Goal: Task Accomplishment & Management: Complete application form

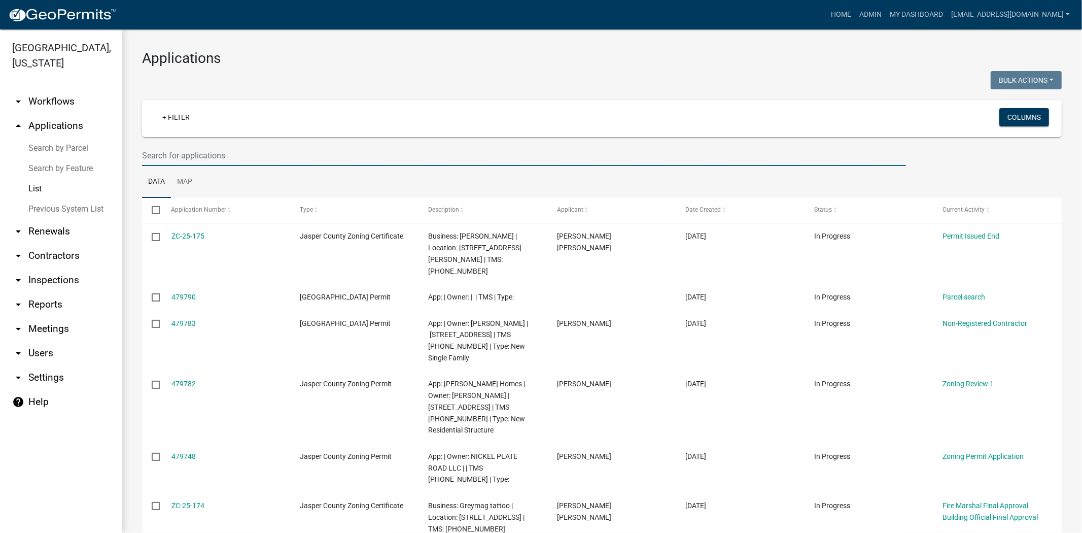
click at [410, 156] on input "text" at bounding box center [524, 155] width 764 height 21
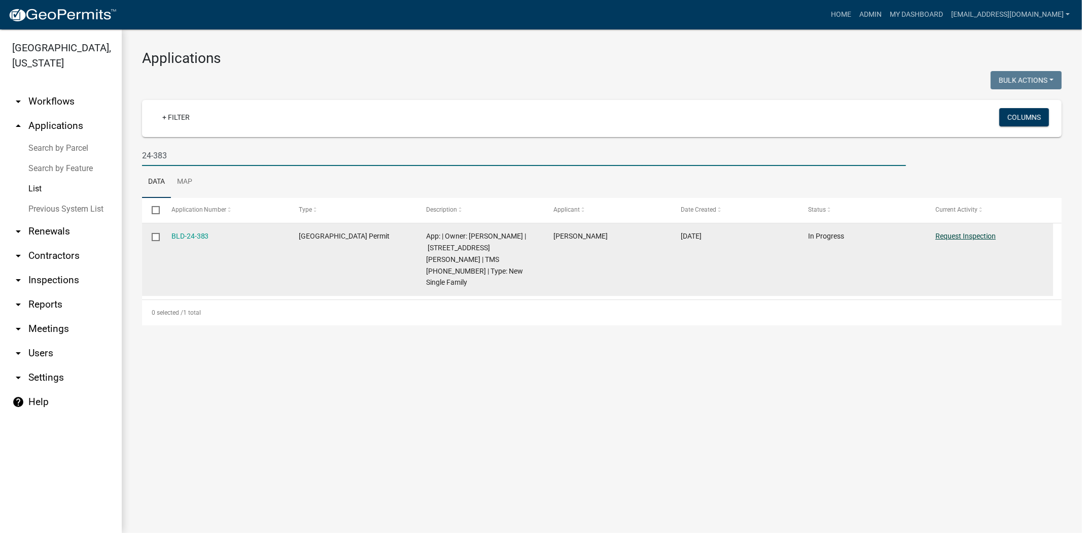
type input "24-383"
click at [970, 239] on link "Request Inspection" at bounding box center [966, 236] width 60 height 8
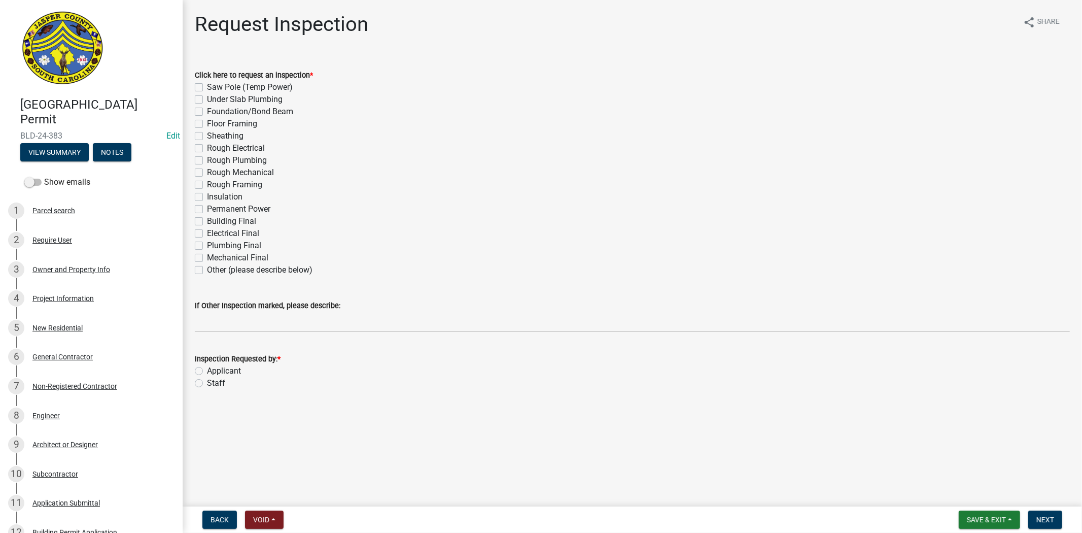
click at [207, 217] on label "Building Final" at bounding box center [231, 221] width 49 height 12
click at [207, 217] on input "Building Final" at bounding box center [210, 218] width 7 height 7
checkbox input "true"
checkbox input "false"
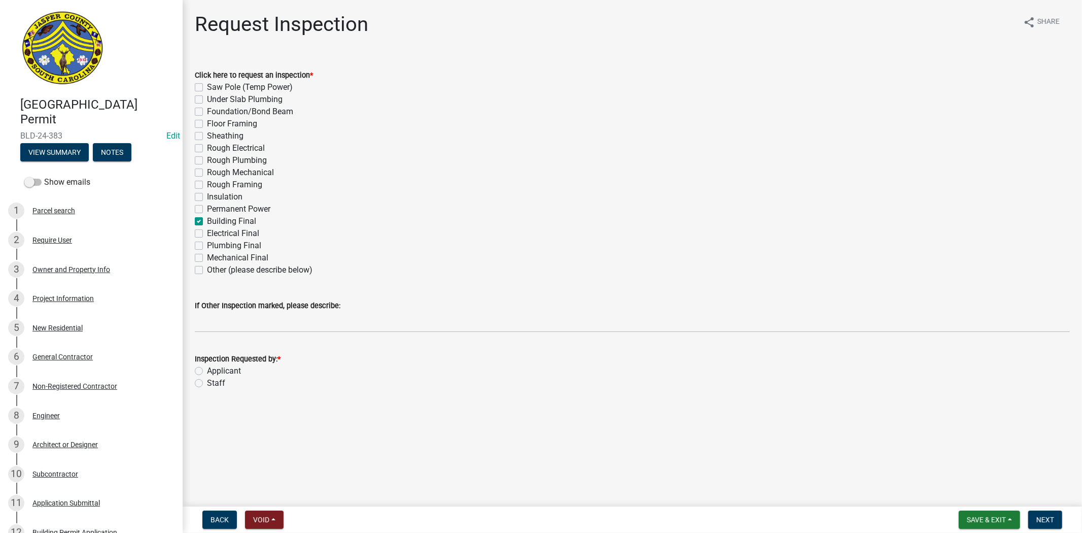
checkbox input "false"
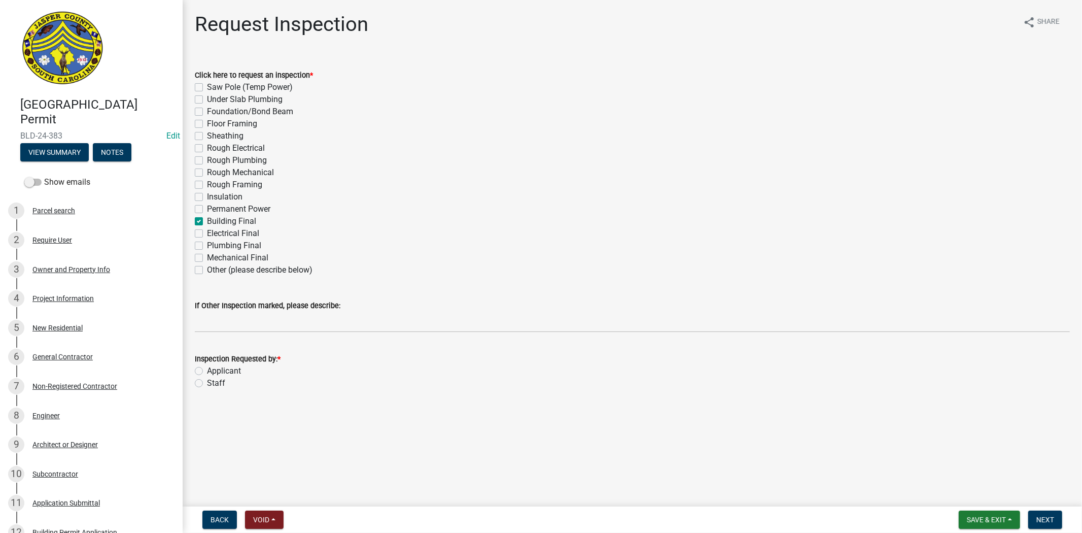
checkbox input "false"
checkbox input "true"
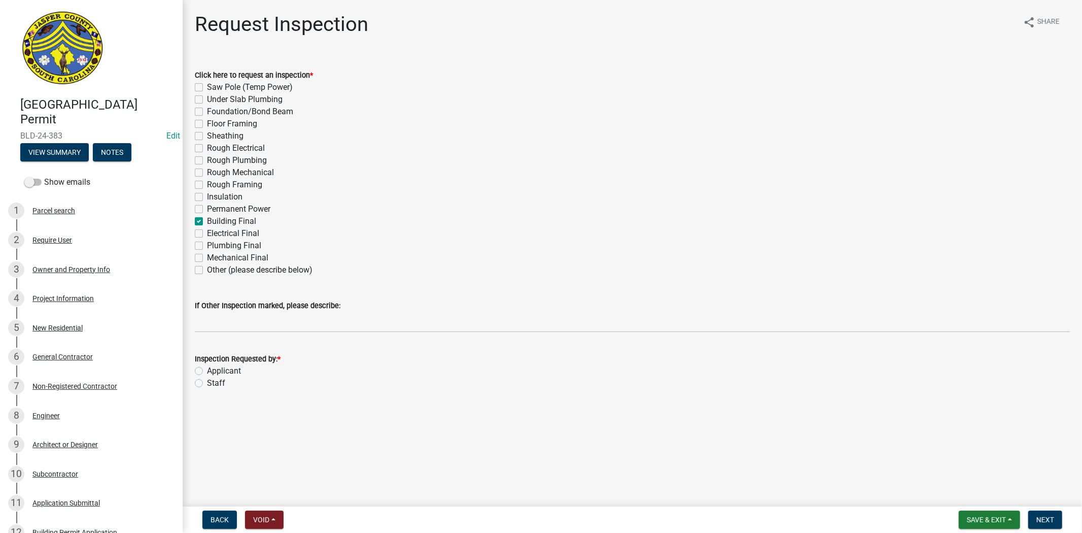
checkbox input "false"
click at [207, 369] on label "Applicant" at bounding box center [224, 371] width 34 height 12
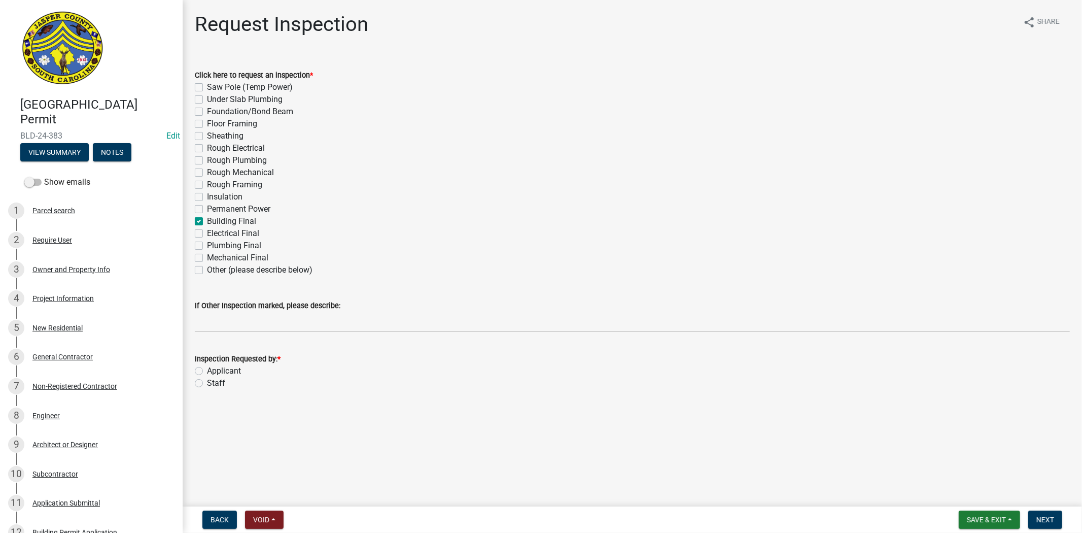
click at [207, 369] on input "Applicant" at bounding box center [210, 368] width 7 height 7
radio input "true"
click at [1038, 514] on button "Next" at bounding box center [1046, 520] width 34 height 18
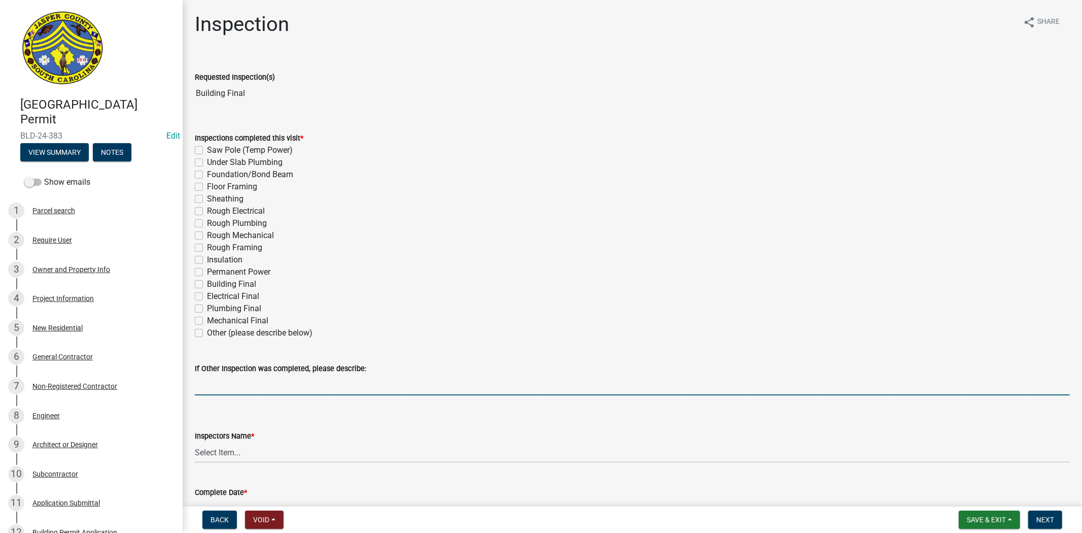
click at [314, 389] on input "If Other Inspection was completed, please describe:" at bounding box center [632, 385] width 875 height 21
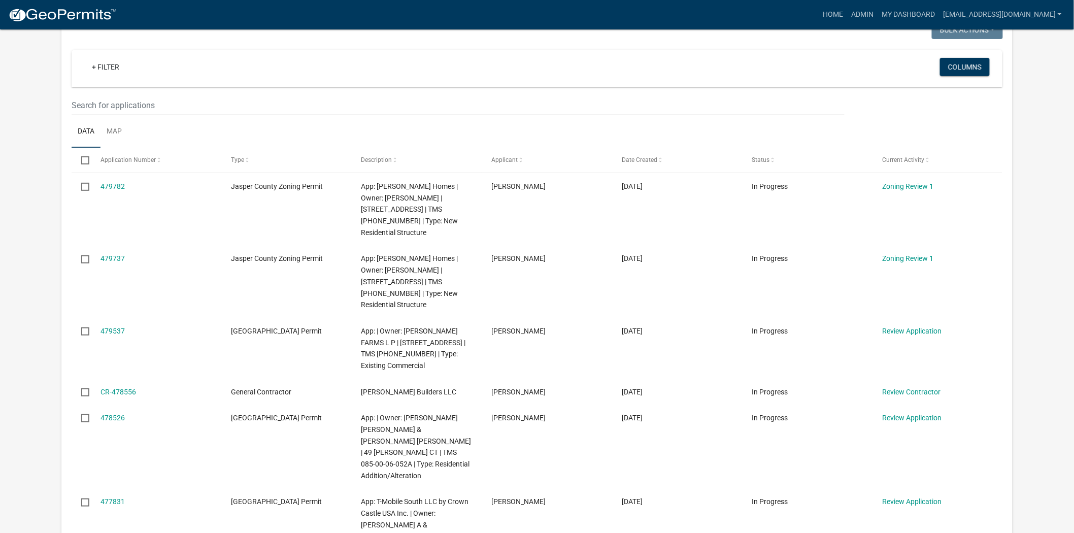
scroll to position [113, 0]
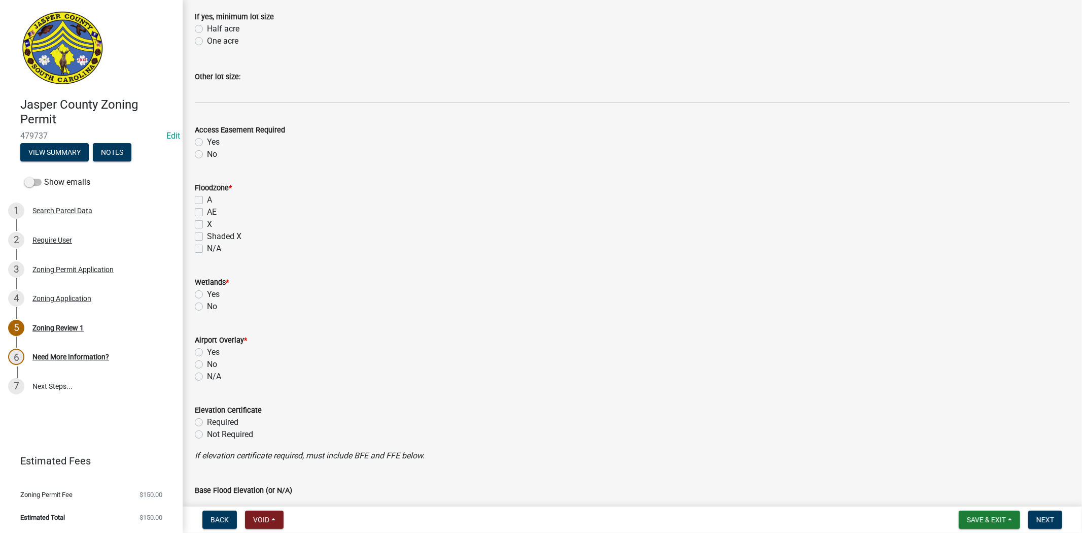
scroll to position [845, 0]
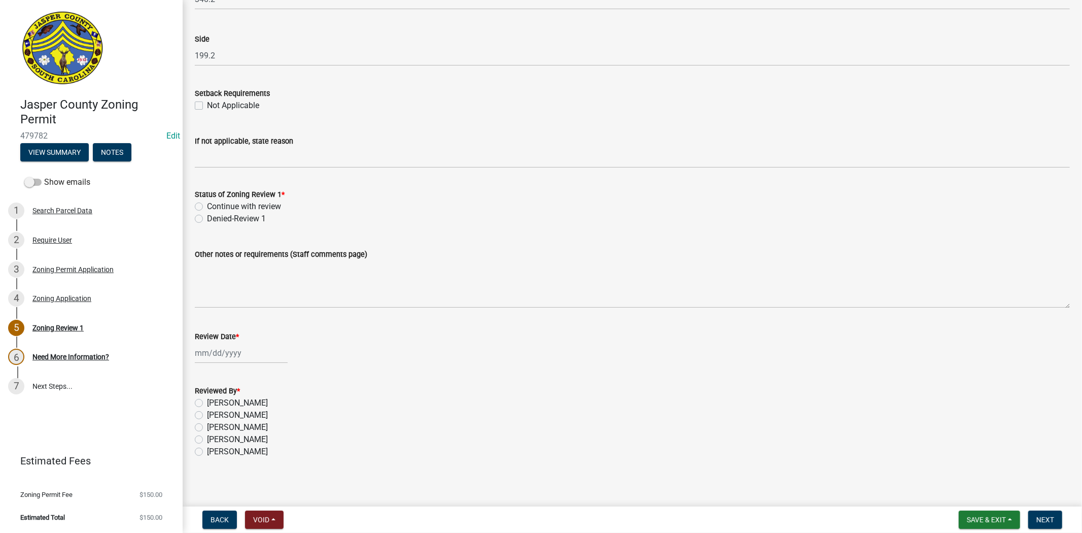
scroll to position [1627, 0]
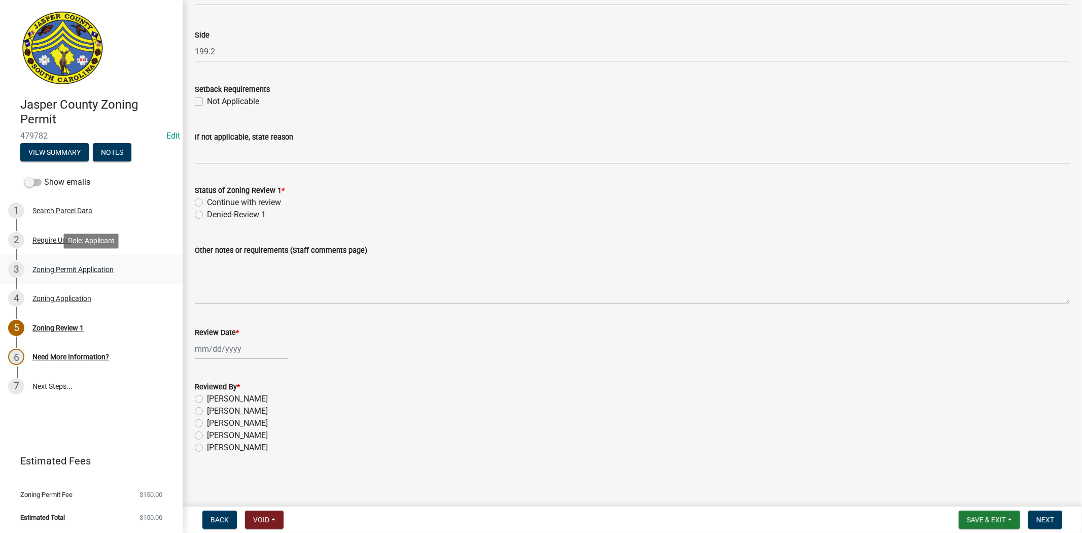
click at [89, 259] on link "3 Zoning Permit Application" at bounding box center [91, 269] width 183 height 29
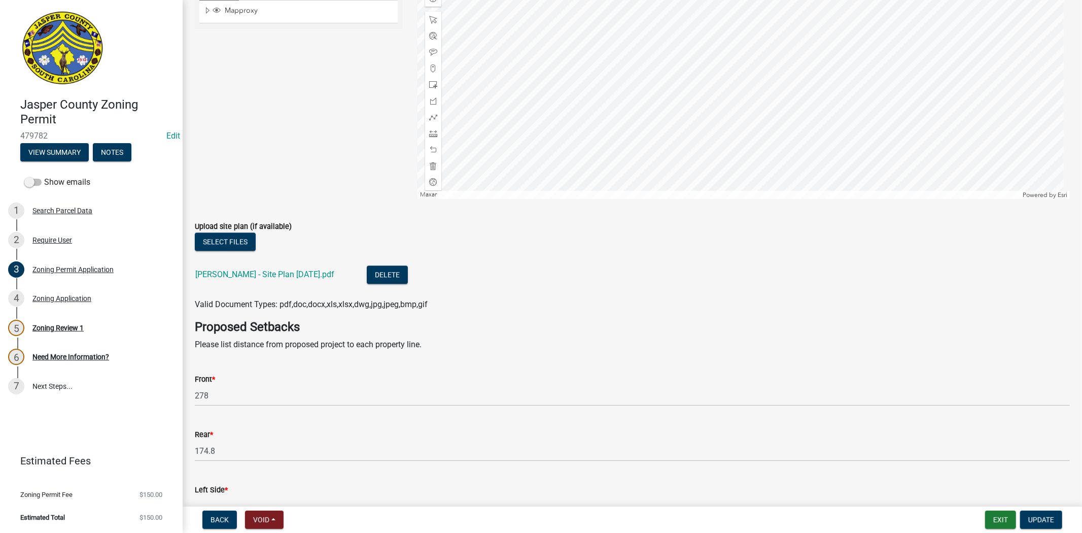
scroll to position [1917, 0]
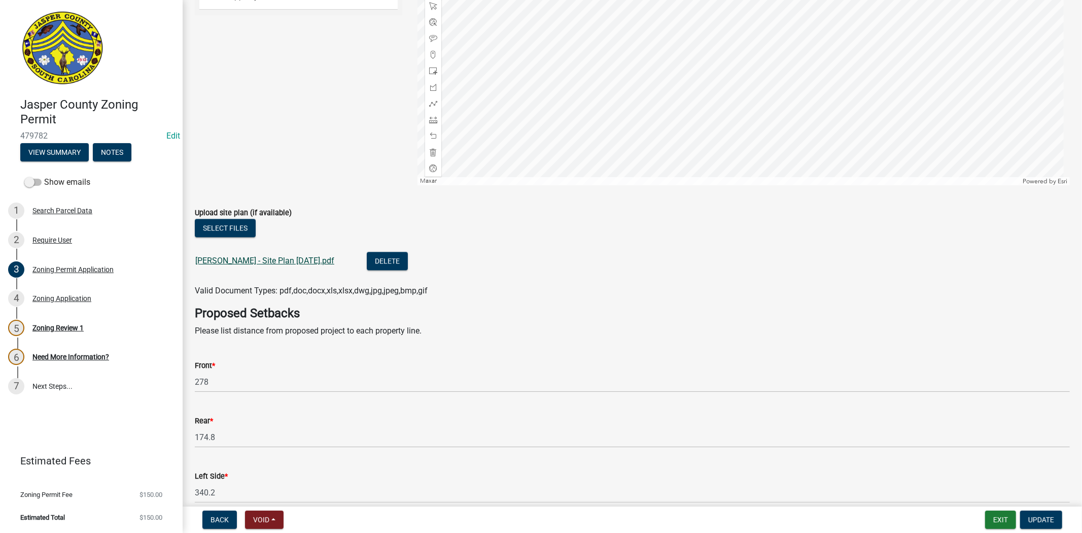
click at [282, 262] on link "Freismuth - Site Plan 9.16.25.pdf" at bounding box center [264, 261] width 139 height 10
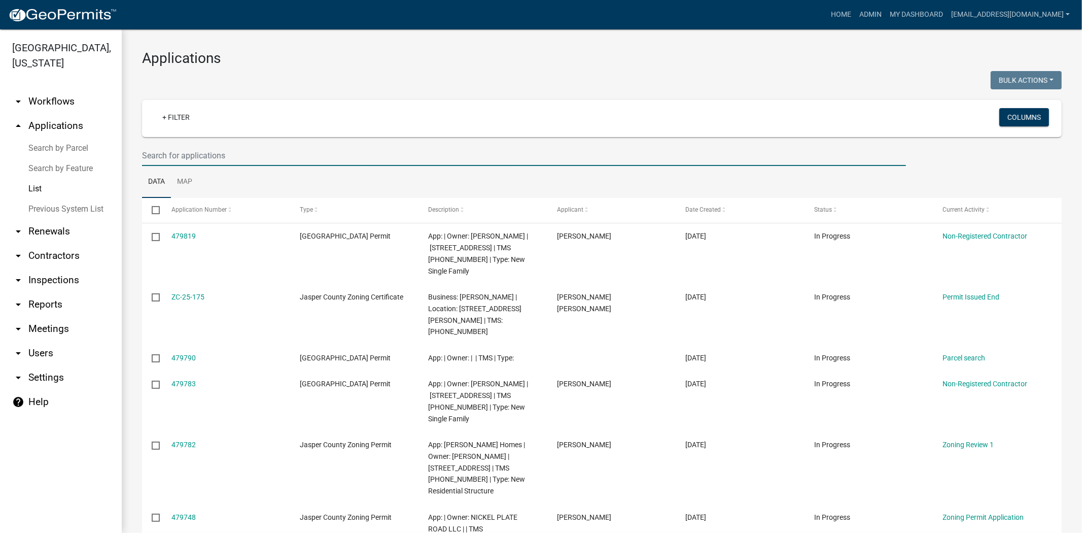
click at [227, 155] on input "text" at bounding box center [524, 155] width 764 height 21
paste input "081-00-04-049"
type input "081-00-04-049"
click at [928, 19] on link "My Dashboard" at bounding box center [916, 14] width 61 height 19
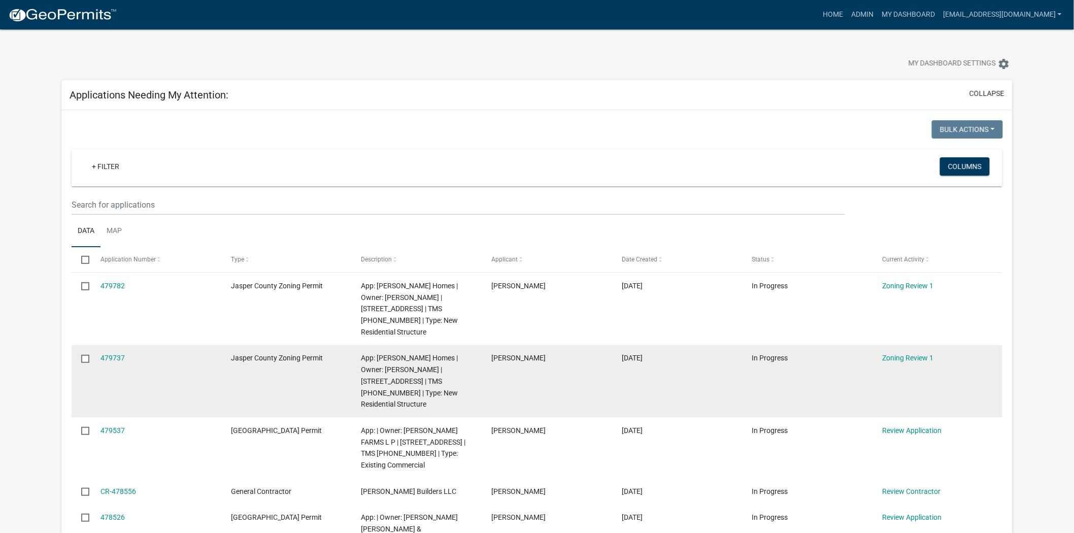
scroll to position [56, 0]
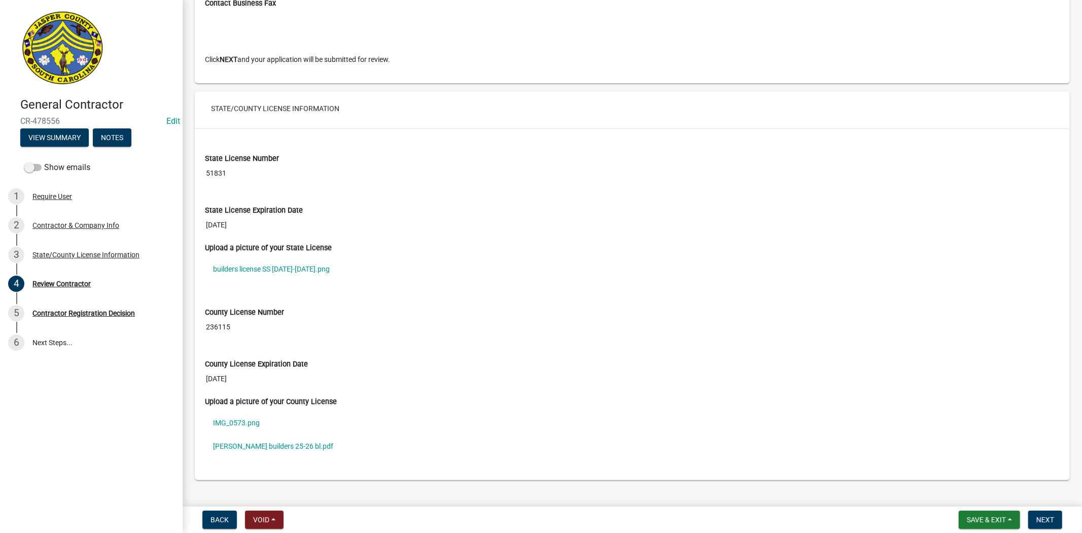
scroll to position [864, 0]
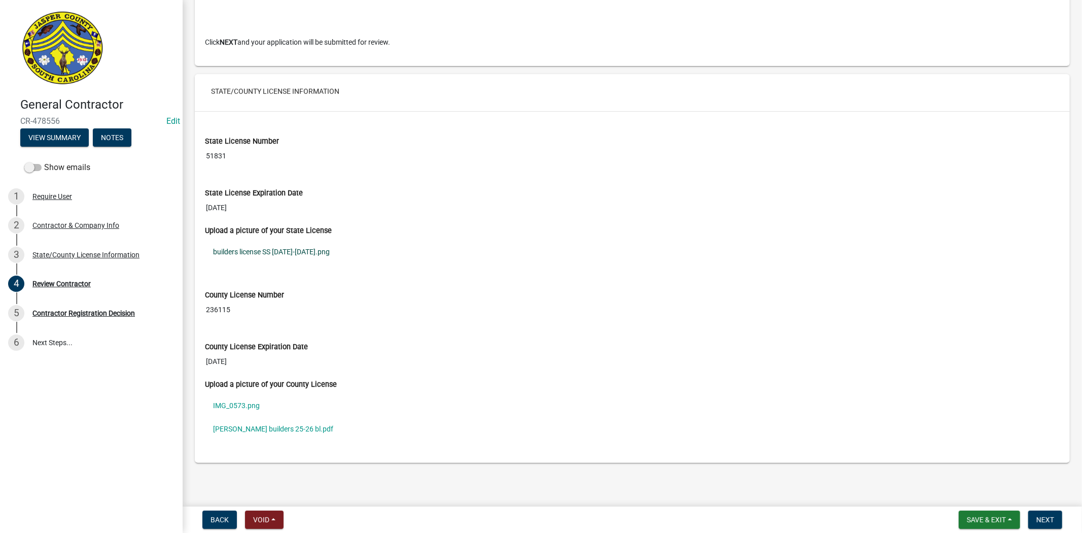
click at [326, 251] on link "builders license SS [DATE]-[DATE].png" at bounding box center [632, 251] width 855 height 23
click at [252, 432] on link "[PERSON_NAME] builders 25-26 bl.pdf" at bounding box center [632, 428] width 855 height 23
click at [62, 254] on div "State/County License Information" at bounding box center [85, 254] width 107 height 7
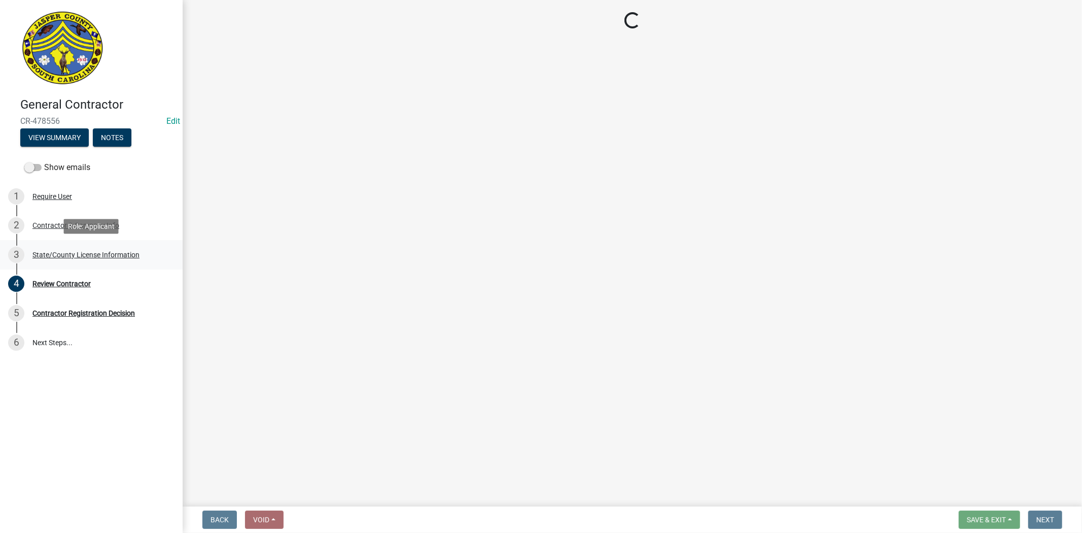
scroll to position [0, 0]
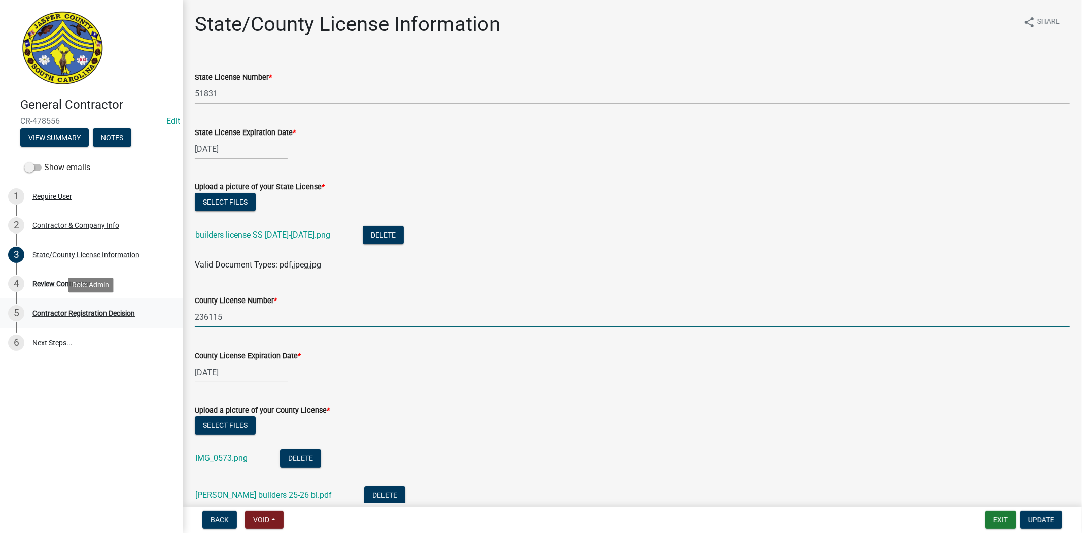
drag, startPoint x: 246, startPoint y: 316, endPoint x: 162, endPoint y: 326, distance: 83.8
click at [162, 326] on div "General Contractor CR-478556 Edit View Summary Notes Show emails 1 Require User…" at bounding box center [541, 266] width 1082 height 533
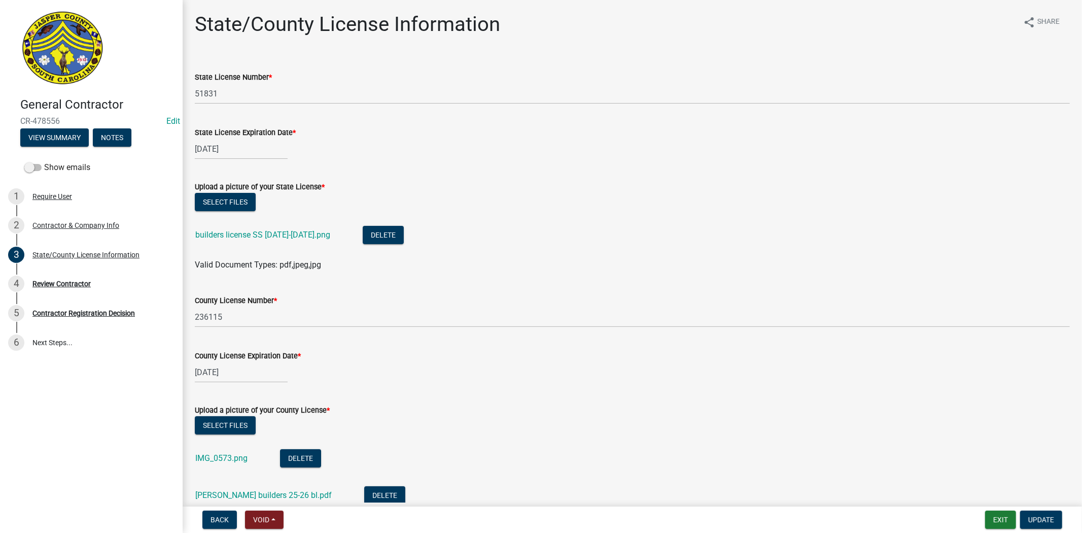
click at [250, 327] on wm-data-entity-input "County License Number * 236115" at bounding box center [632, 307] width 875 height 55
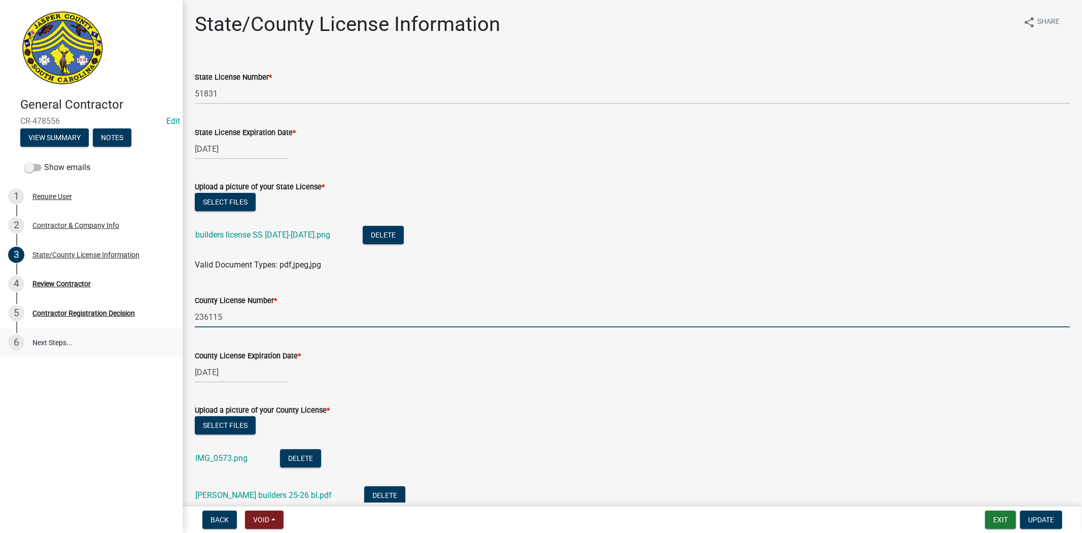
drag, startPoint x: 250, startPoint y: 318, endPoint x: 154, endPoint y: 331, distance: 97.4
click at [154, 331] on div "General Contractor CR-478556 Edit View Summary Notes Show emails 1 Require User…" at bounding box center [541, 266] width 1082 height 533
type input "8530"
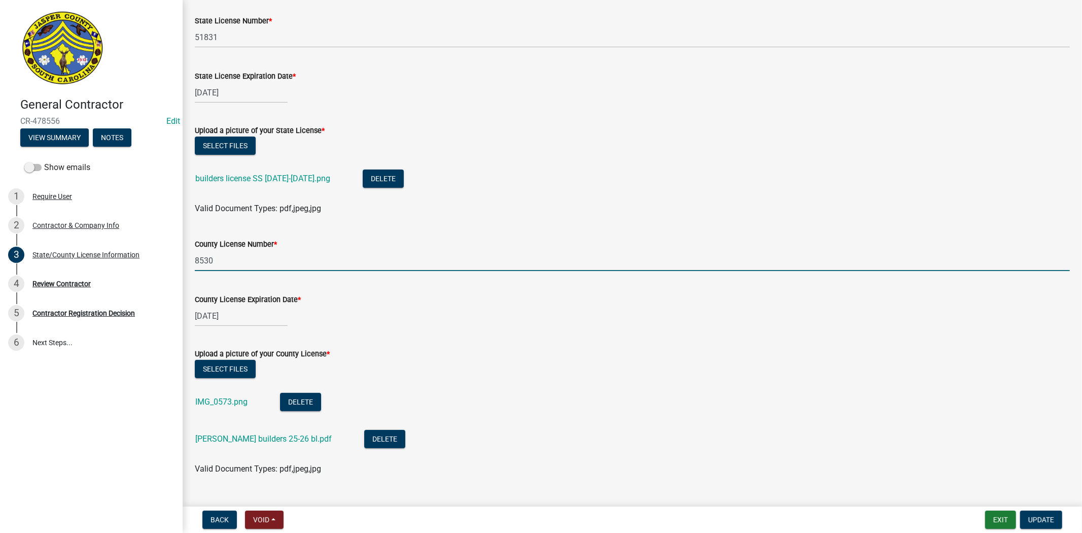
scroll to position [77, 0]
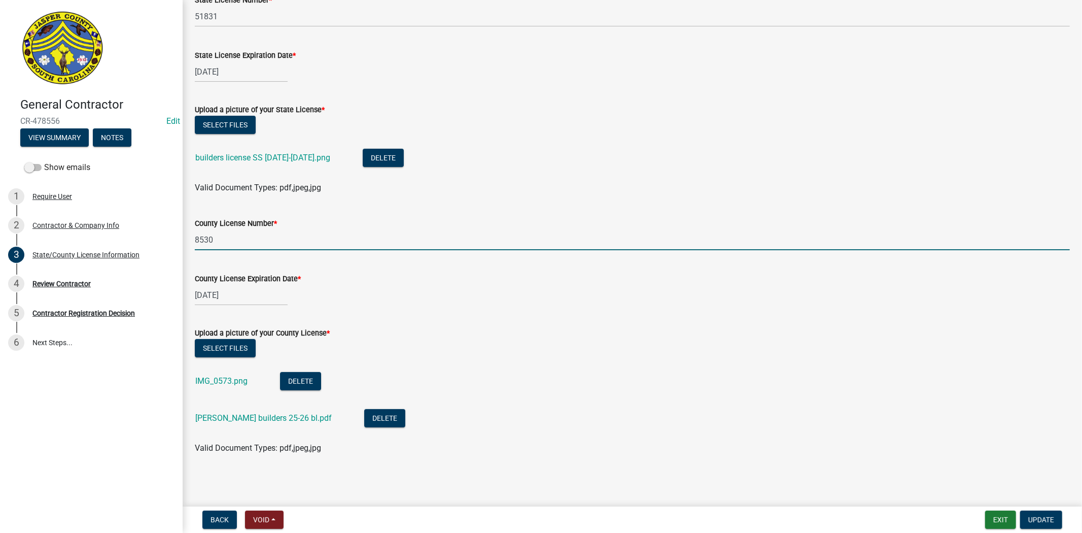
click at [221, 386] on div "IMG_0573.png" at bounding box center [229, 382] width 69 height 21
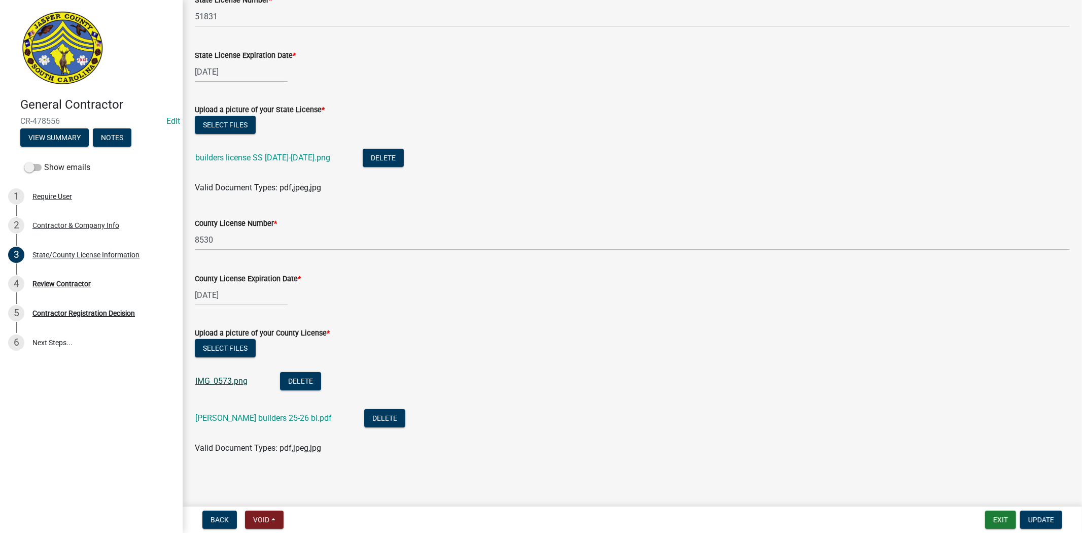
click at [224, 377] on link "IMG_0573.png" at bounding box center [221, 381] width 52 height 10
click at [238, 420] on link "urias builders 25-26 bl.pdf" at bounding box center [263, 418] width 137 height 10
click at [1045, 519] on span "Update" at bounding box center [1042, 520] width 26 height 8
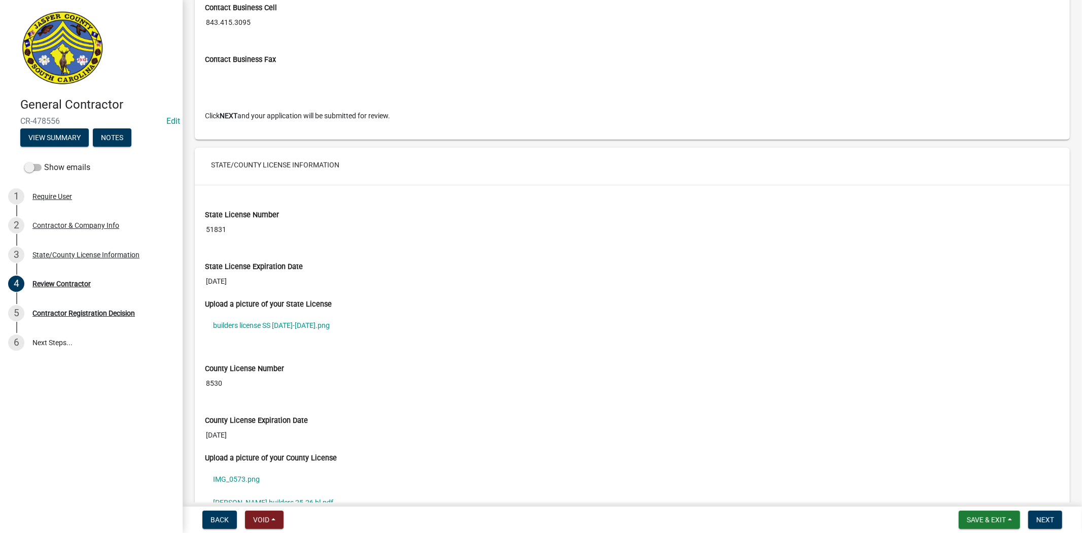
scroll to position [845, 0]
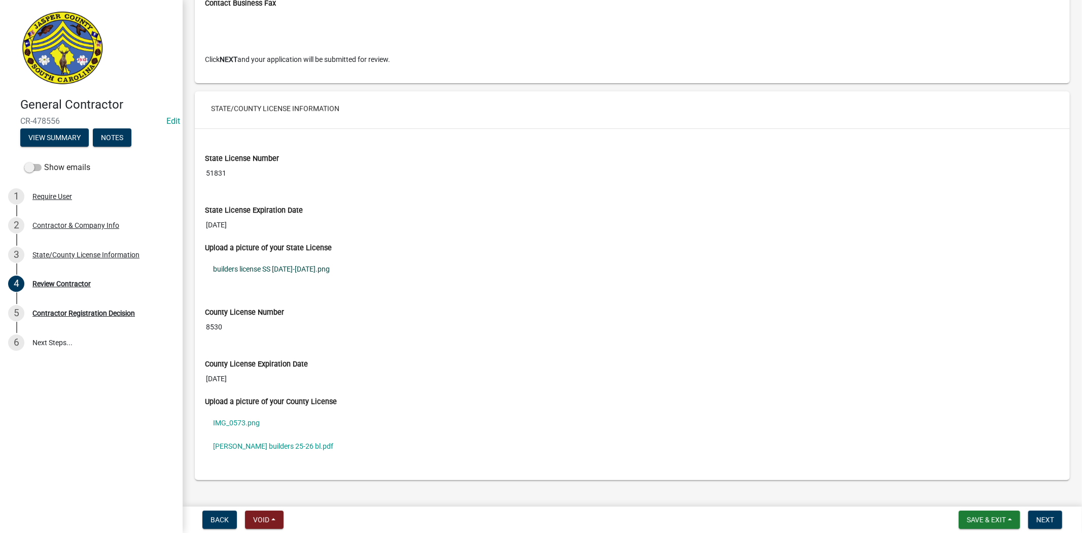
click at [258, 270] on link "builders license SS 2025-2026.png" at bounding box center [632, 268] width 855 height 23
click at [269, 447] on link "urias builders 25-26 bl.pdf" at bounding box center [632, 445] width 855 height 23
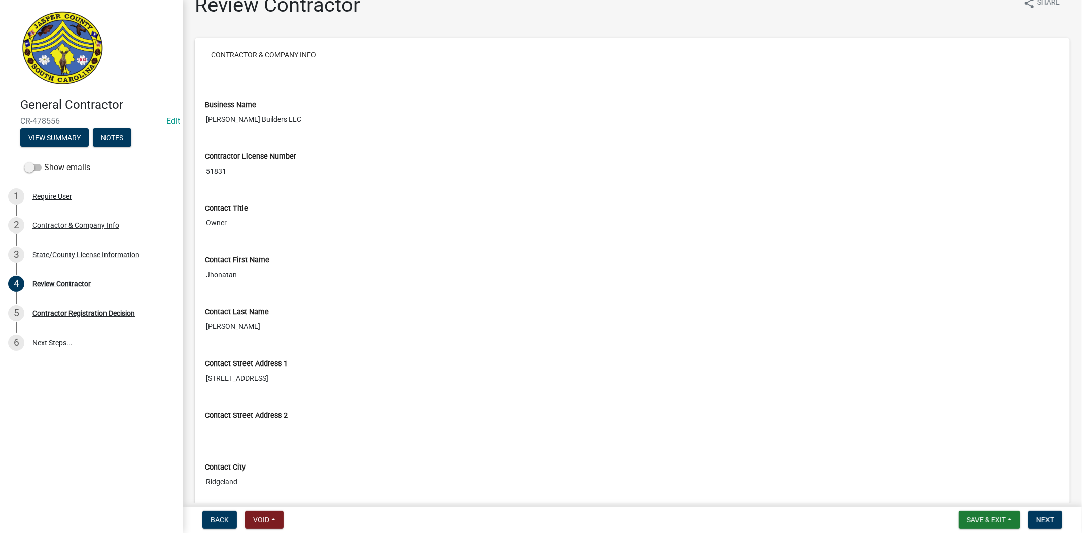
scroll to position [18, 0]
click at [1062, 522] on button "Next" at bounding box center [1046, 520] width 34 height 18
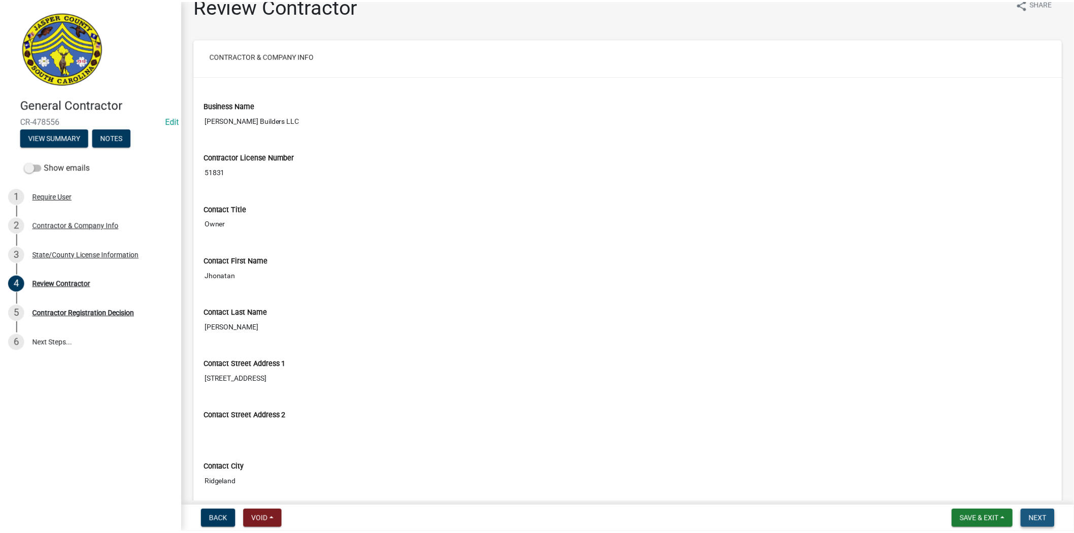
scroll to position [0, 0]
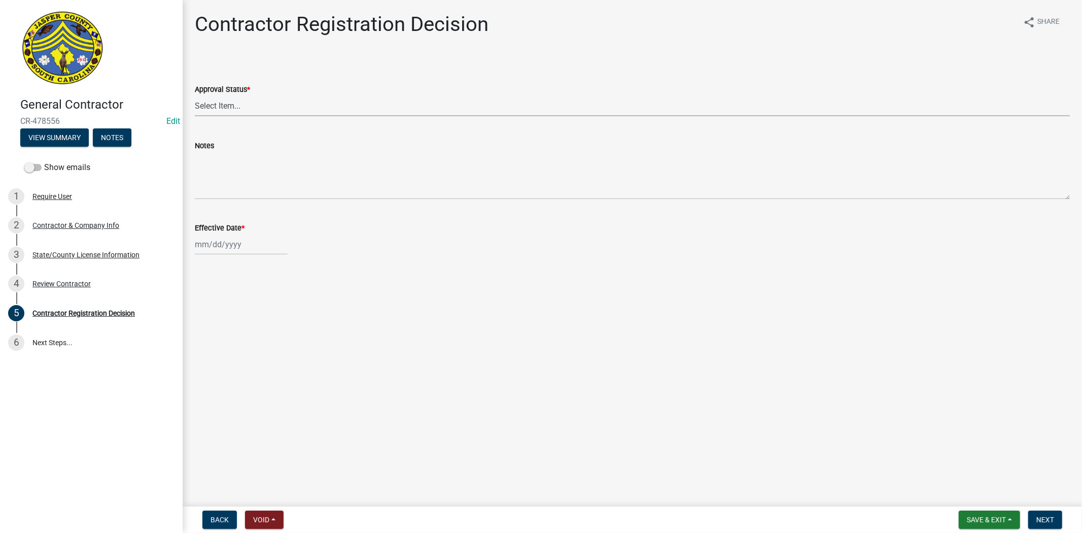
click at [237, 106] on select "Select Item... Approved Denied" at bounding box center [632, 105] width 875 height 21
click at [195, 95] on select "Select Item... Approved Denied" at bounding box center [632, 105] width 875 height 21
select select "4b86b809-39dd-4c68-9f3d-fdb3e7050482"
select select "9"
click at [209, 247] on div "Jan Feb Mar Apr May Jun Jul Aug Sep Oct Nov Dec 1525 1526 1527 1528 1529 1530 1…" at bounding box center [241, 244] width 93 height 21
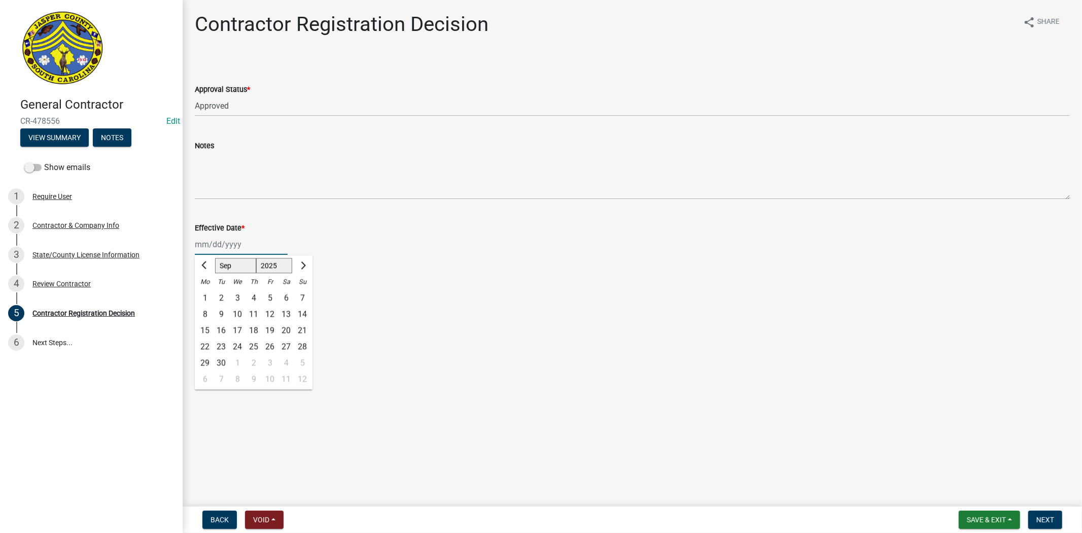
click at [271, 263] on select "1525 1526 1527 1528 1529 1530 1531 1532 1533 1534 1535 1536 1537 1538 1539 1540…" at bounding box center [274, 265] width 37 height 15
click at [279, 265] on select "1525 1526 1527 1528 1529 1530 1531 1532 1533 1534 1535 1536 1537 1538 1539 1540…" at bounding box center [274, 265] width 37 height 15
select select "2026"
click at [256, 258] on select "1525 1526 1527 1528 1529 1530 1531 1532 1533 1534 1535 1536 1537 1538 1539 1540…" at bounding box center [274, 265] width 37 height 15
click at [234, 262] on select "Jan Feb Mar Apr May Jun Jul Aug Sep Oct Nov Dec" at bounding box center [235, 265] width 41 height 15
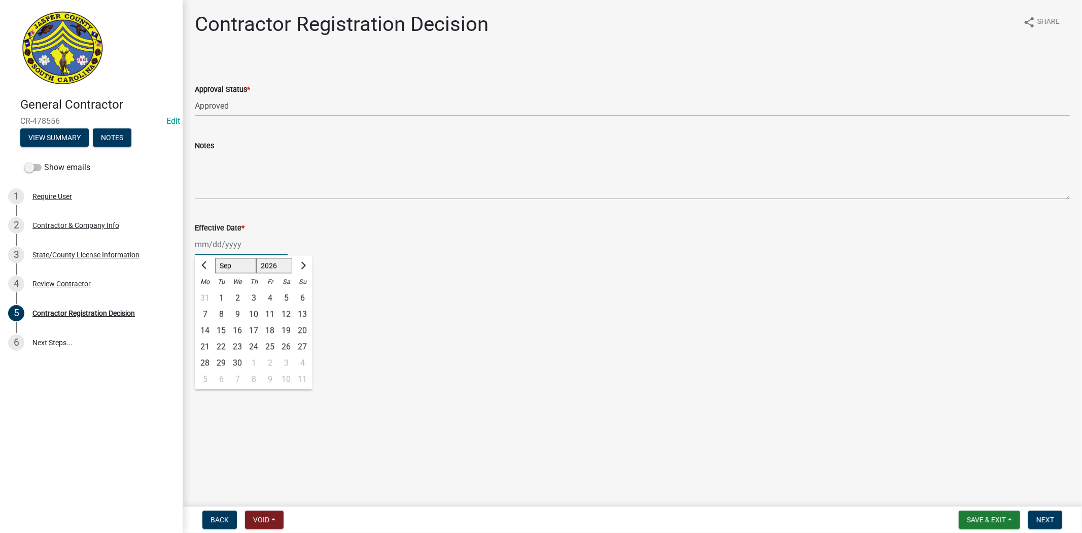
select select "4"
click at [215, 258] on select "Jan Feb Mar Apr May Jun Jul Aug Sep Oct Nov Dec" at bounding box center [235, 265] width 41 height 15
click at [253, 362] on div "30" at bounding box center [254, 363] width 16 height 16
type input "04/30/2026"
click at [1042, 521] on span "Next" at bounding box center [1046, 520] width 18 height 8
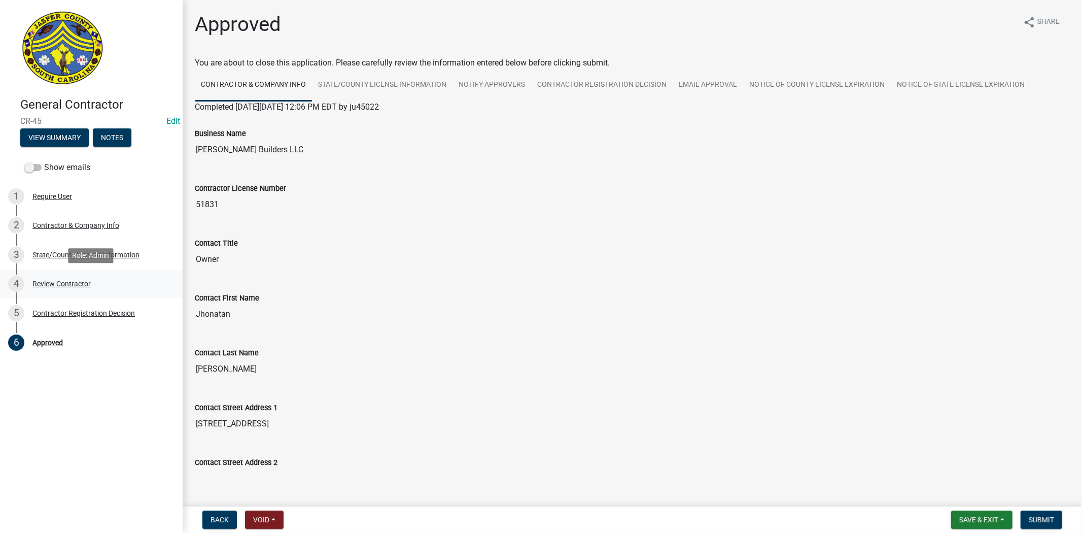
click at [34, 283] on div "Review Contractor" at bounding box center [61, 283] width 58 height 7
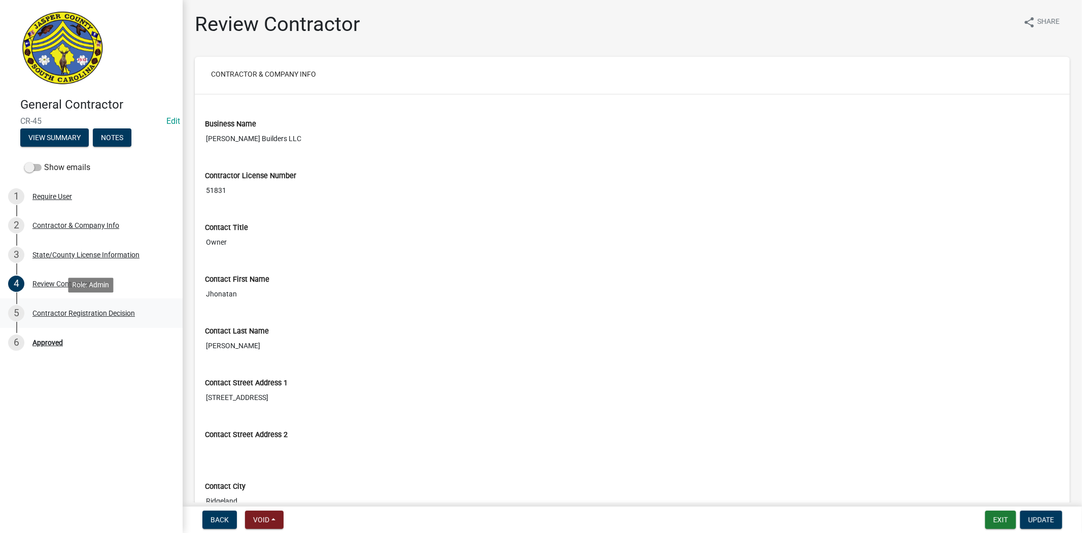
click at [61, 305] on div "5 Contractor Registration Decision" at bounding box center [87, 313] width 158 height 16
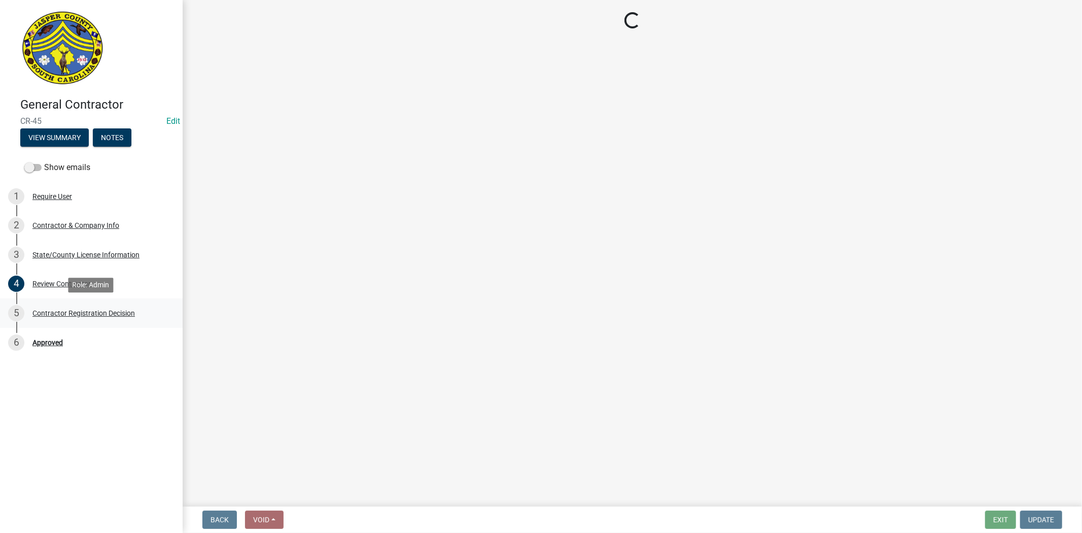
select select "4b86b809-39dd-4c68-9f3d-fdb3e7050482"
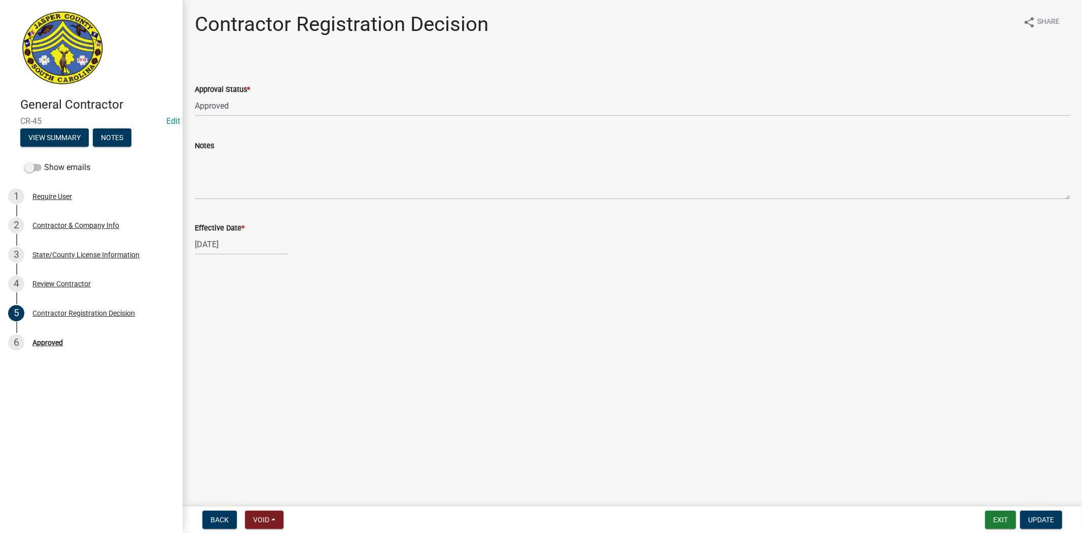
select select "4"
click at [225, 246] on div "04/30/2026 Jan Feb Mar Apr May Jun Jul Aug Sep Oct Nov Dec 1526 1527 1528 1529 …" at bounding box center [241, 244] width 93 height 21
click at [270, 264] on select "1526 1527 1528 1529 1530 1531 1532 1533 1534 1535 1536 1537 1538 1539 1540 1541…" at bounding box center [274, 265] width 37 height 15
select select "2025"
click at [256, 258] on select "1526 1527 1528 1529 1530 1531 1532 1533 1534 1535 1536 1537 1538 1539 1540 1541…" at bounding box center [274, 265] width 37 height 15
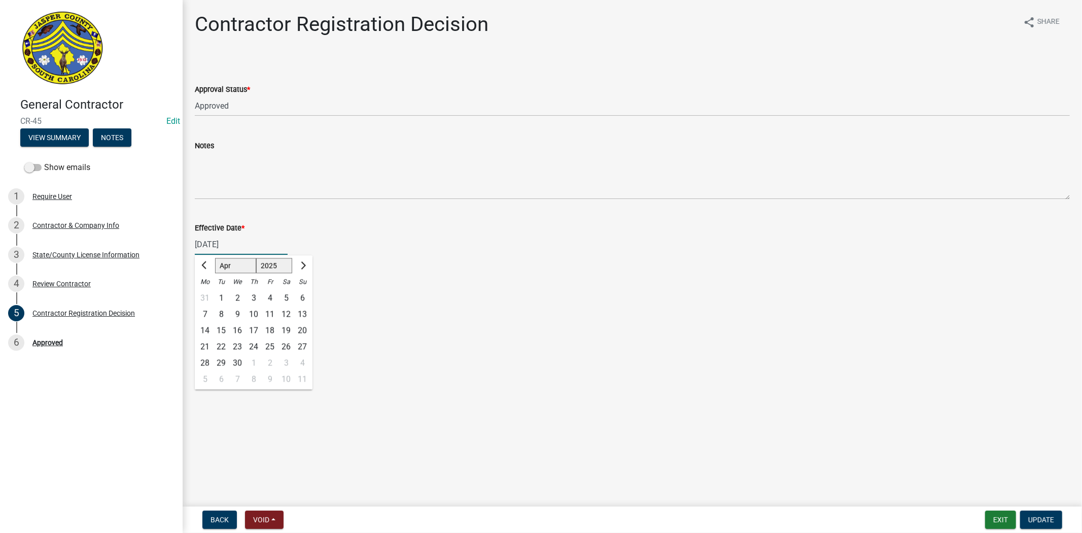
click at [235, 267] on select "Jan Feb Mar Apr May Jun Jul Aug Sep Oct Nov Dec" at bounding box center [235, 265] width 41 height 15
select select "9"
click at [215, 258] on select "Jan Feb Mar Apr May Jun Jul Aug Sep Oct Nov Dec" at bounding box center [235, 265] width 41 height 15
click at [234, 329] on div "17" at bounding box center [237, 330] width 16 height 16
type input "[DATE]"
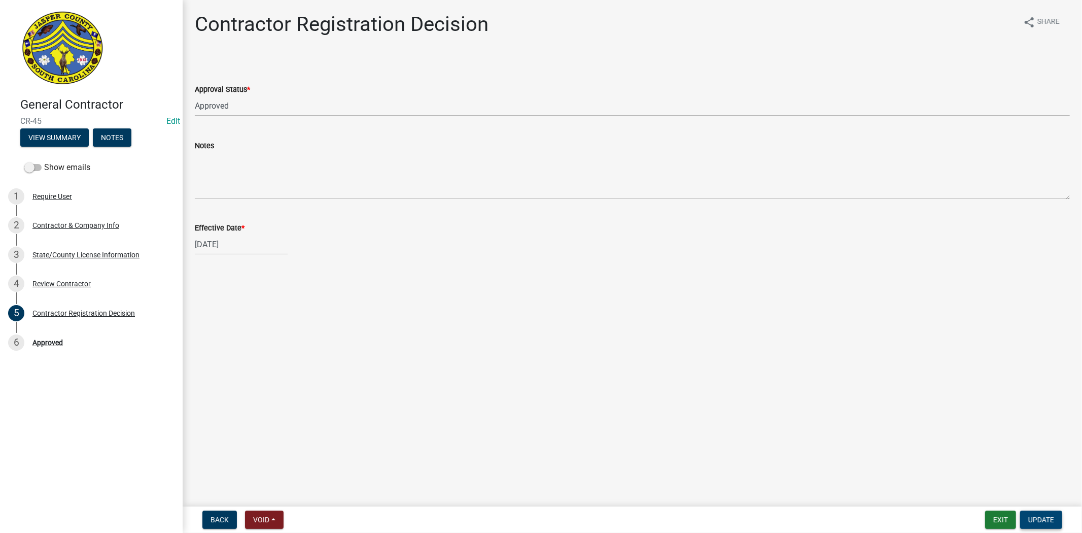
click at [1043, 523] on button "Update" at bounding box center [1042, 520] width 42 height 18
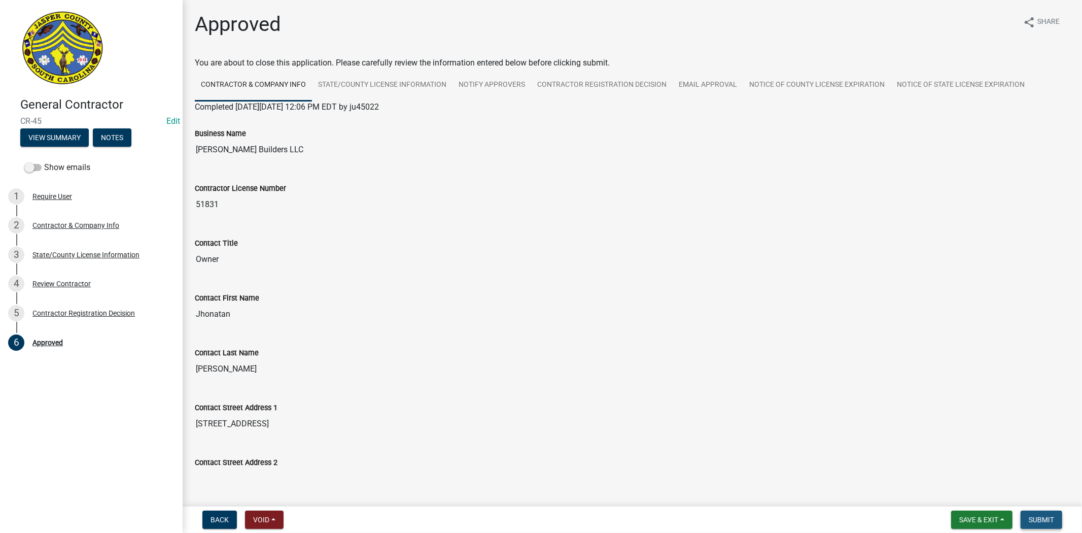
click at [1039, 516] on span "Submit" at bounding box center [1041, 520] width 25 height 8
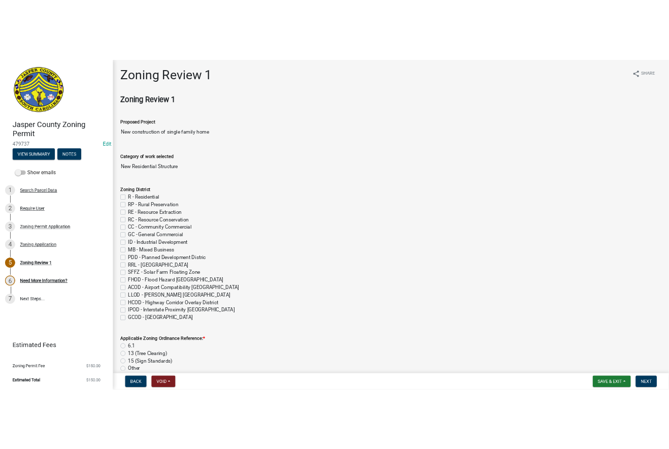
scroll to position [845, 0]
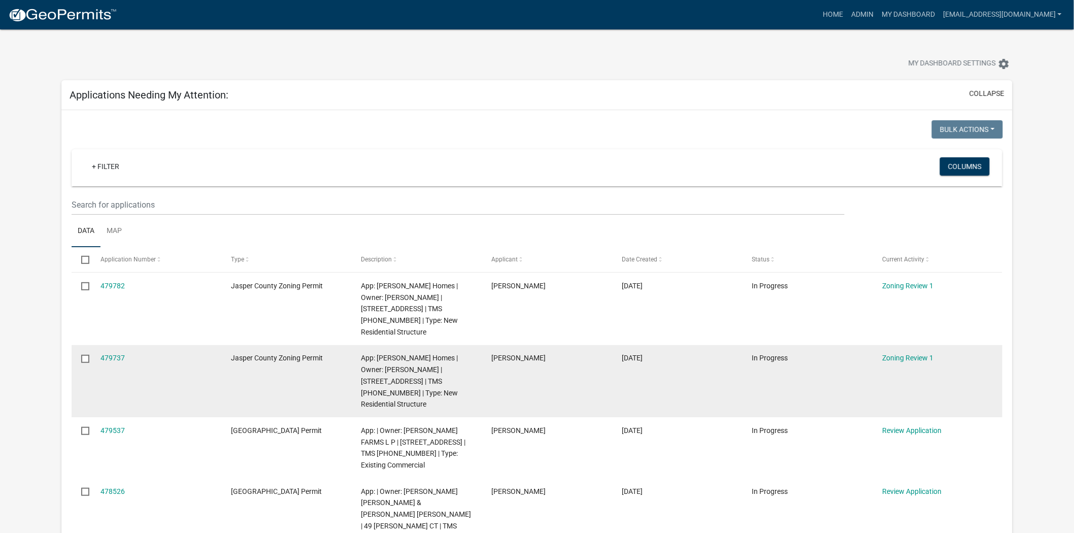
scroll to position [56, 0]
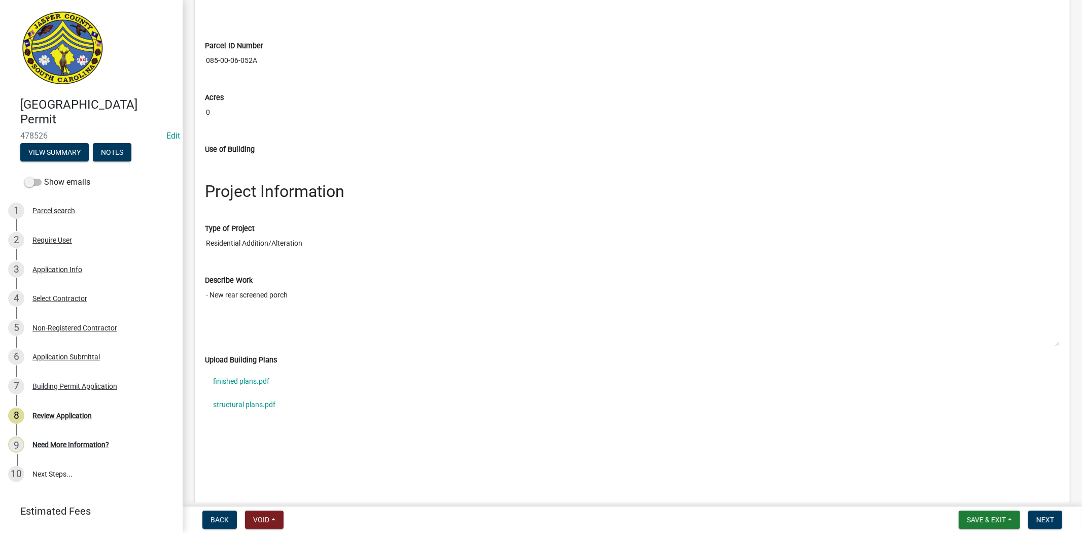
scroll to position [1297, 0]
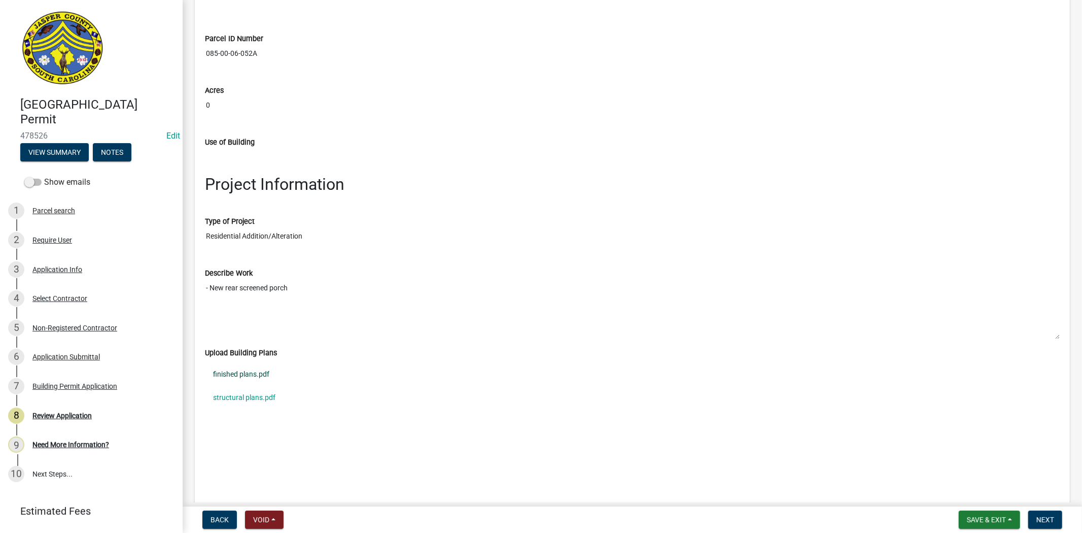
click at [255, 379] on link "finished plans.pdf" at bounding box center [632, 374] width 855 height 23
click at [258, 398] on link "structural plans.pdf" at bounding box center [632, 397] width 855 height 23
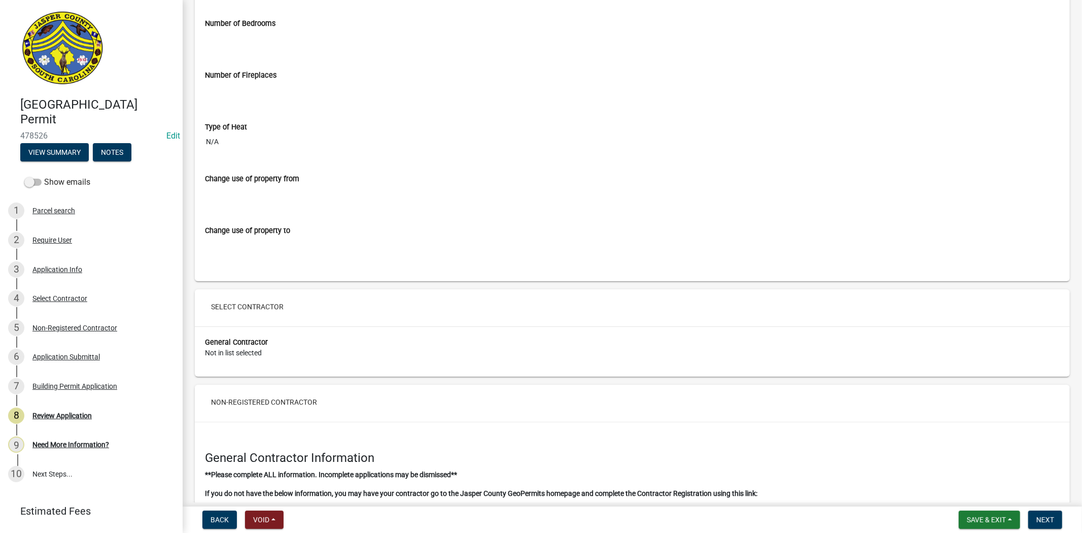
scroll to position [2086, 0]
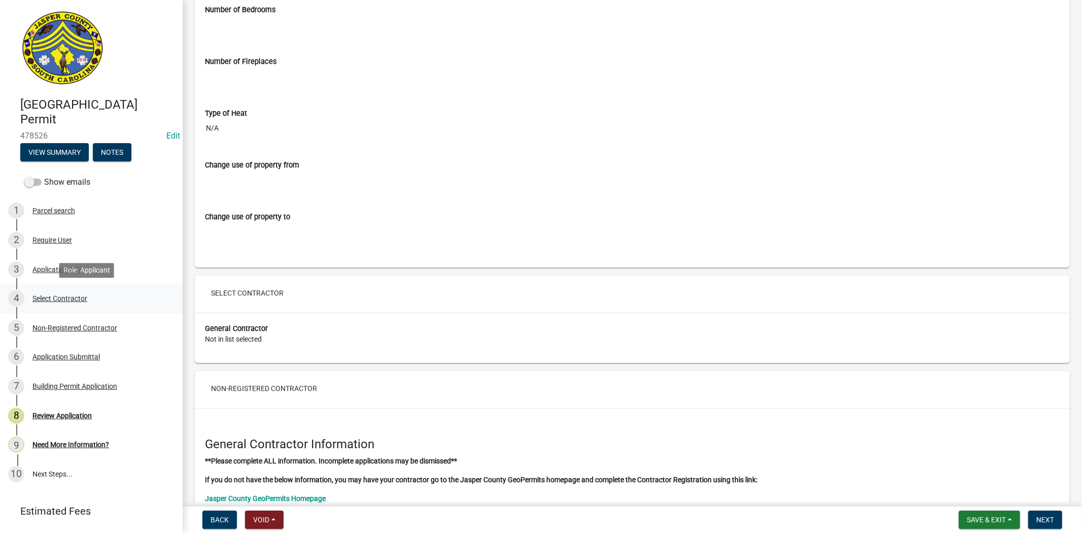
click at [71, 301] on div "Select Contractor" at bounding box center [59, 298] width 55 height 7
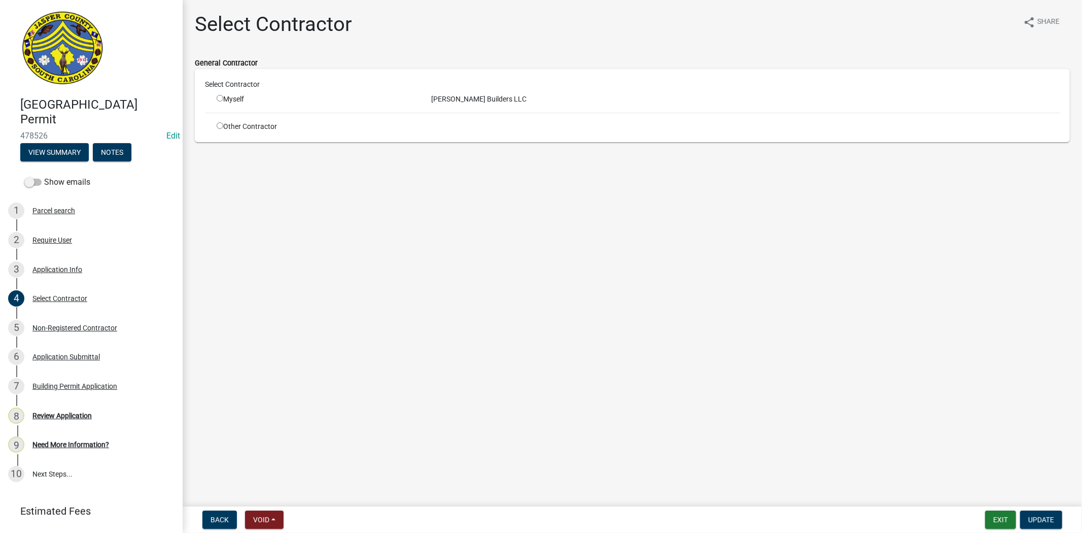
click at [219, 95] on input "radio" at bounding box center [220, 98] width 7 height 7
radio input "true"
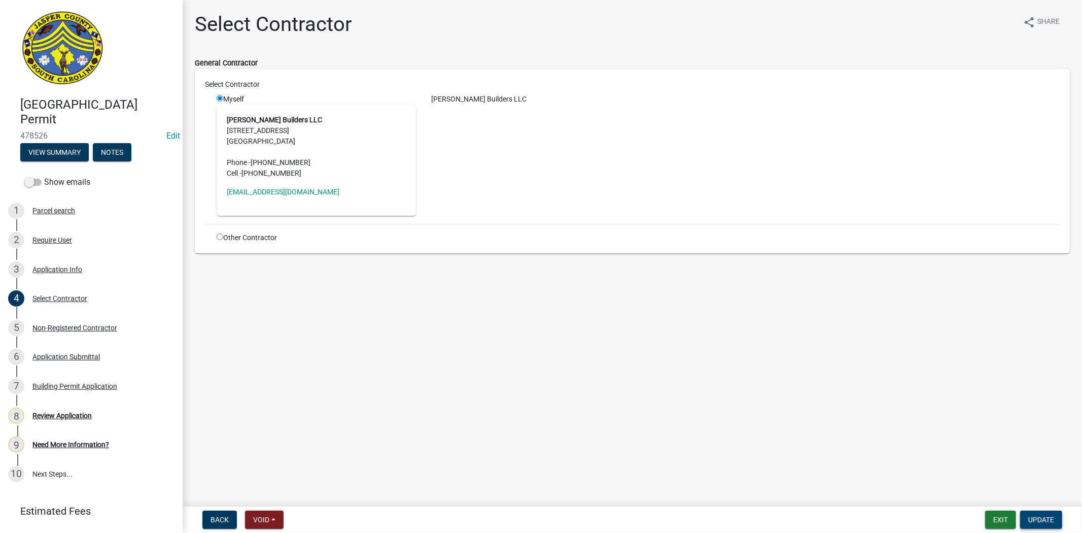
click at [1042, 521] on span "Update" at bounding box center [1042, 520] width 26 height 8
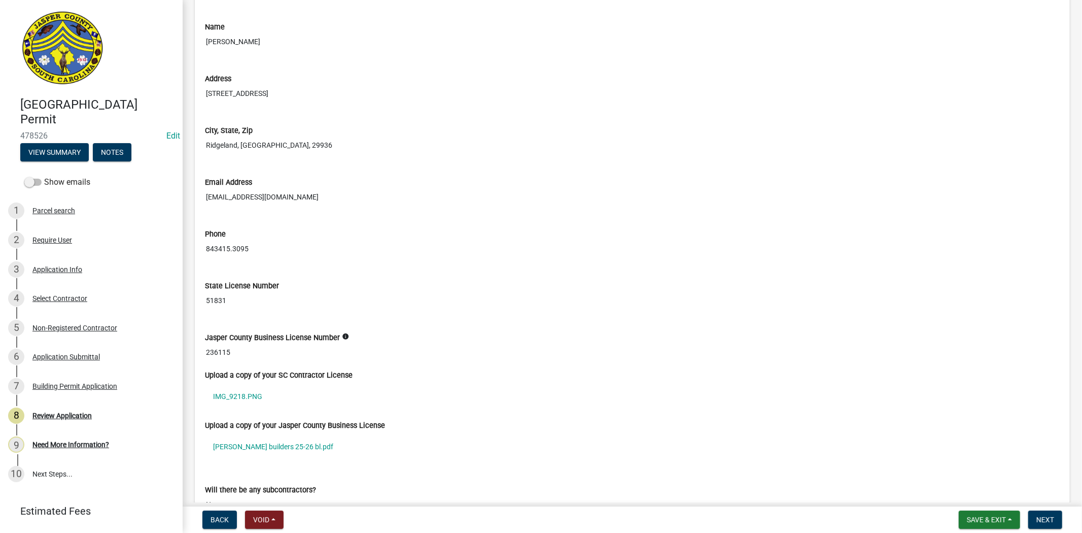
scroll to position [2932, 0]
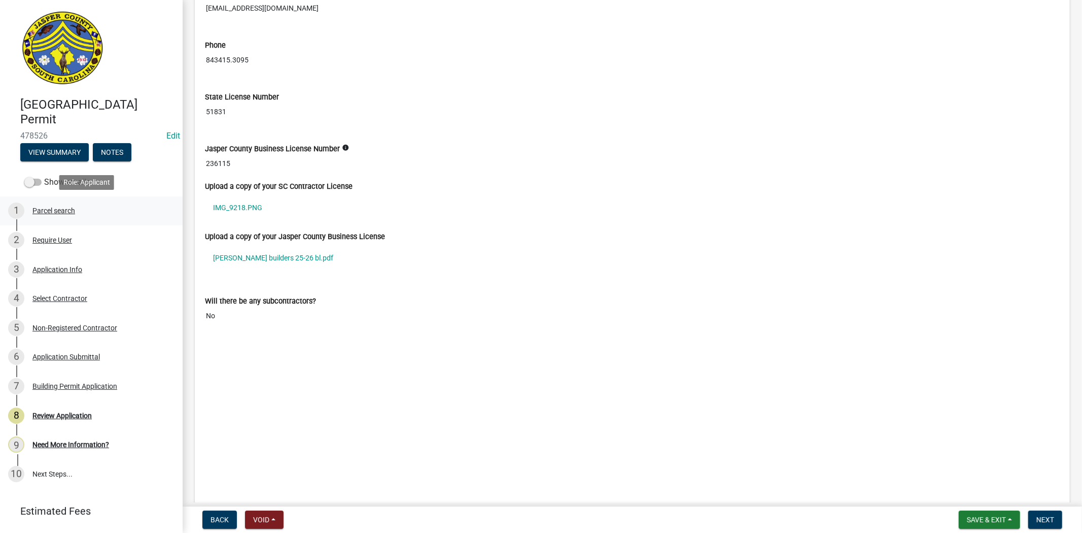
click at [59, 210] on div "Parcel search" at bounding box center [53, 210] width 43 height 7
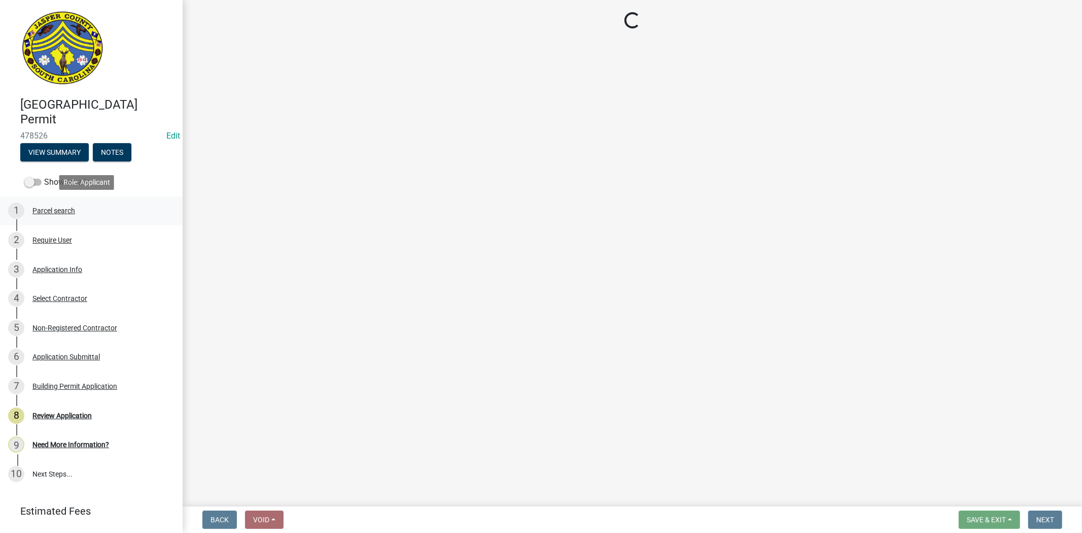
scroll to position [0, 0]
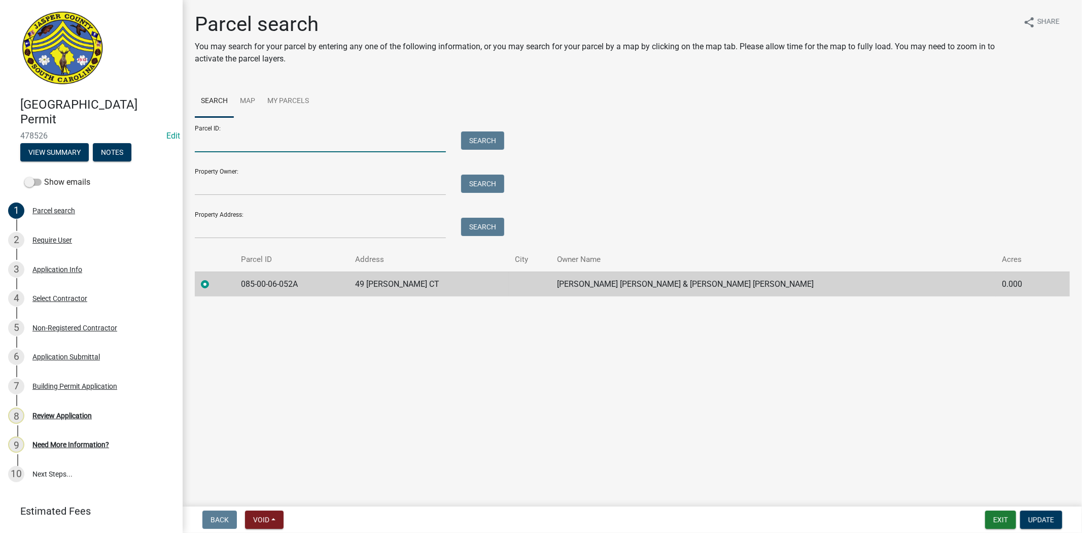
click at [250, 145] on input "Parcel ID:" at bounding box center [320, 141] width 251 height 21
paste input "085-00-06-052A"
type input "085-00-06-052"
click at [495, 135] on button "Search" at bounding box center [482, 140] width 43 height 18
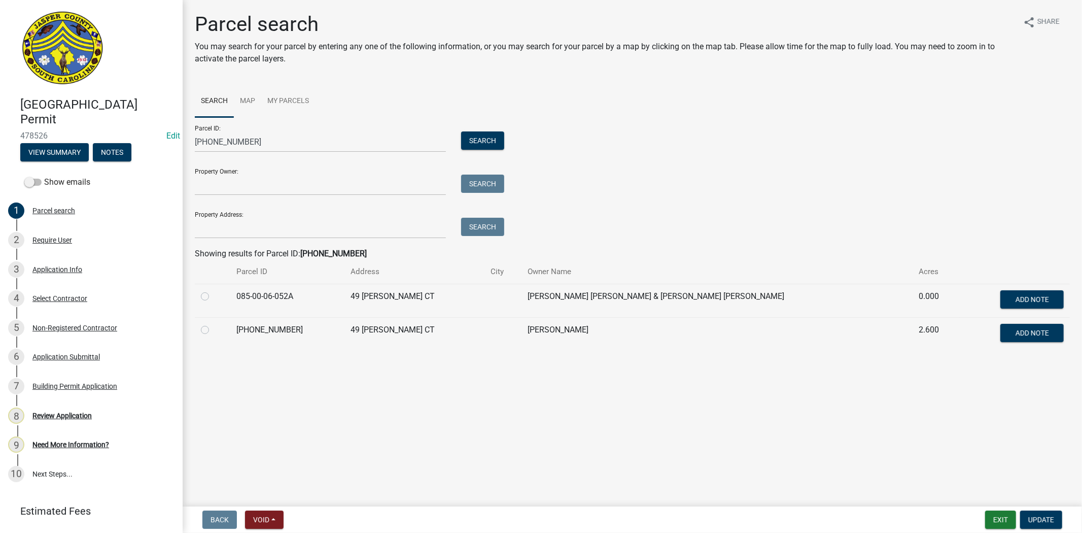
click at [213, 324] on label at bounding box center [213, 324] width 0 height 0
click at [213, 329] on input "radio" at bounding box center [216, 327] width 7 height 7
radio input "true"
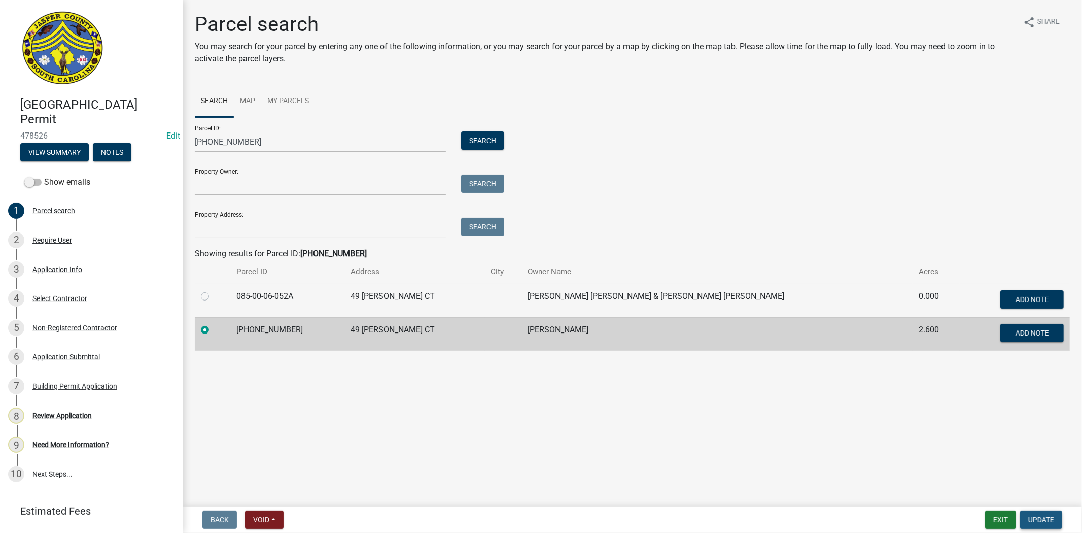
click at [1039, 513] on button "Update" at bounding box center [1042, 520] width 42 height 18
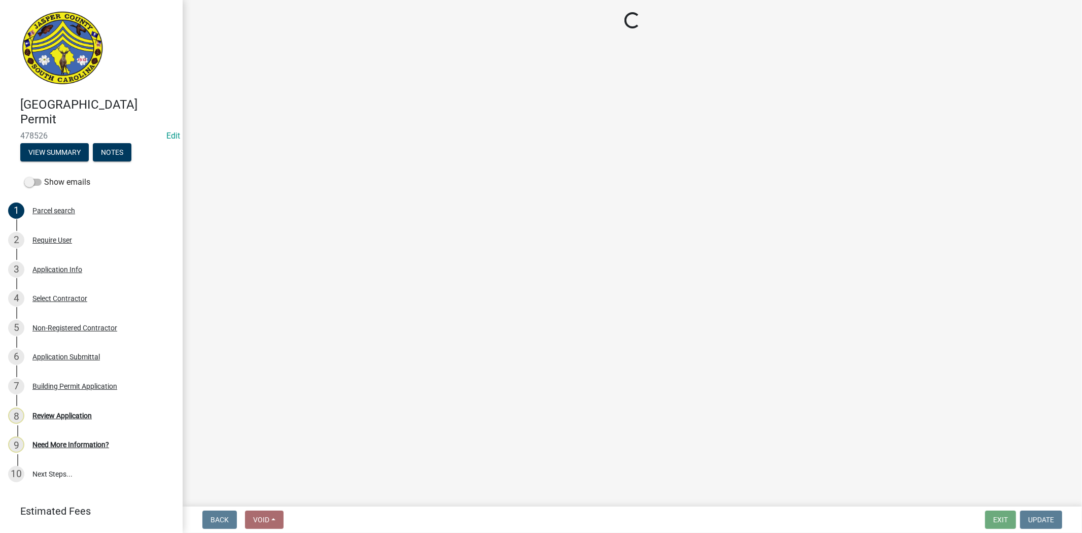
select select "4b7d28f2-ad6d-4146-a007-9cde64d4e27b"
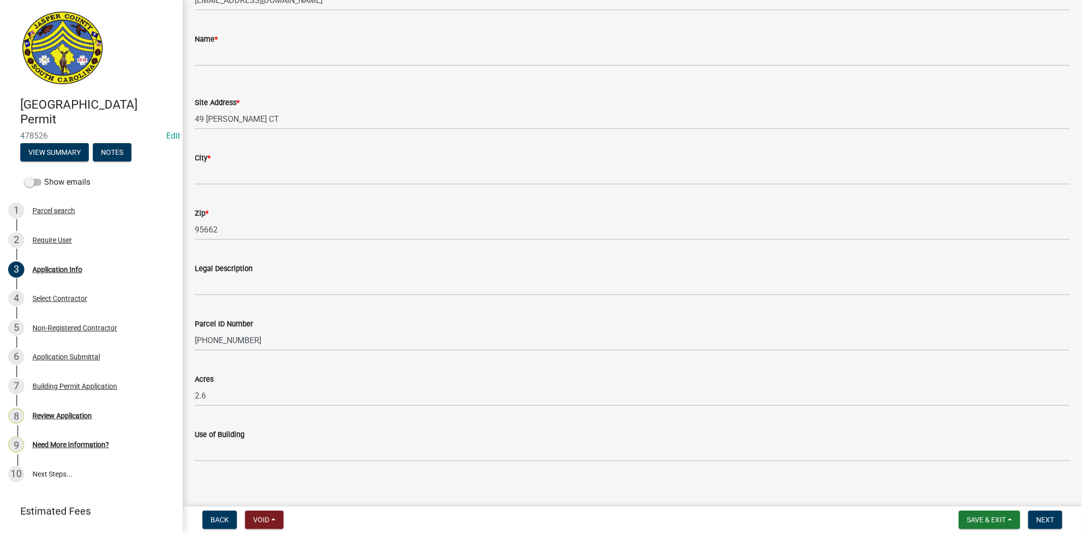
scroll to position [676, 0]
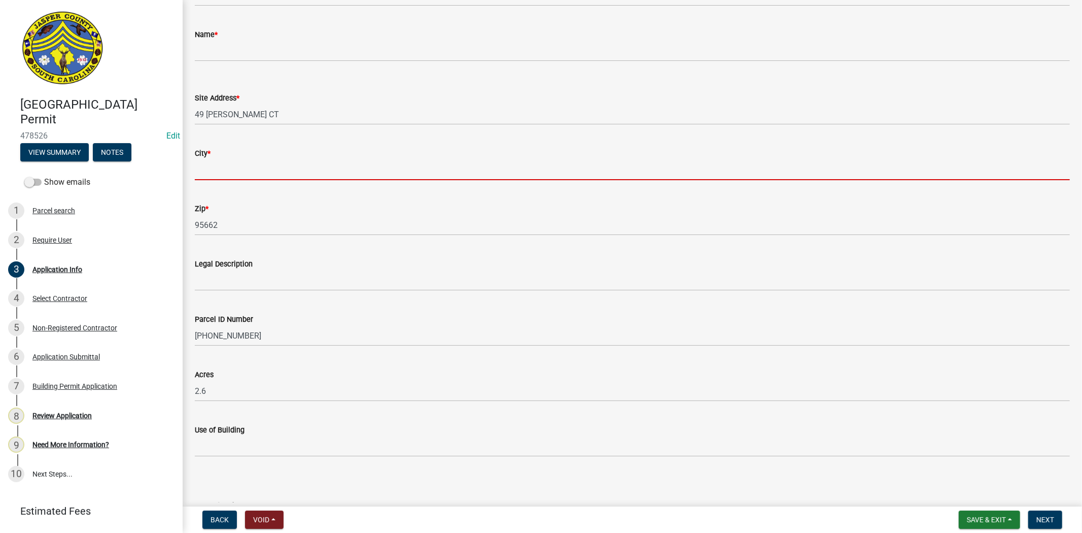
click at [231, 171] on input "City *" at bounding box center [632, 169] width 875 height 21
type input "Ridgeland"
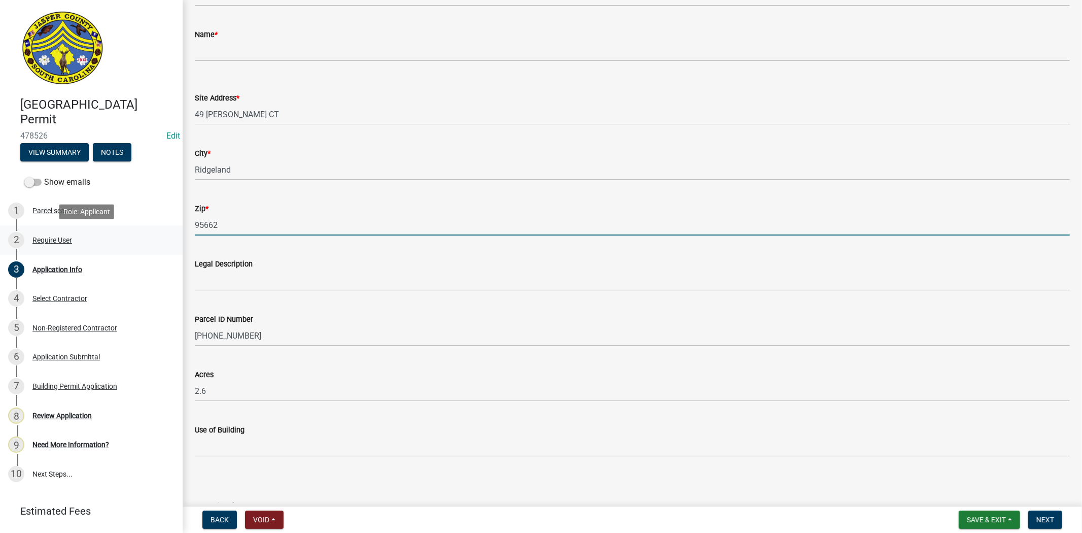
drag, startPoint x: 231, startPoint y: 228, endPoint x: 140, endPoint y: 236, distance: 91.2
click at [140, 236] on div "Jasper County Building Permit 478526 Edit View Summary Notes Show emails 1 Parc…" at bounding box center [541, 266] width 1082 height 533
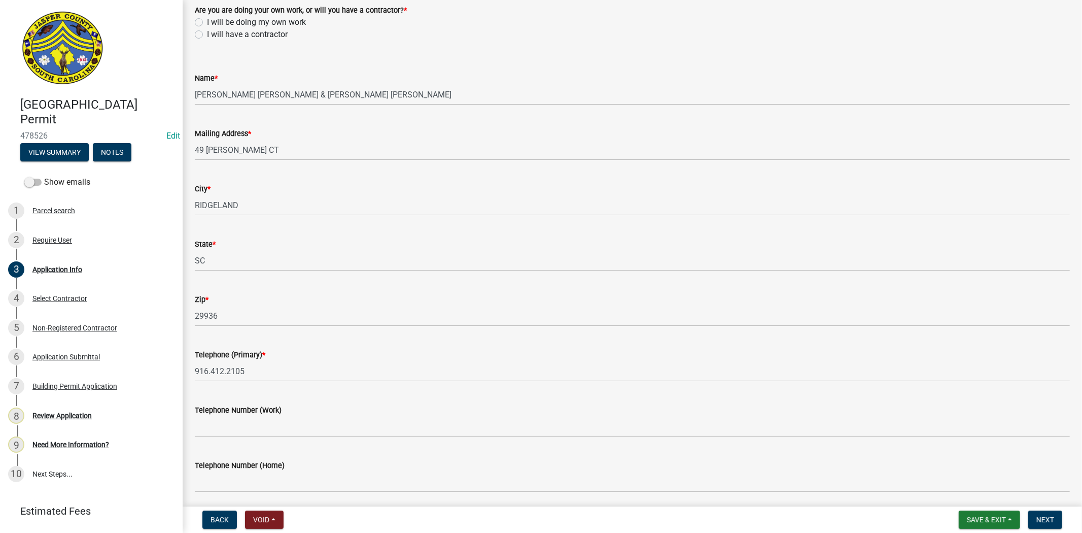
scroll to position [0, 0]
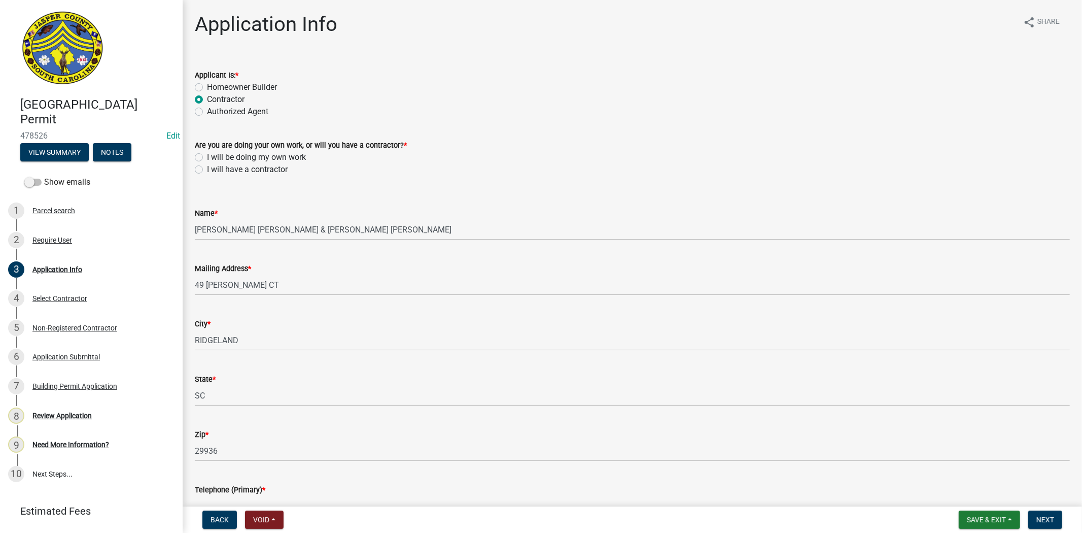
type input "29936"
click at [207, 171] on label "I will have a contractor" at bounding box center [247, 169] width 81 height 12
click at [207, 170] on input "I will have a contractor" at bounding box center [210, 166] width 7 height 7
radio input "true"
click at [1048, 518] on span "Next" at bounding box center [1046, 520] width 18 height 8
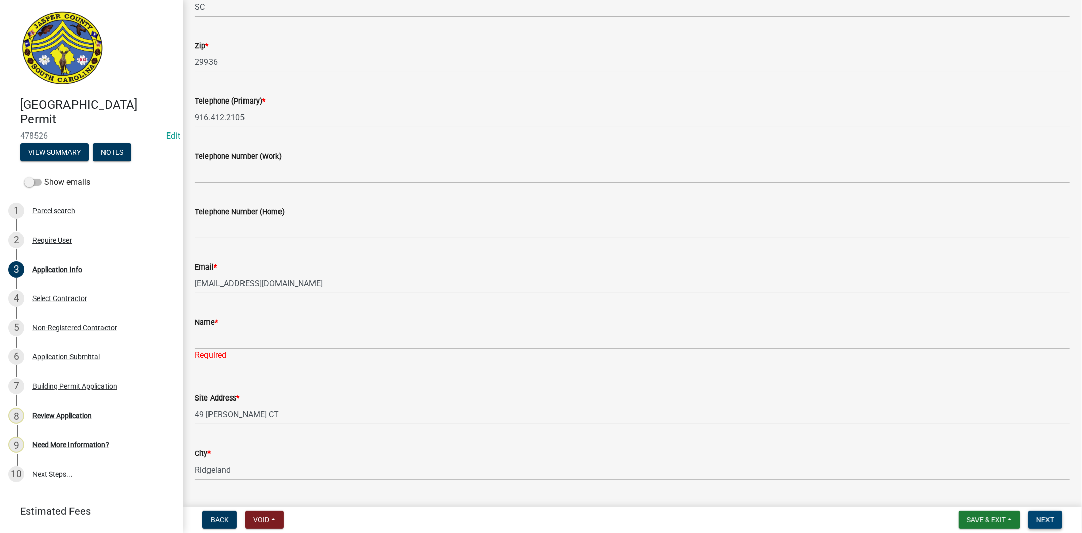
scroll to position [394, 0]
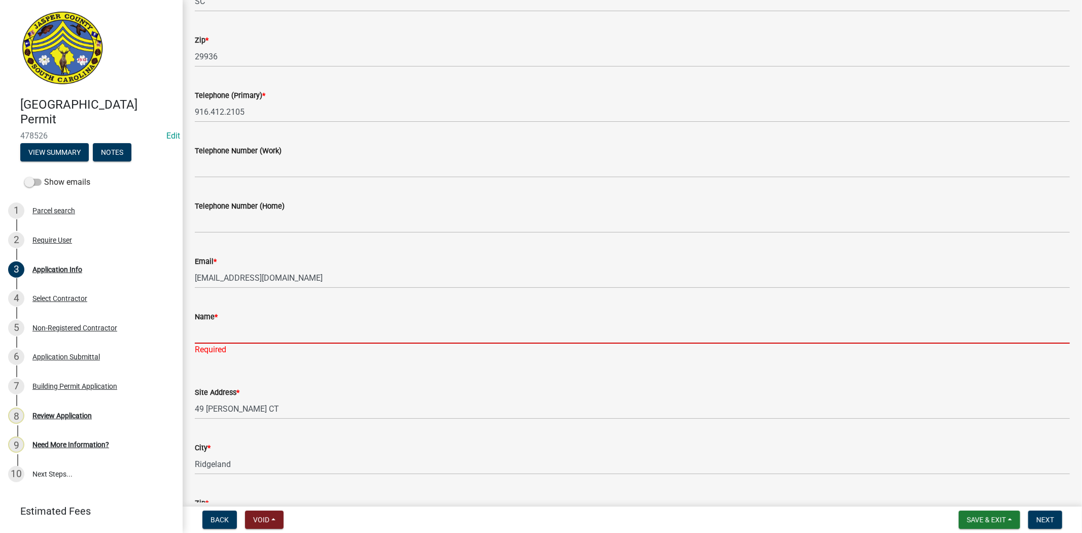
click at [241, 331] on input "Name *" at bounding box center [632, 333] width 875 height 21
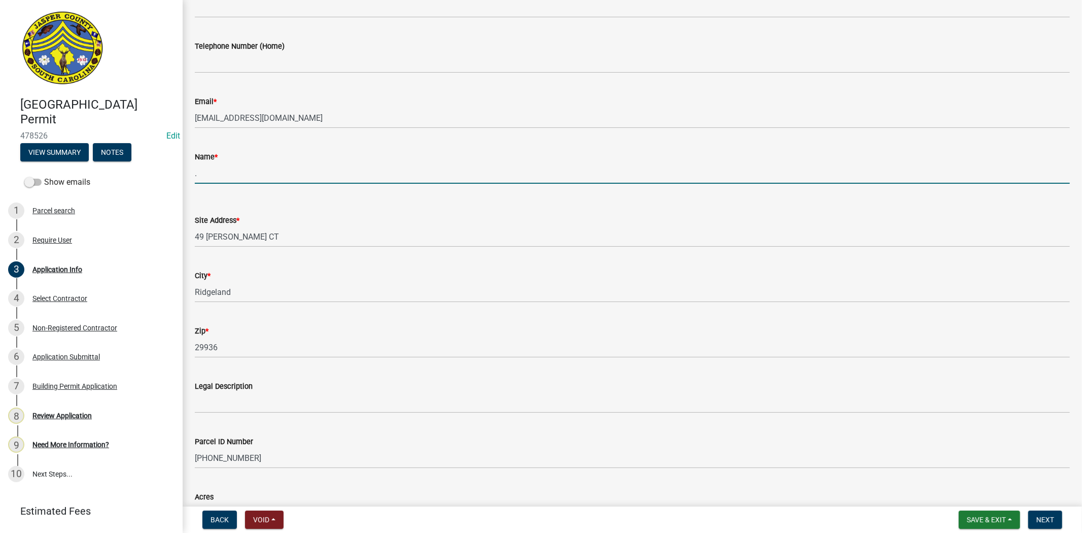
scroll to position [551, 0]
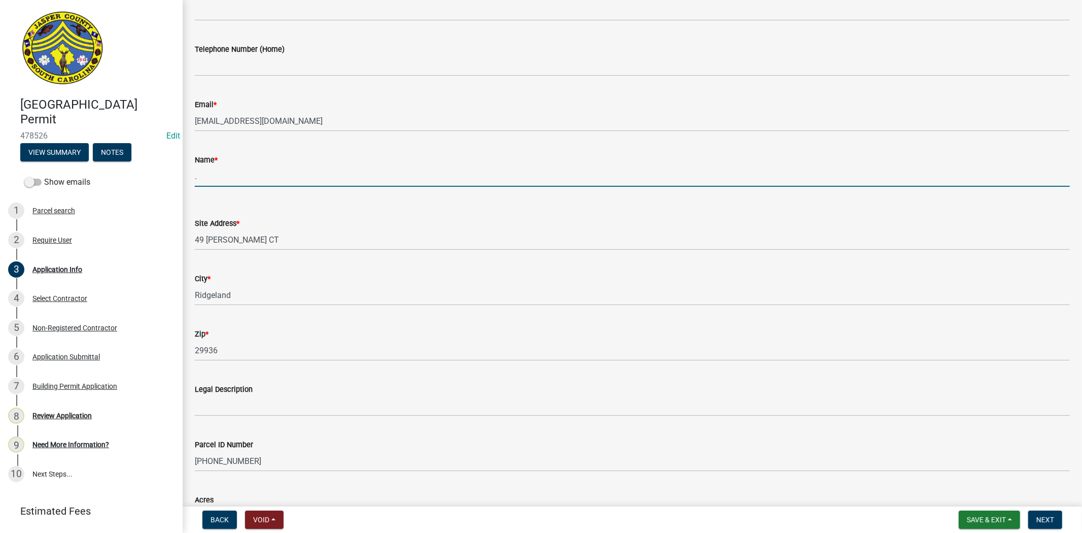
paste input "Jhonatan Urias"
drag, startPoint x: 199, startPoint y: 172, endPoint x: 188, endPoint y: 172, distance: 11.2
click at [188, 172] on div "Name * .Jhonatan Urias" at bounding box center [632, 163] width 891 height 47
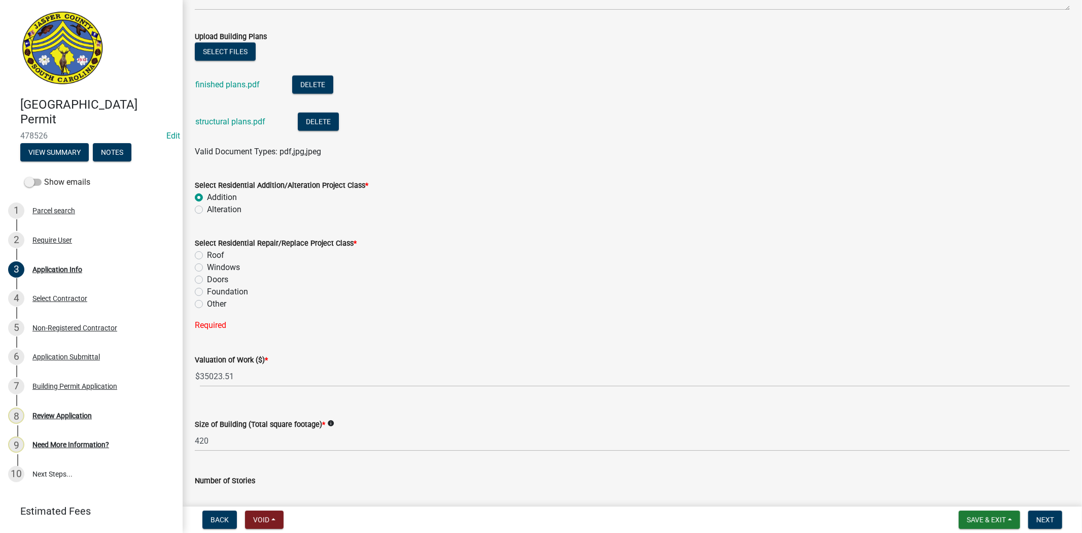
scroll to position [1284, 0]
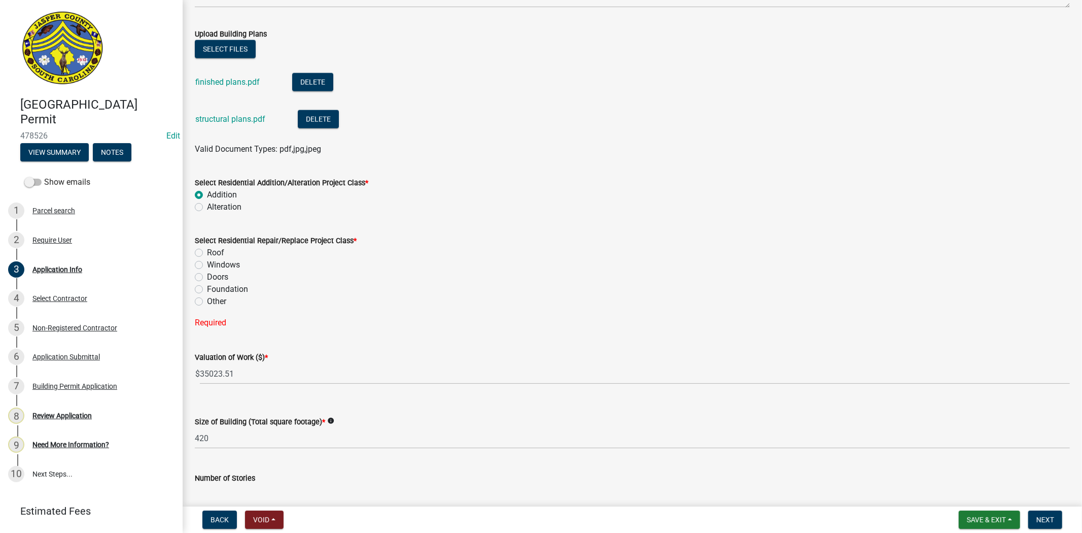
type input "Jhonatan Urias"
click at [207, 300] on label "Other" at bounding box center [216, 301] width 19 height 12
click at [207, 300] on input "Other" at bounding box center [210, 298] width 7 height 7
radio input "true"
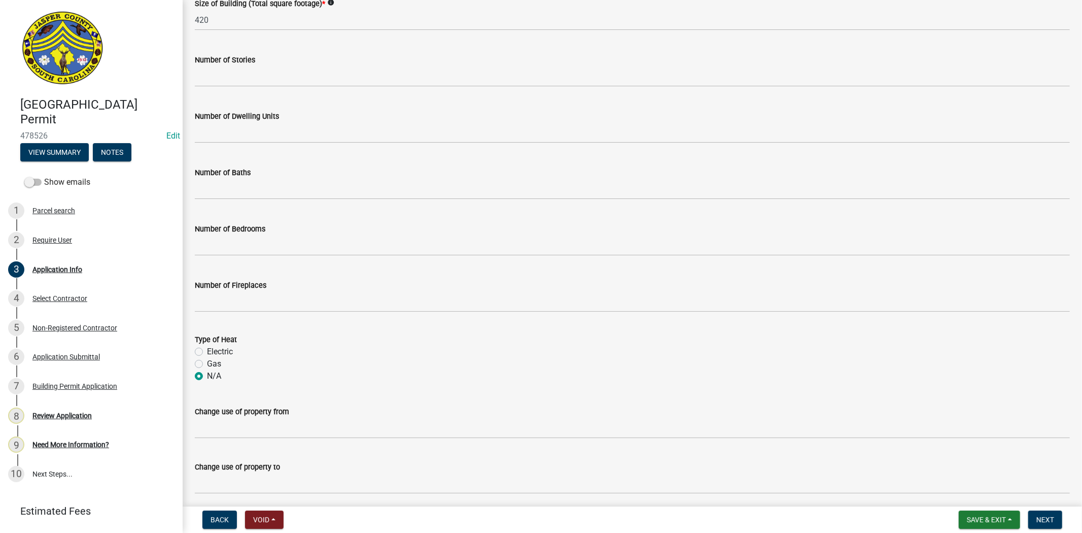
scroll to position [1721, 0]
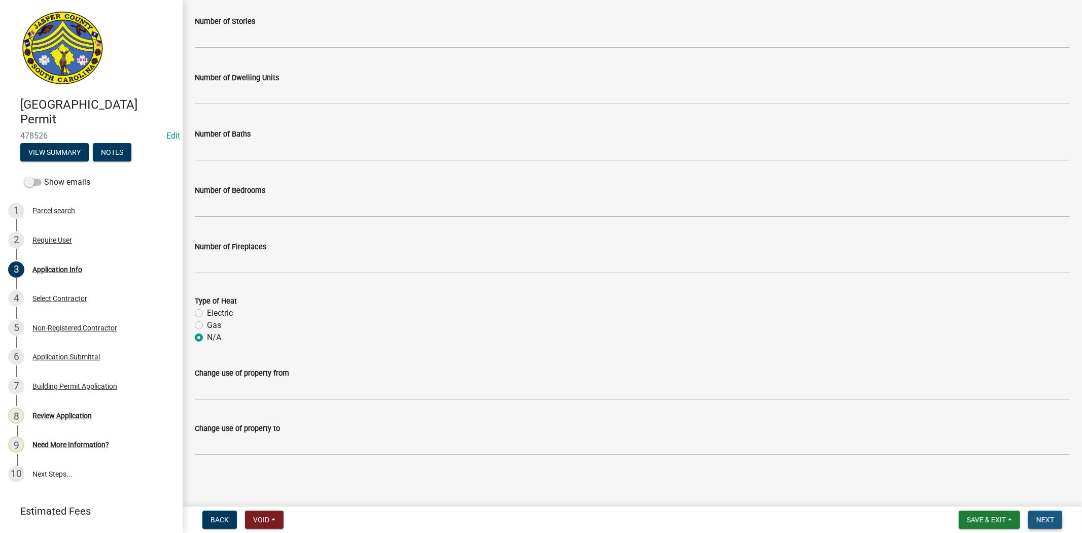
click at [1043, 520] on span "Next" at bounding box center [1046, 520] width 18 height 8
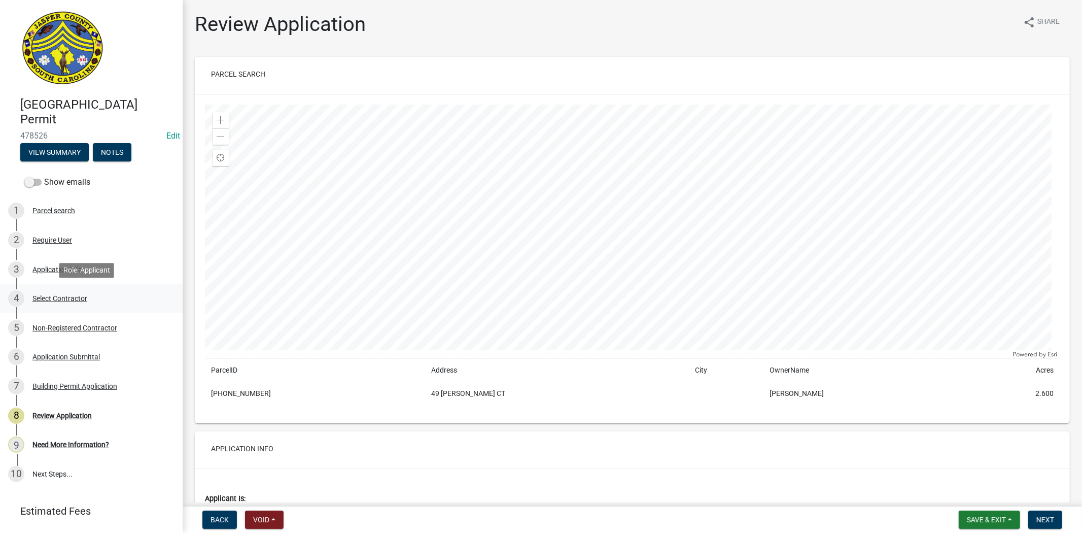
click at [63, 298] on div "Select Contractor" at bounding box center [59, 298] width 55 height 7
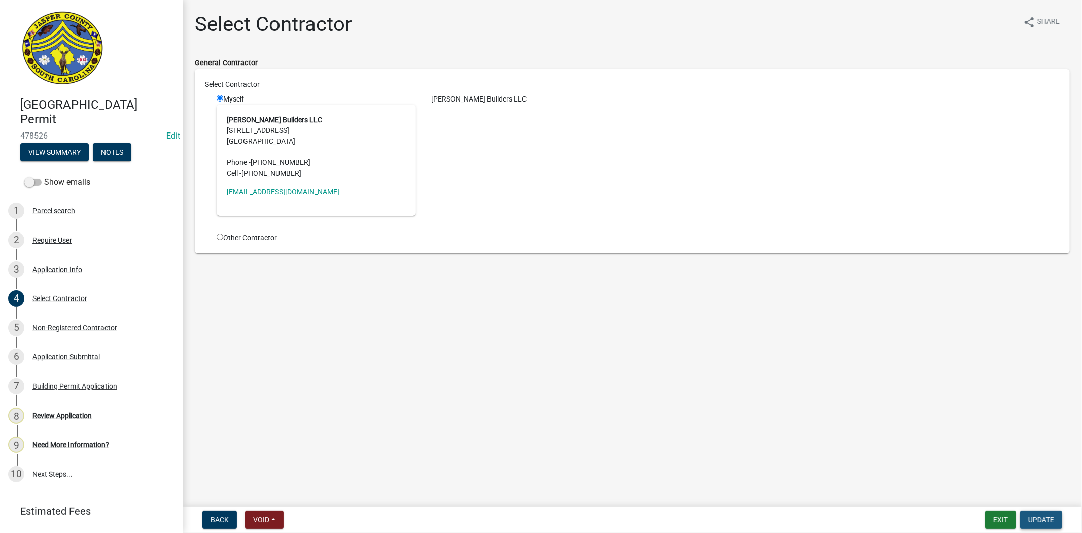
click at [1034, 516] on span "Update" at bounding box center [1042, 520] width 26 height 8
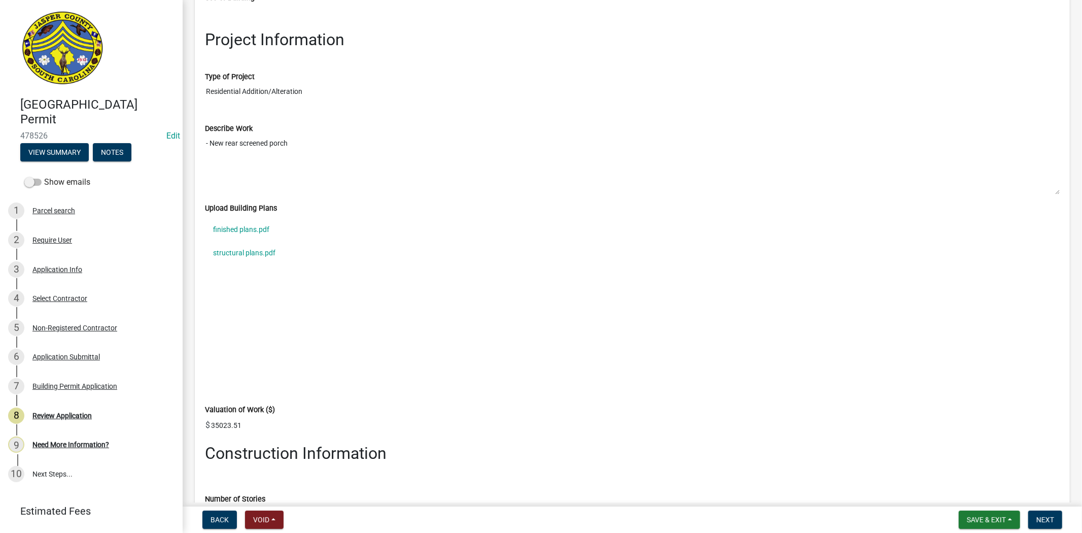
scroll to position [1466, 0]
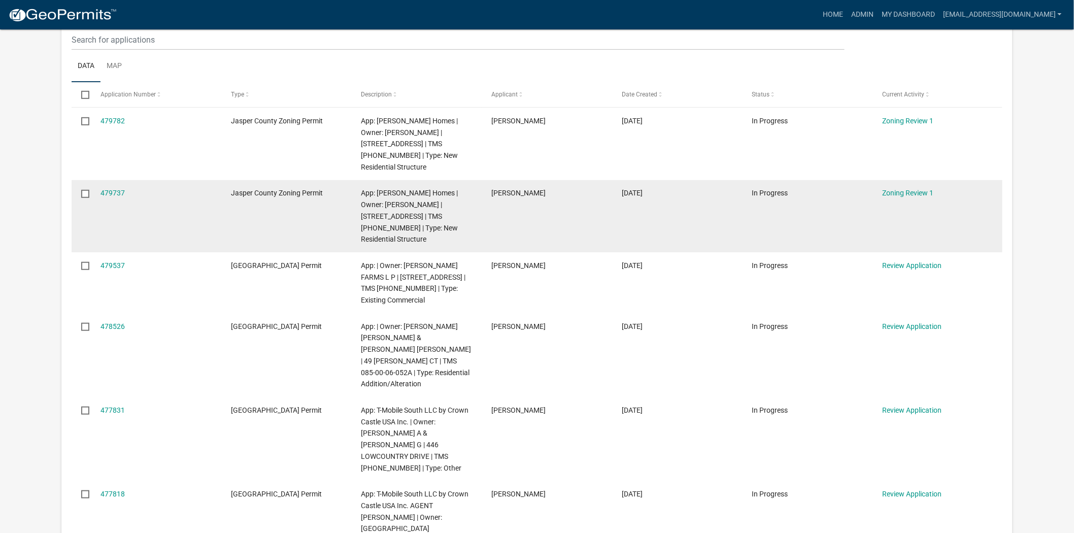
scroll to position [169, 0]
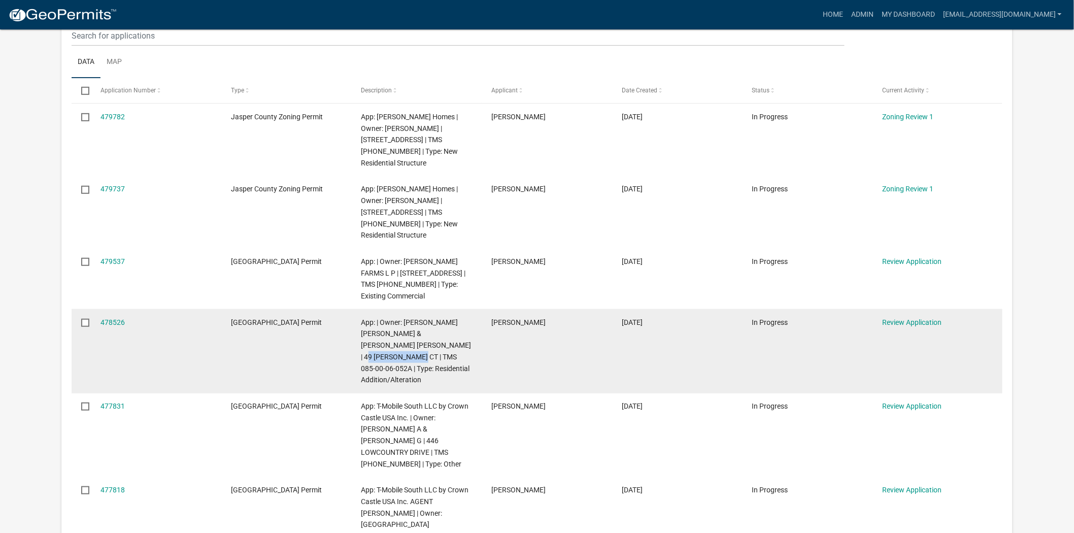
drag, startPoint x: 413, startPoint y: 344, endPoint x: 358, endPoint y: 348, distance: 55.0
click at [358, 348] on datatable-body-cell "App: | Owner: THOMPSON ANTHONY VICTOR & MEGAN MARY | 49 LACY LOVE CT | TMS 085-…" at bounding box center [416, 351] width 130 height 84
copy span "085-00-06-052A"
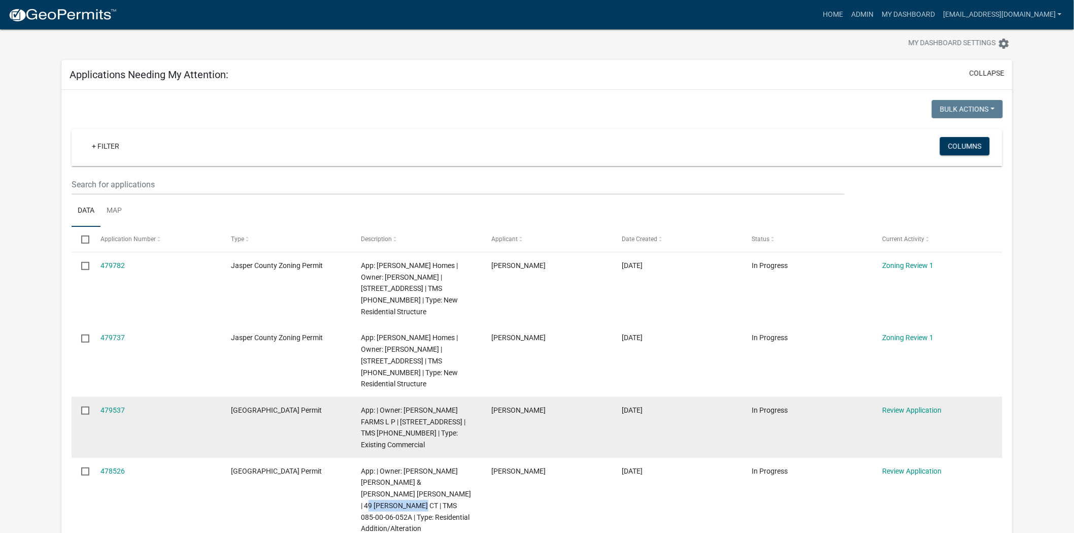
scroll to position [113, 0]
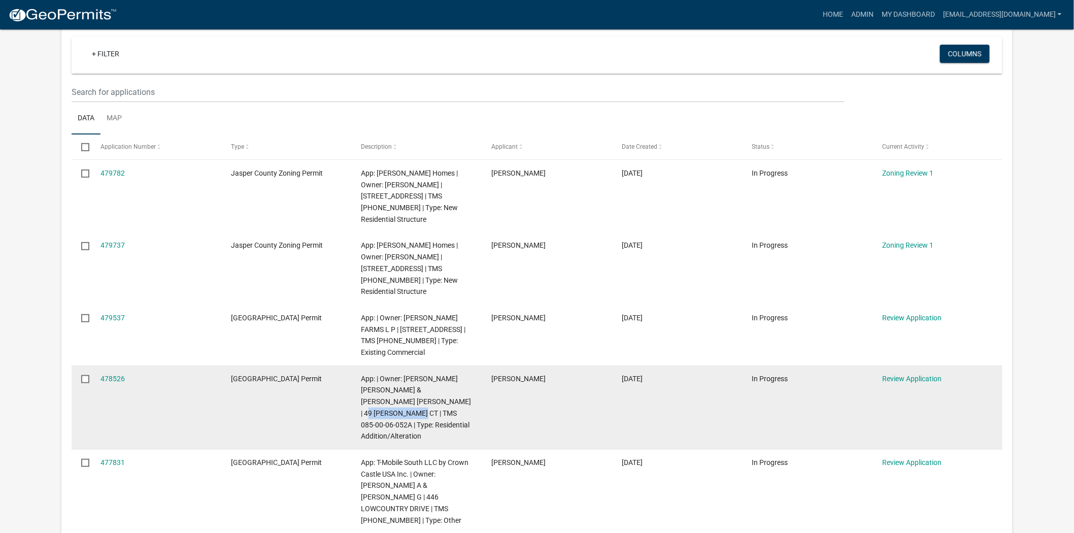
drag, startPoint x: 549, startPoint y: 368, endPoint x: 485, endPoint y: 362, distance: 63.8
click at [485, 365] on datatable-body-cell "[PERSON_NAME]" at bounding box center [547, 407] width 130 height 84
copy span "[PERSON_NAME]"
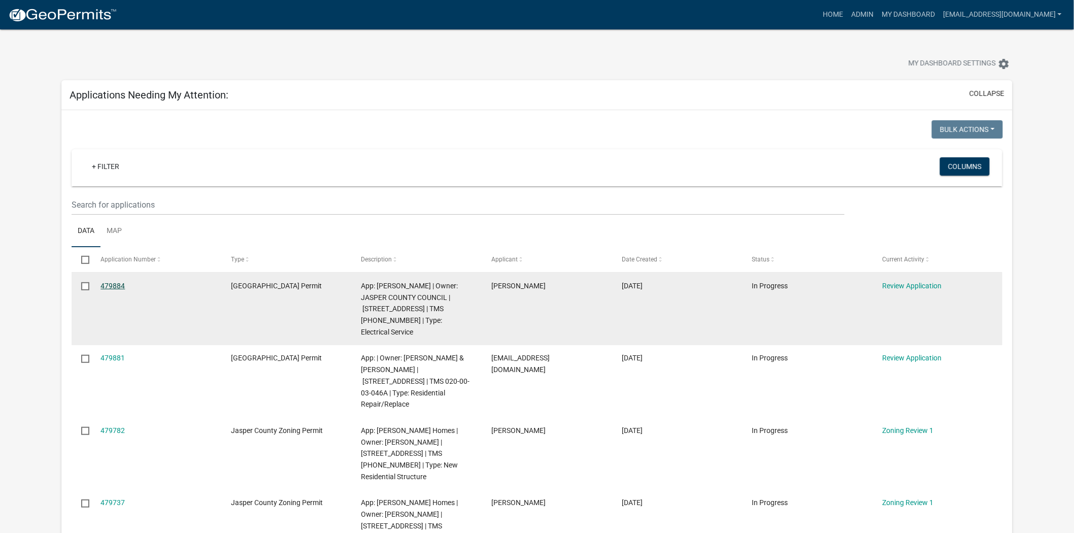
click at [109, 287] on link "479884" at bounding box center [112, 286] width 24 height 8
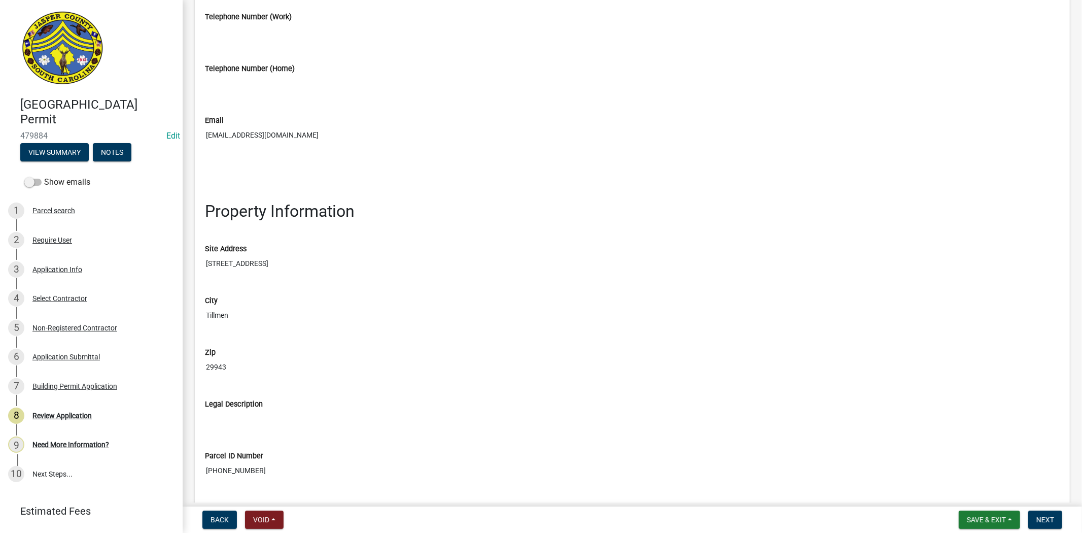
scroll to position [902, 0]
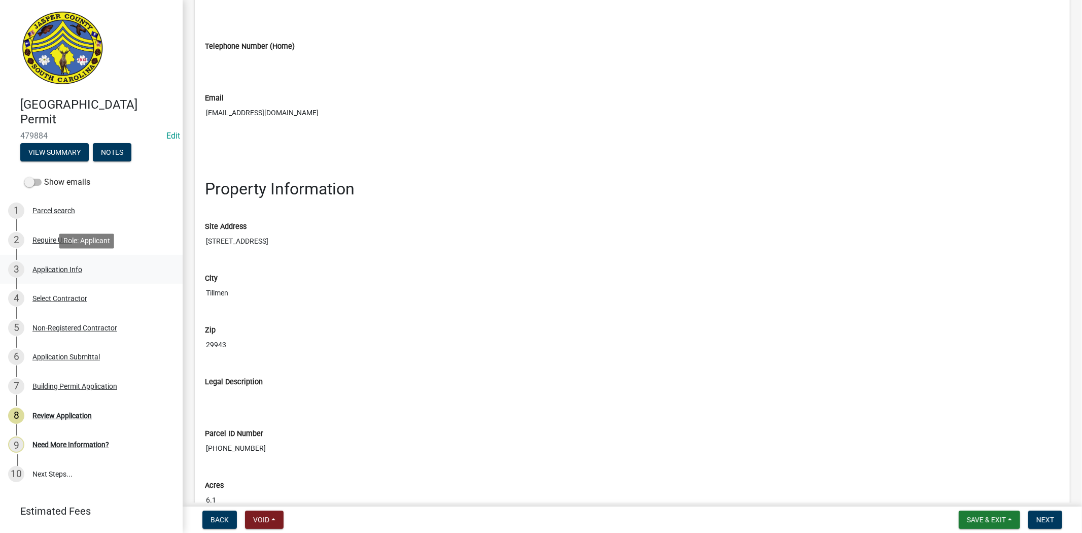
click at [45, 272] on div "Application Info" at bounding box center [57, 269] width 50 height 7
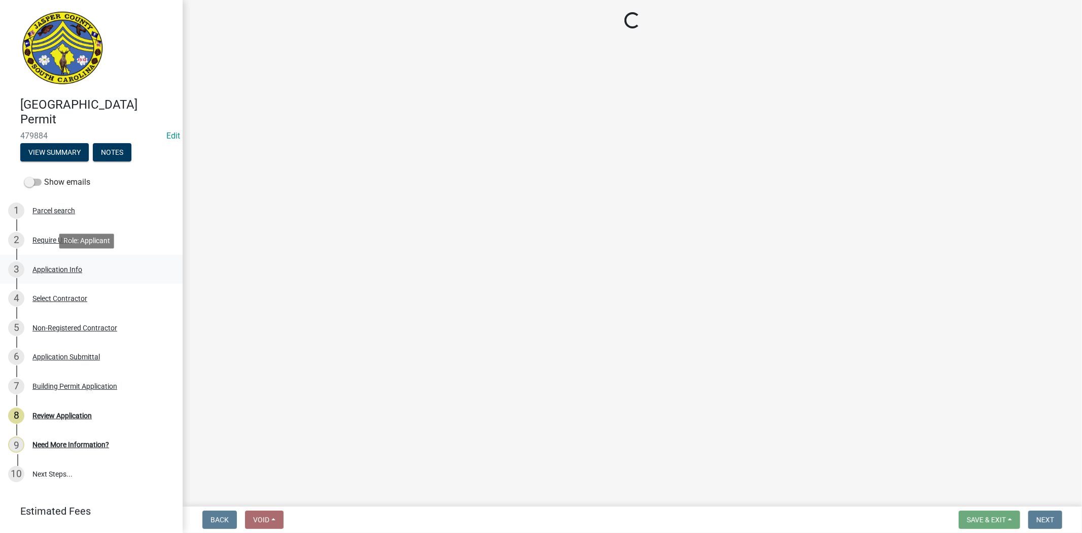
select select "83a29df9-b3ca-487b-b3ec-56d88b03b1fe"
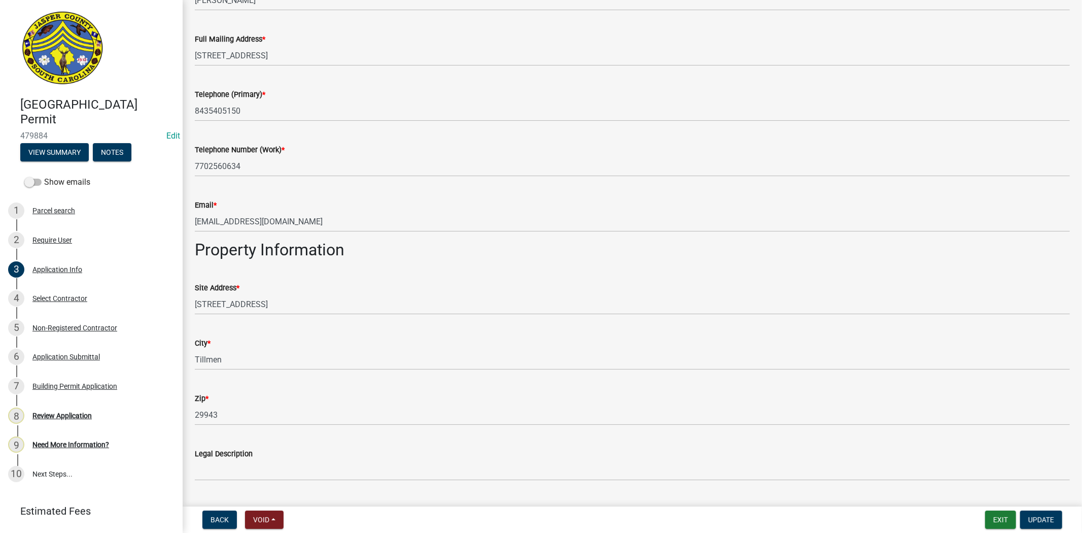
scroll to position [789, 0]
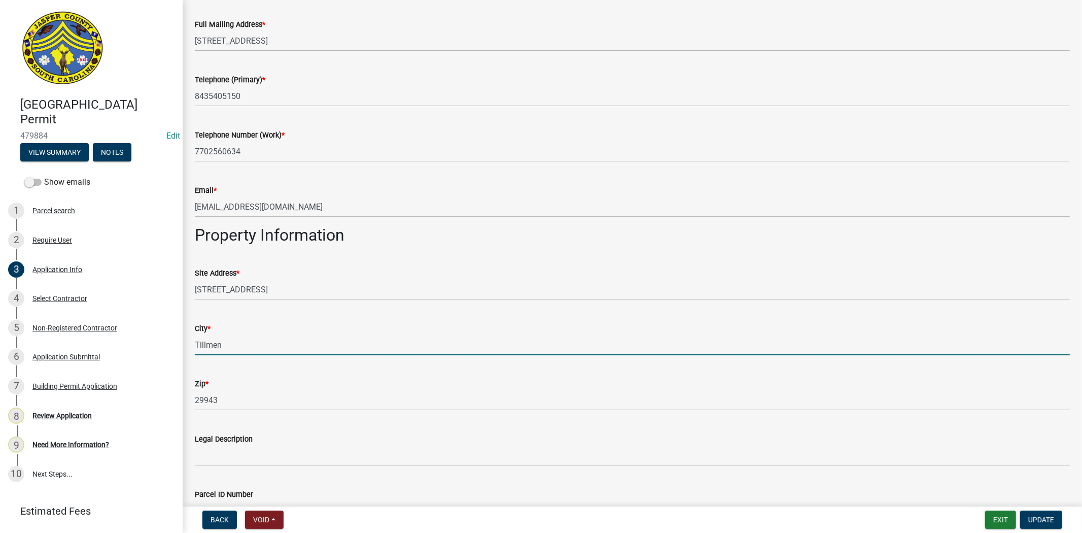
click at [218, 345] on input "Tillmen" at bounding box center [632, 344] width 875 height 21
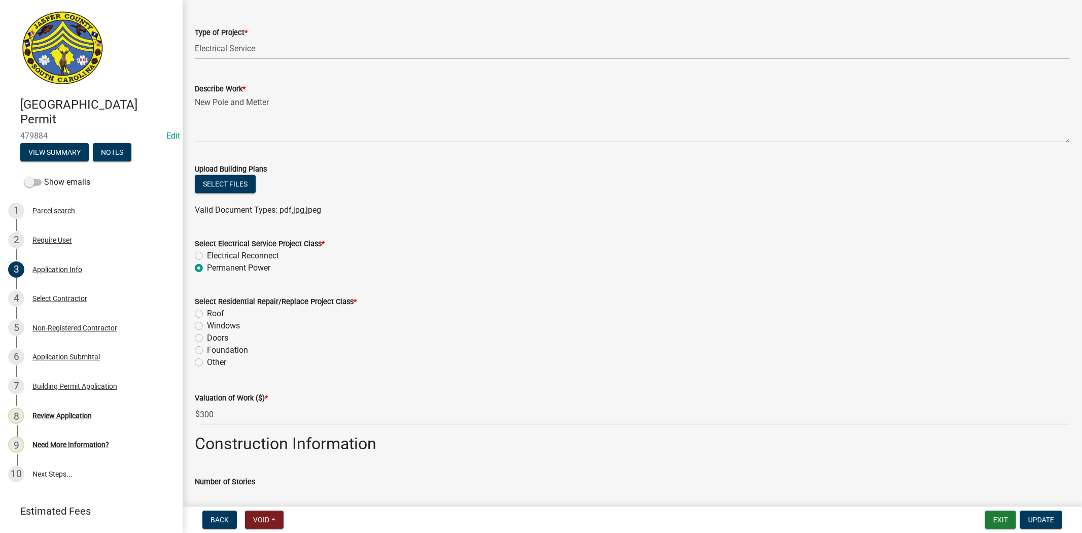
scroll to position [1466, 0]
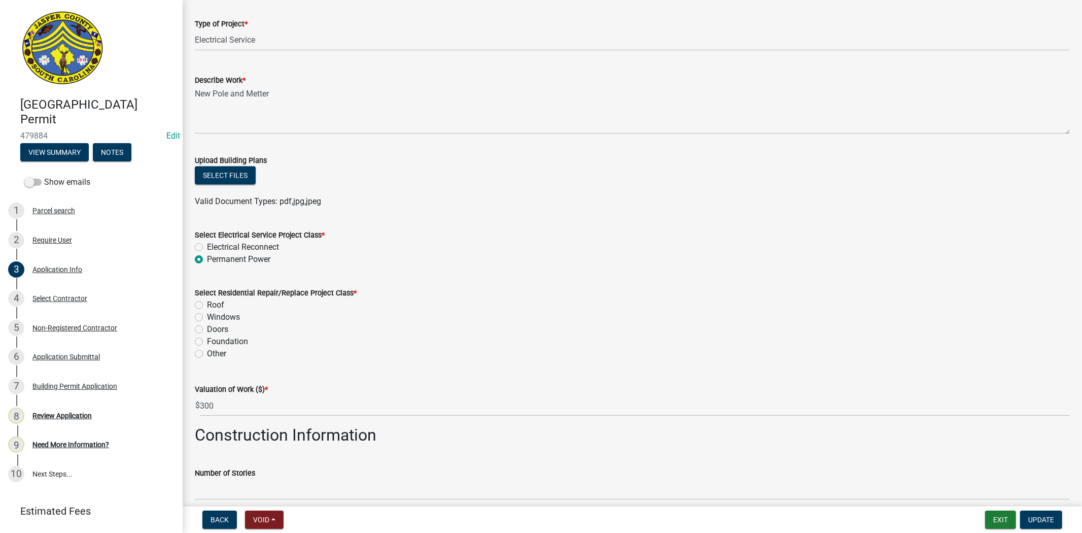
type input "Tillman"
click at [207, 352] on label "Other" at bounding box center [216, 354] width 19 height 12
click at [207, 352] on input "Other" at bounding box center [210, 351] width 7 height 7
radio input "true"
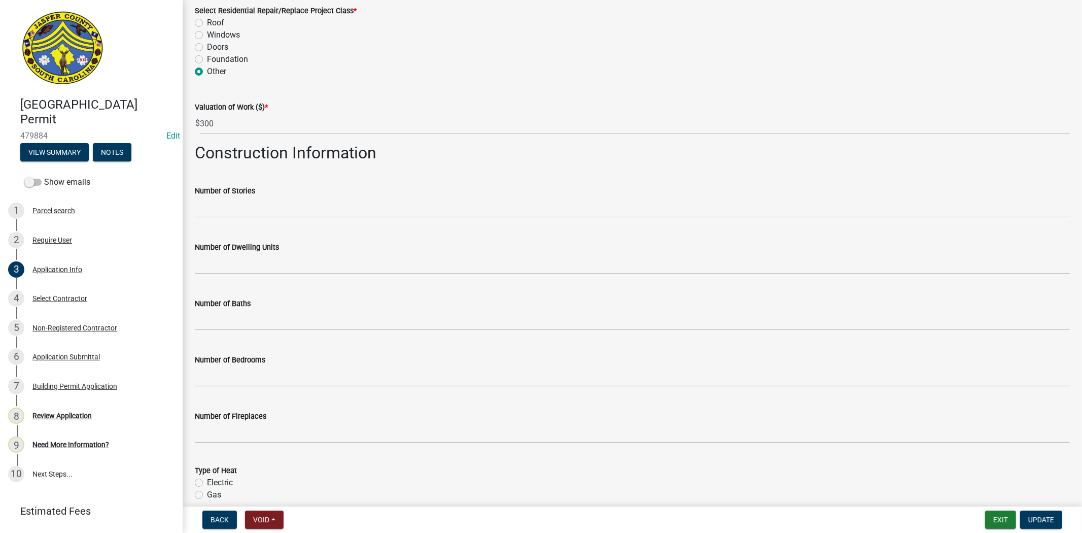
scroll to position [1917, 0]
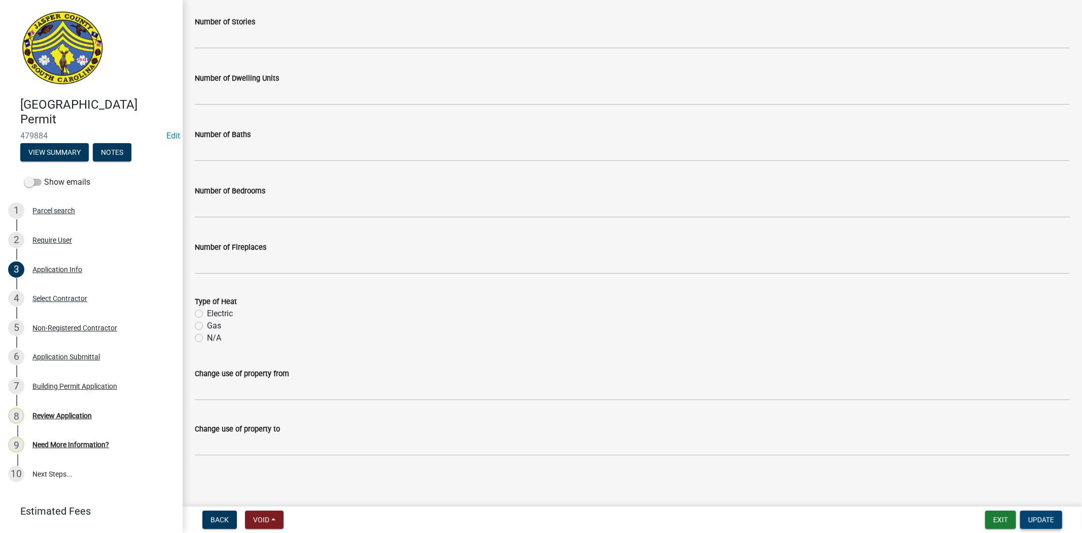
click at [1041, 516] on span "Update" at bounding box center [1042, 520] width 26 height 8
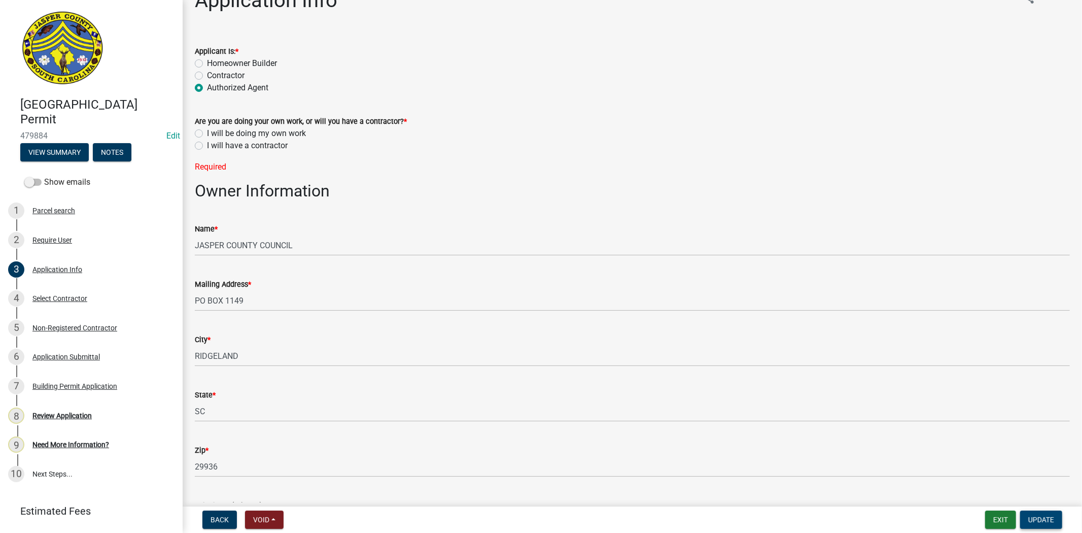
scroll to position [0, 0]
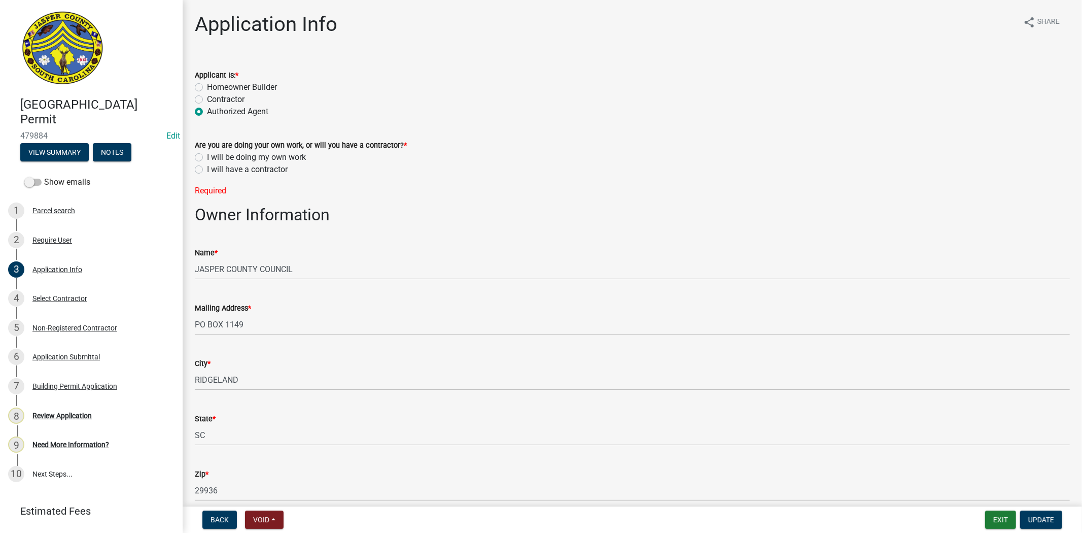
click at [207, 156] on label "I will be doing my own work" at bounding box center [256, 157] width 99 height 12
click at [207, 156] on input "I will be doing my own work" at bounding box center [210, 154] width 7 height 7
radio input "true"
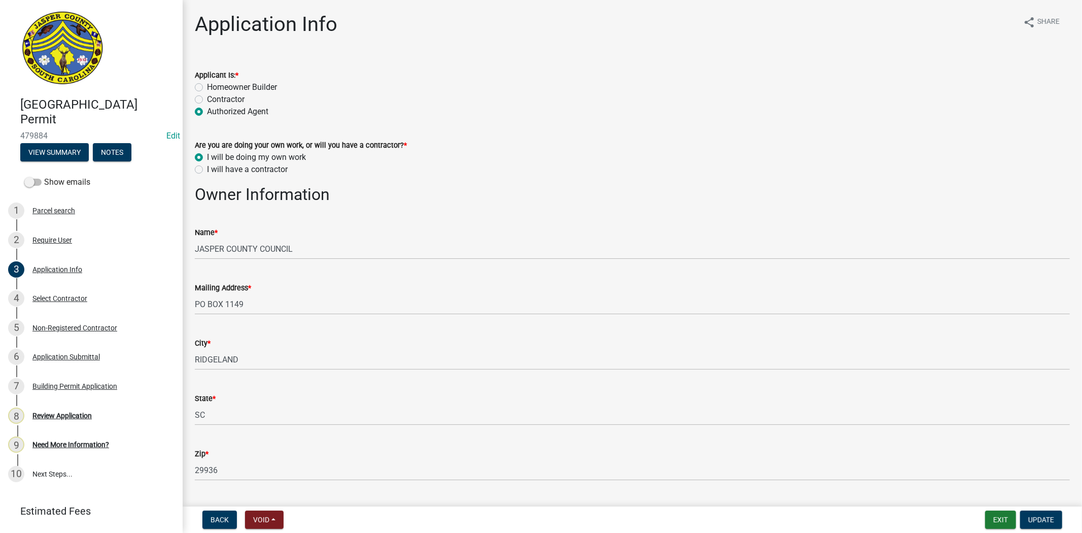
click at [207, 171] on label "I will have a contractor" at bounding box center [247, 169] width 81 height 12
click at [207, 170] on input "I will have a contractor" at bounding box center [210, 166] width 7 height 7
radio input "true"
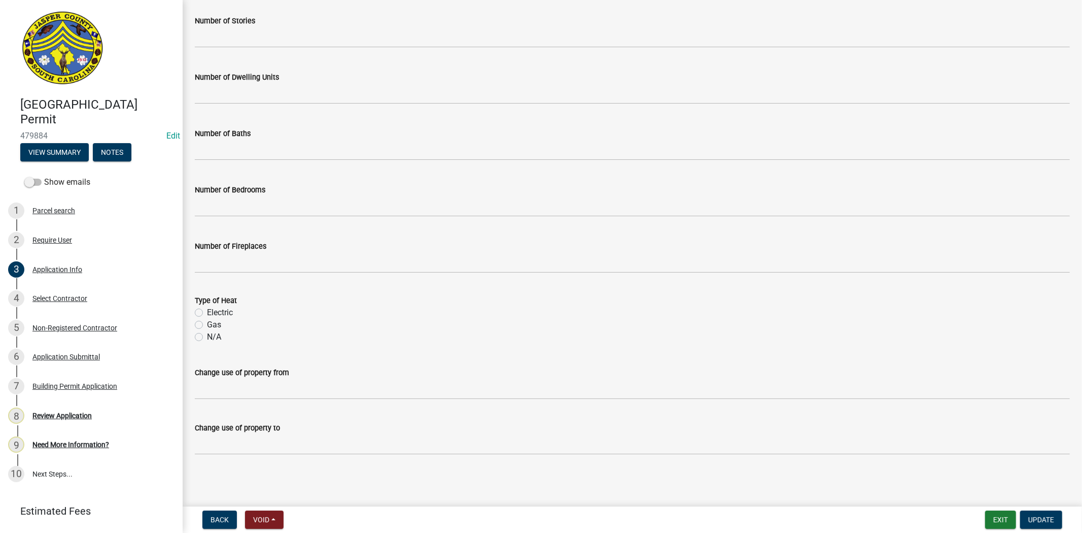
scroll to position [1917, 0]
click at [1047, 518] on span "Update" at bounding box center [1042, 520] width 26 height 8
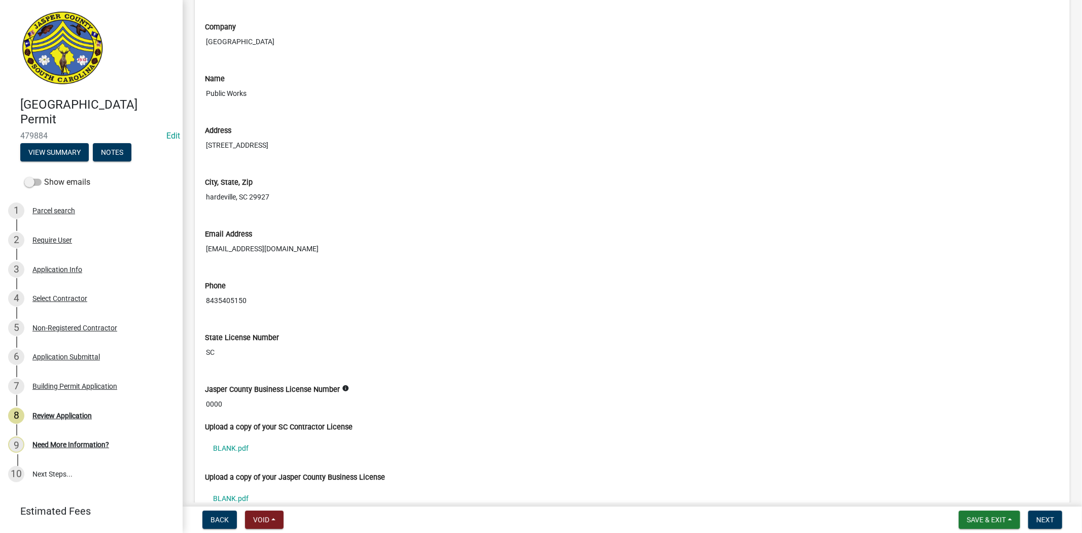
scroll to position [2481, 0]
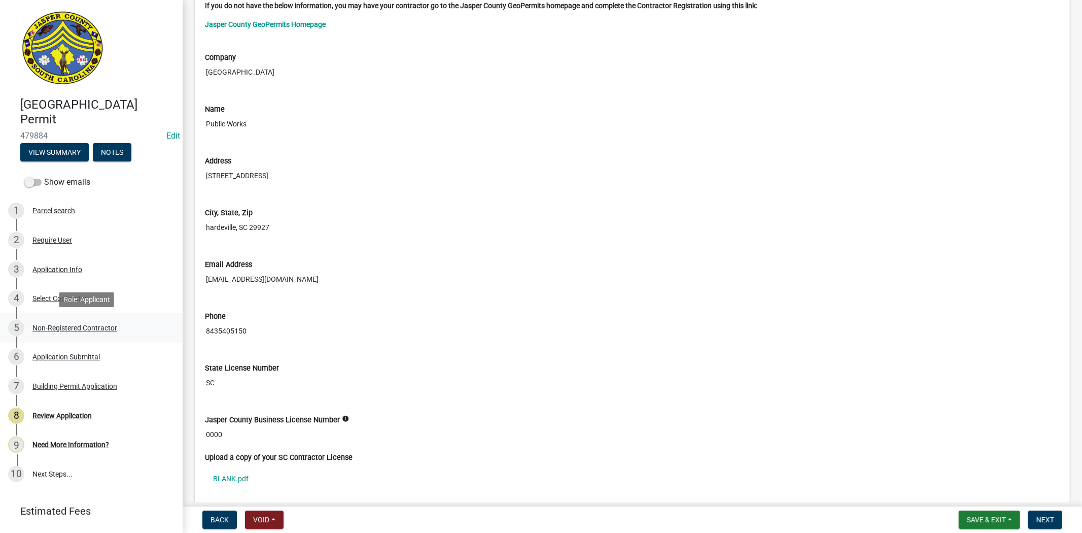
click at [67, 320] on div "5 Non-Registered Contractor" at bounding box center [87, 328] width 158 height 16
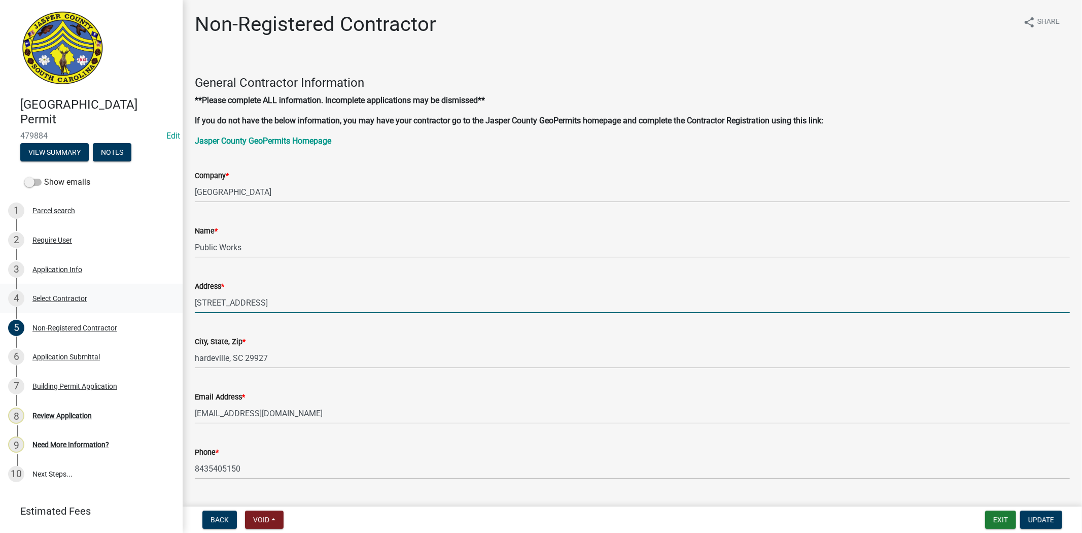
drag, startPoint x: 291, startPoint y: 300, endPoint x: 164, endPoint y: 302, distance: 126.9
click at [164, 302] on div "Jasper County Building Permit 479884 Edit View Summary Notes Show emails 1 Parc…" at bounding box center [541, 266] width 1082 height 533
paste input "623 State Rd S-27-348, Ridgeland, SC 29936"
type input "623 State Rd S-27-348, Ridgeland, SC 29936"
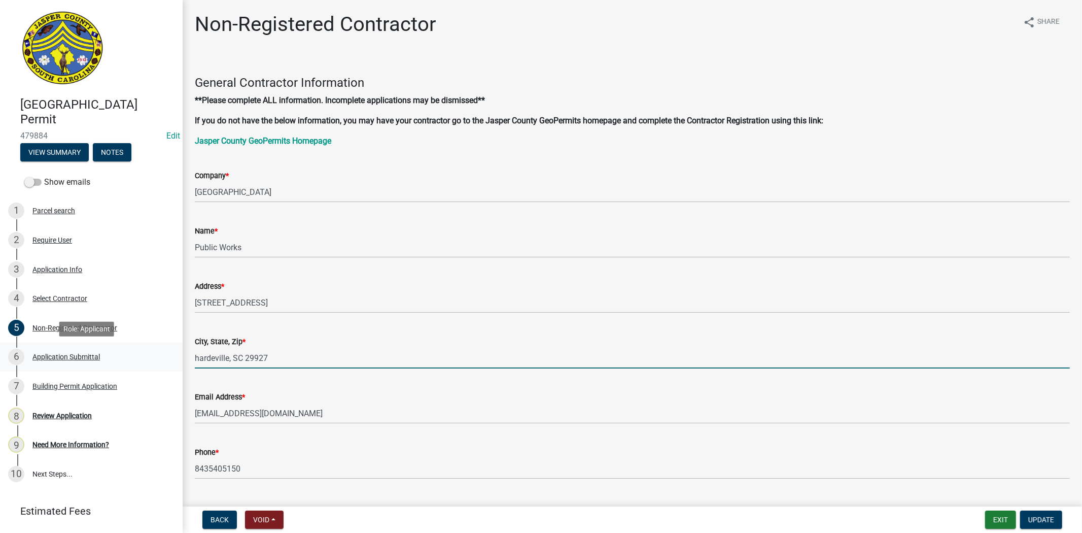
drag, startPoint x: 284, startPoint y: 363, endPoint x: 164, endPoint y: 353, distance: 120.2
click at [164, 353] on div "Jasper County Building Permit 479884 Edit View Summary Notes Show emails 1 Parc…" at bounding box center [541, 266] width 1082 height 533
paste input "623 State Rd S-27-348, Ridgeland, SC 29936"
drag, startPoint x: 278, startPoint y: 357, endPoint x: 158, endPoint y: 357, distance: 119.8
click at [158, 357] on div "Jasper County Building Permit 479884 Edit View Summary Notes Show emails 1 Parc…" at bounding box center [541, 266] width 1082 height 533
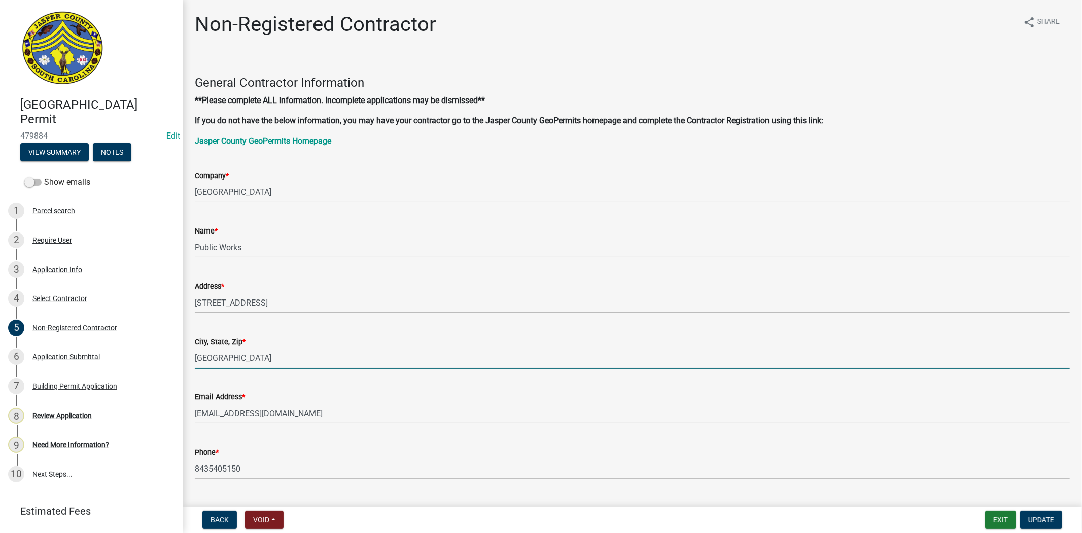
type input "Ridgeland, SC 29936"
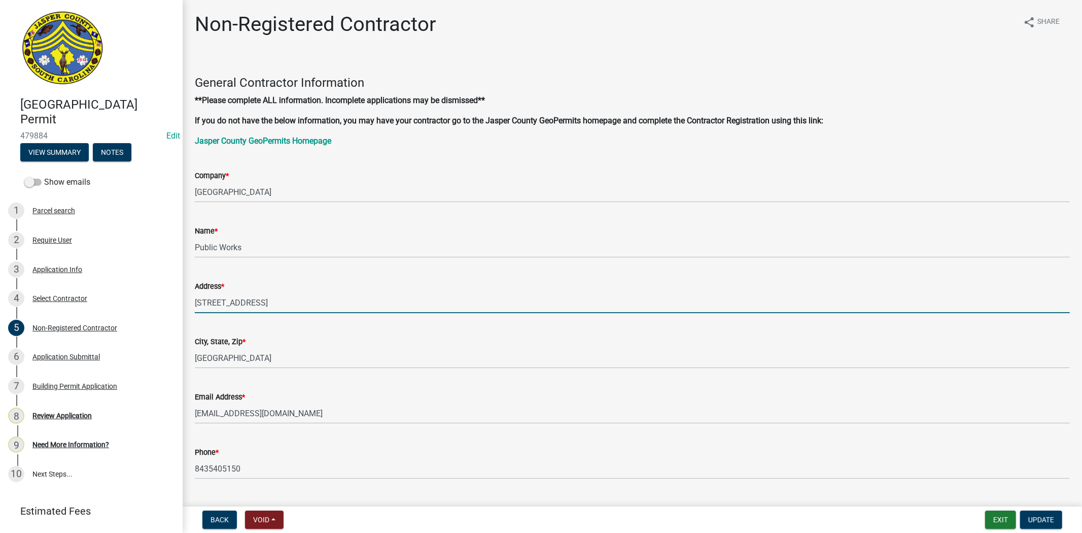
drag, startPoint x: 323, startPoint y: 303, endPoint x: 518, endPoint y: 301, distance: 194.4
click at [518, 301] on input "623 State Rd S-27-348, Ridgeland, SC 29936" at bounding box center [632, 302] width 875 height 21
type input "623 State Rd S-27-348"
click at [1057, 515] on button "Update" at bounding box center [1042, 520] width 42 height 18
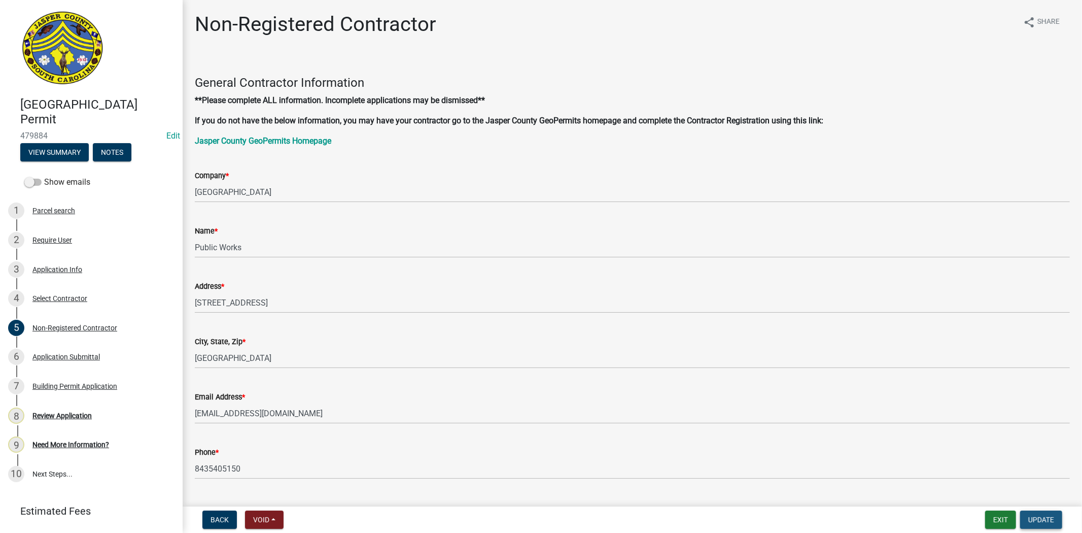
click at [1049, 517] on span "Update" at bounding box center [1042, 520] width 26 height 8
click at [1045, 517] on span "Update" at bounding box center [1042, 520] width 26 height 8
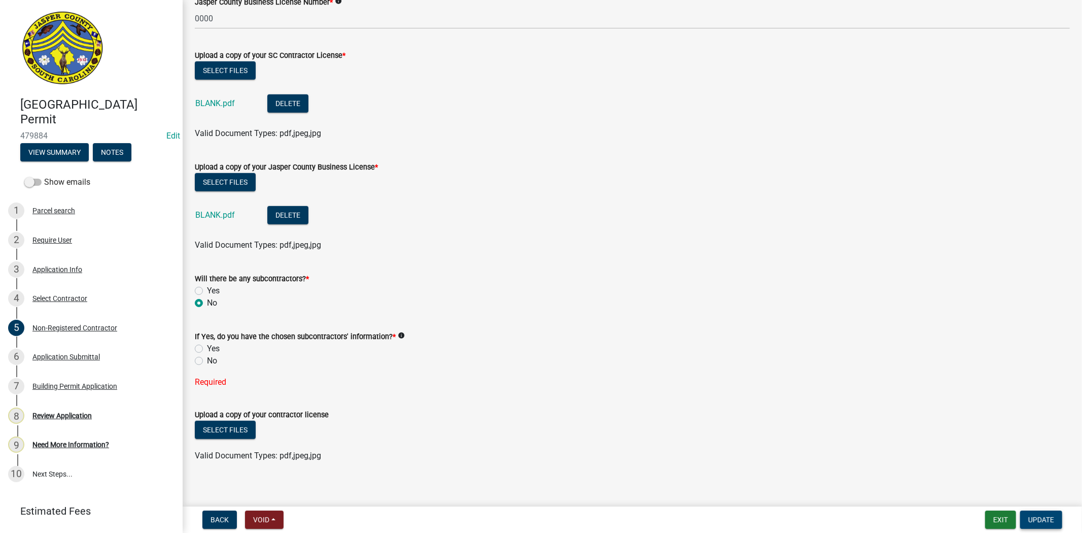
scroll to position [568, 0]
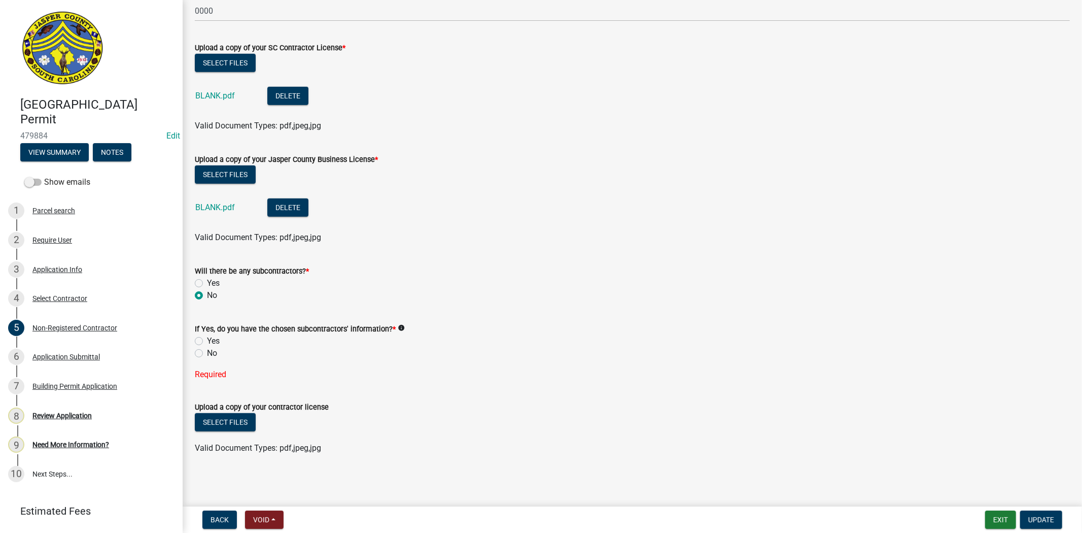
click at [207, 349] on label "No" at bounding box center [212, 353] width 10 height 12
click at [207, 349] on input "No" at bounding box center [210, 350] width 7 height 7
radio input "true"
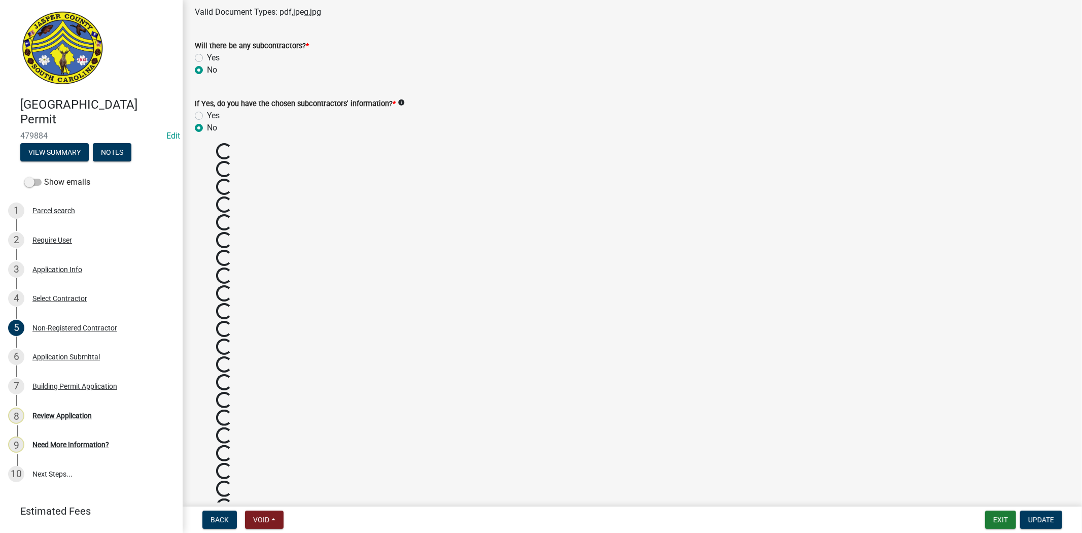
scroll to position [548, 0]
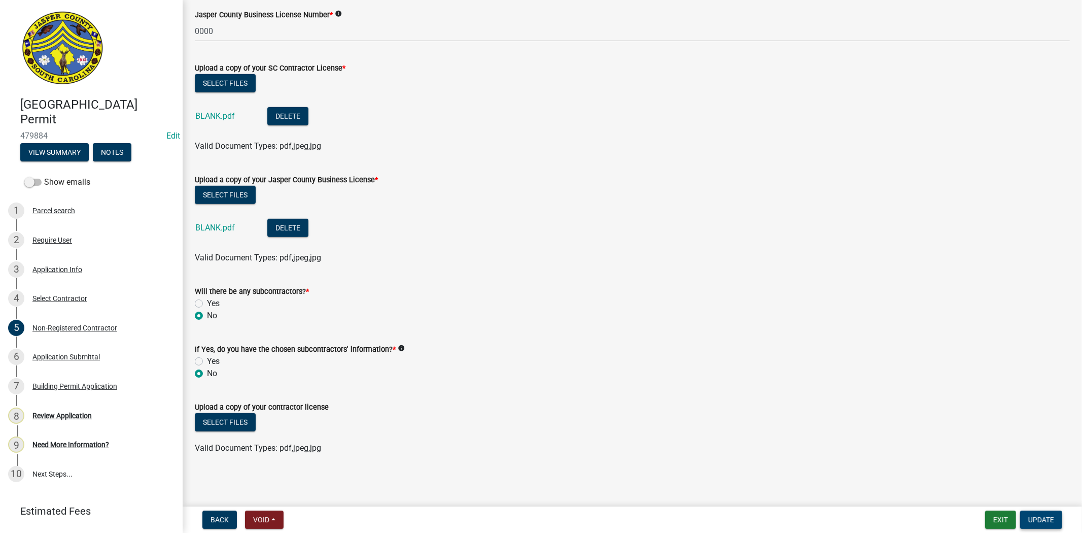
click at [1038, 521] on span "Update" at bounding box center [1042, 520] width 26 height 8
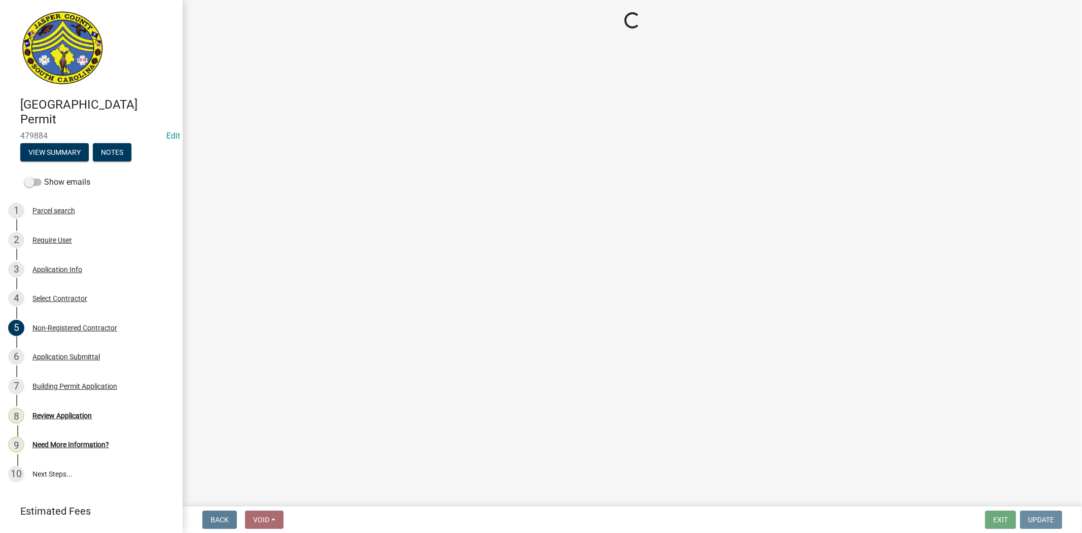
scroll to position [0, 0]
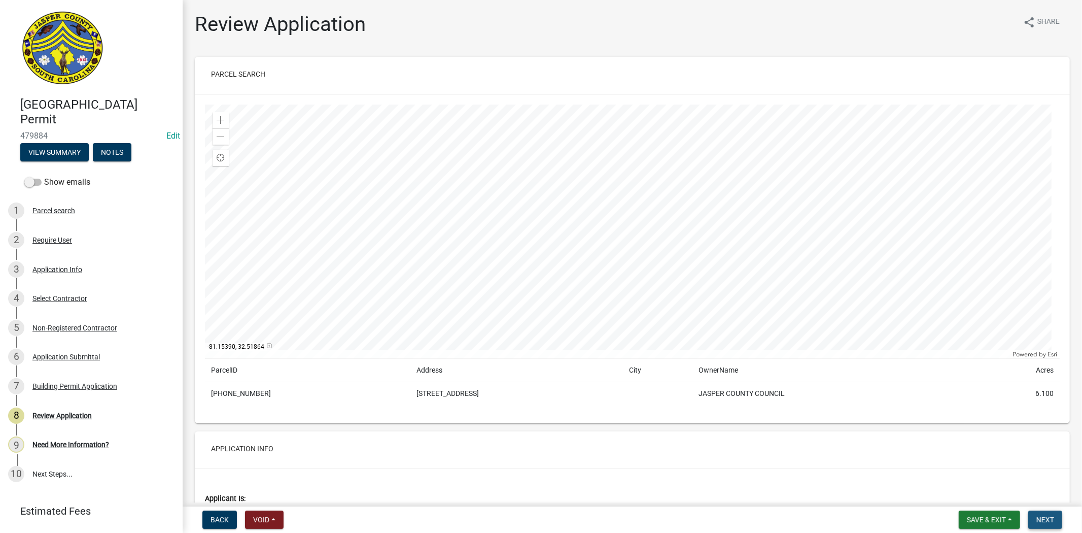
click at [1055, 519] on button "Next" at bounding box center [1046, 520] width 34 height 18
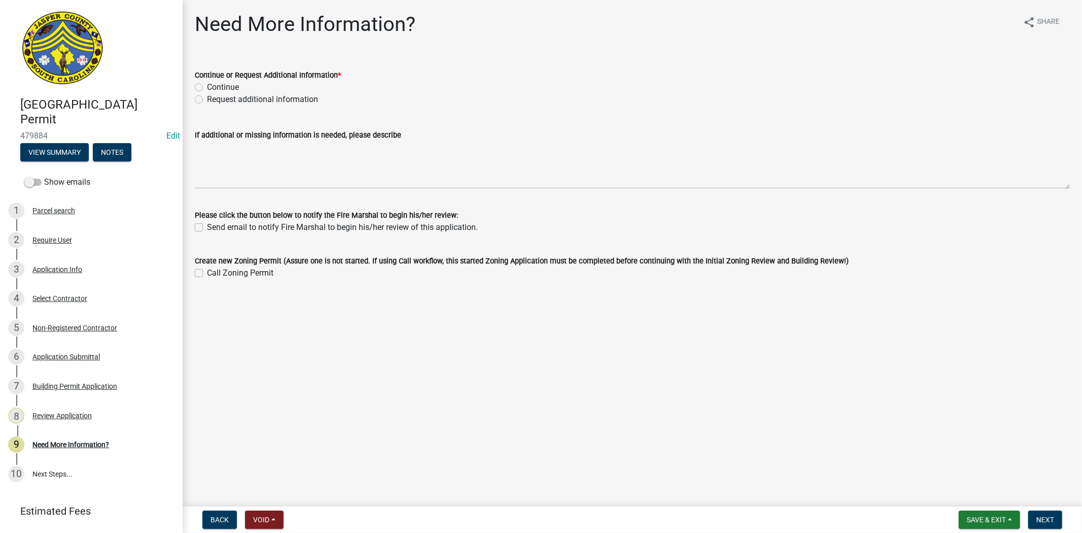
click at [207, 90] on label "Continue" at bounding box center [223, 87] width 32 height 12
click at [207, 88] on input "Continue" at bounding box center [210, 84] width 7 height 7
radio input "true"
click at [1066, 524] on form "Save & Exit Save Save & Exit Next" at bounding box center [1011, 520] width 112 height 18
click at [1062, 521] on form "Save & Exit Save Save & Exit Next" at bounding box center [1011, 520] width 112 height 18
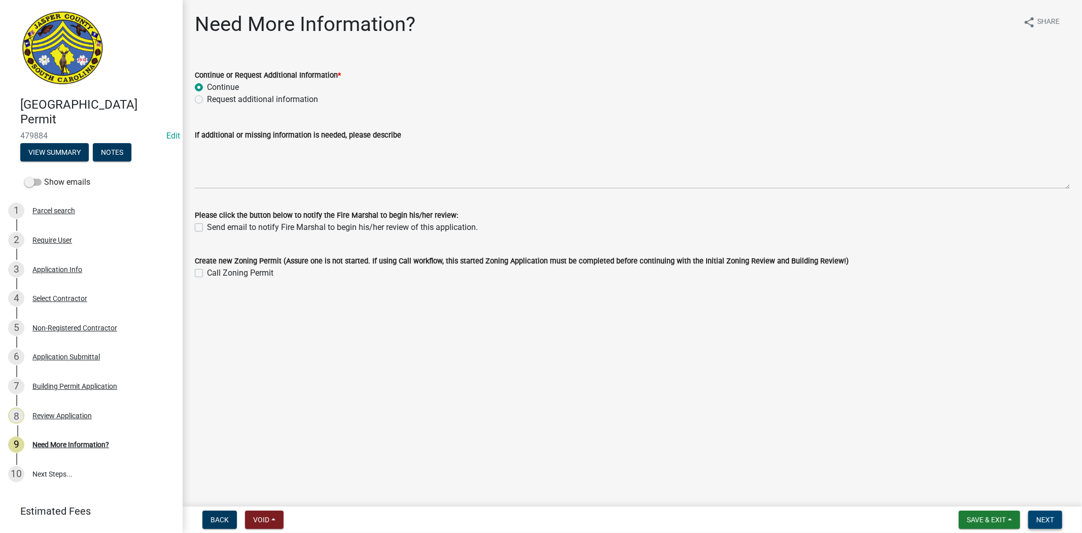
click at [1053, 520] on button "Next" at bounding box center [1046, 520] width 34 height 18
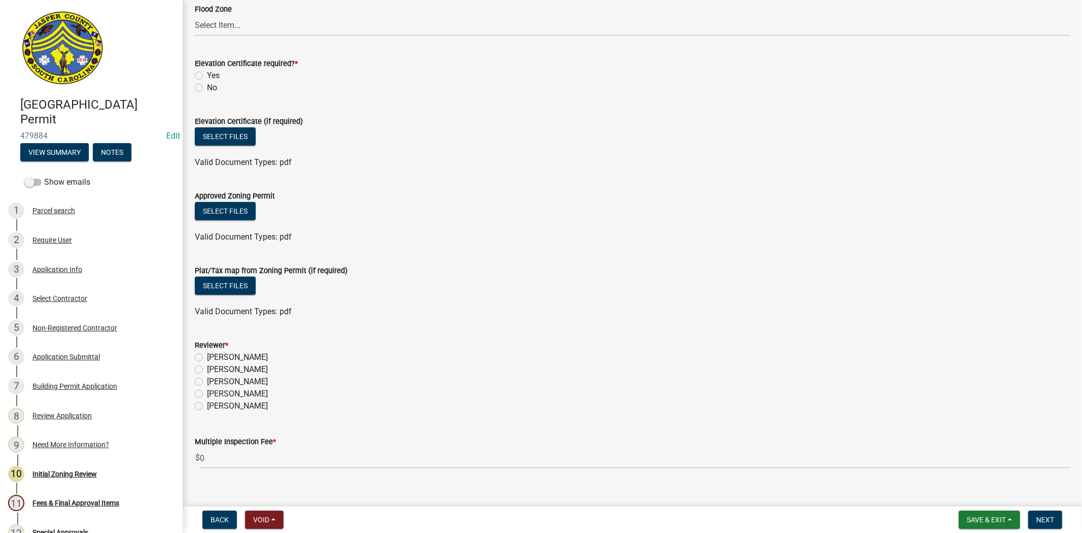
scroll to position [451, 0]
click at [207, 396] on label "Stephanie Oviedo" at bounding box center [237, 393] width 61 height 12
click at [207, 394] on input "Stephanie Oviedo" at bounding box center [210, 390] width 7 height 7
radio input "true"
click at [207, 85] on label "No" at bounding box center [212, 87] width 10 height 12
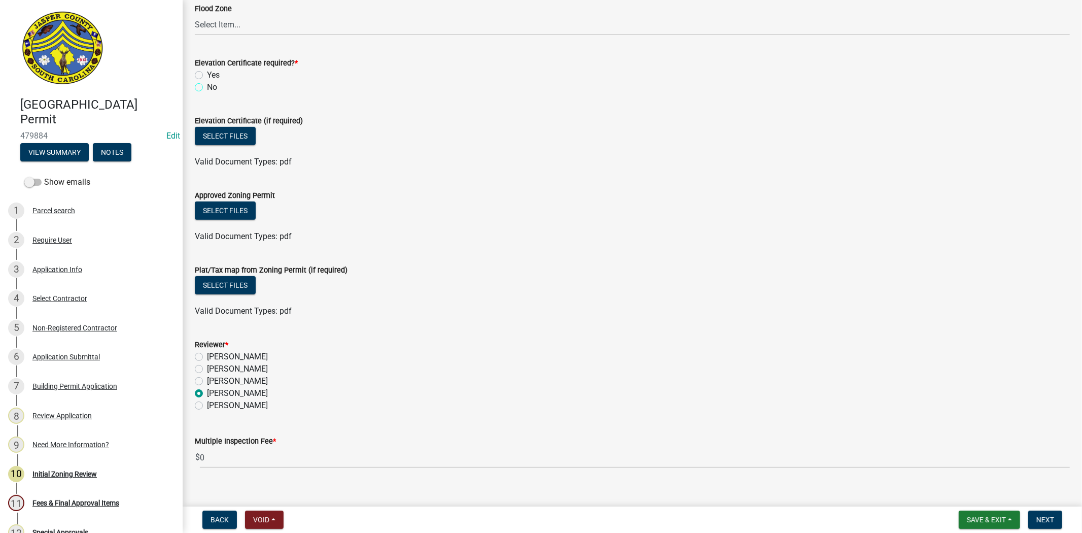
click at [207, 85] on input "No" at bounding box center [210, 84] width 7 height 7
radio input "true"
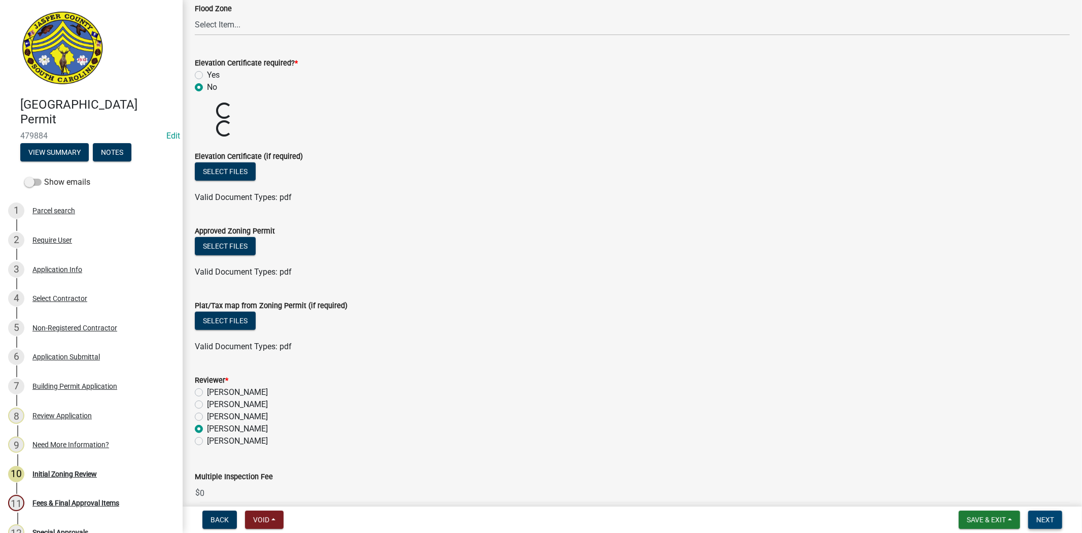
click at [1051, 516] on span "Next" at bounding box center [1046, 520] width 18 height 8
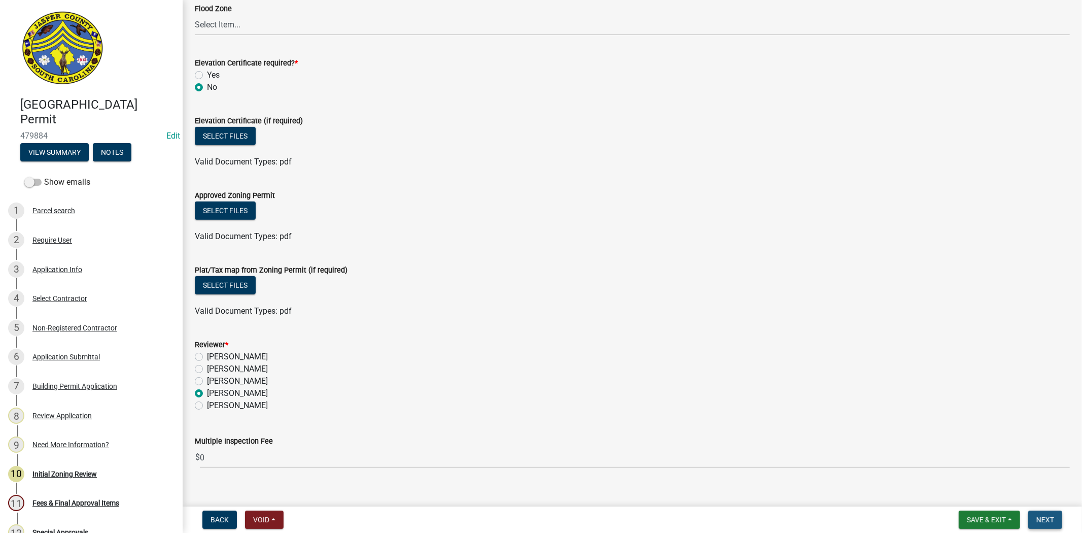
click at [1051, 516] on span "Next" at bounding box center [1046, 520] width 18 height 8
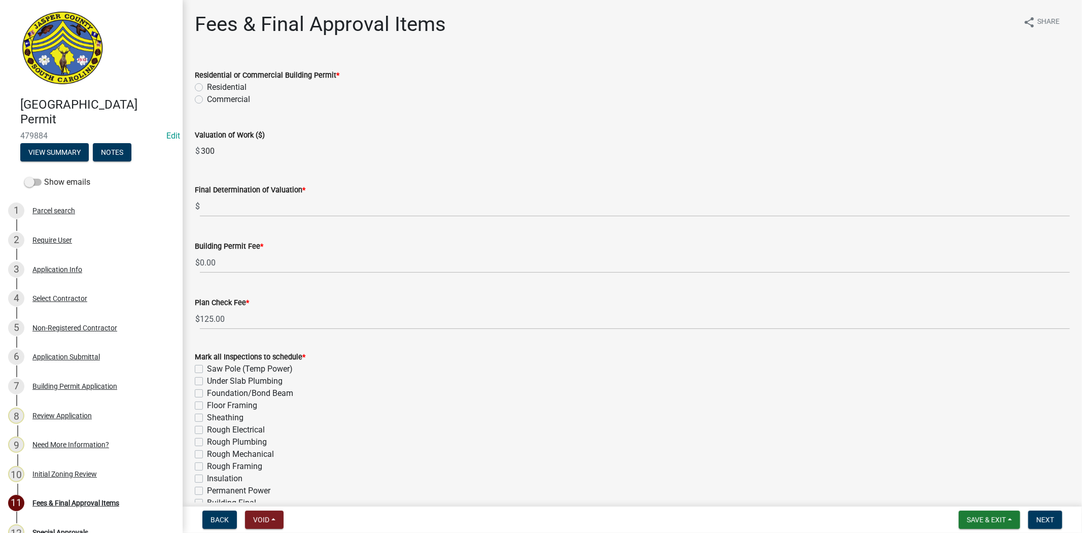
click at [207, 102] on label "Commercial" at bounding box center [228, 99] width 43 height 12
click at [207, 100] on input "Commercial" at bounding box center [210, 96] width 7 height 7
radio input "true"
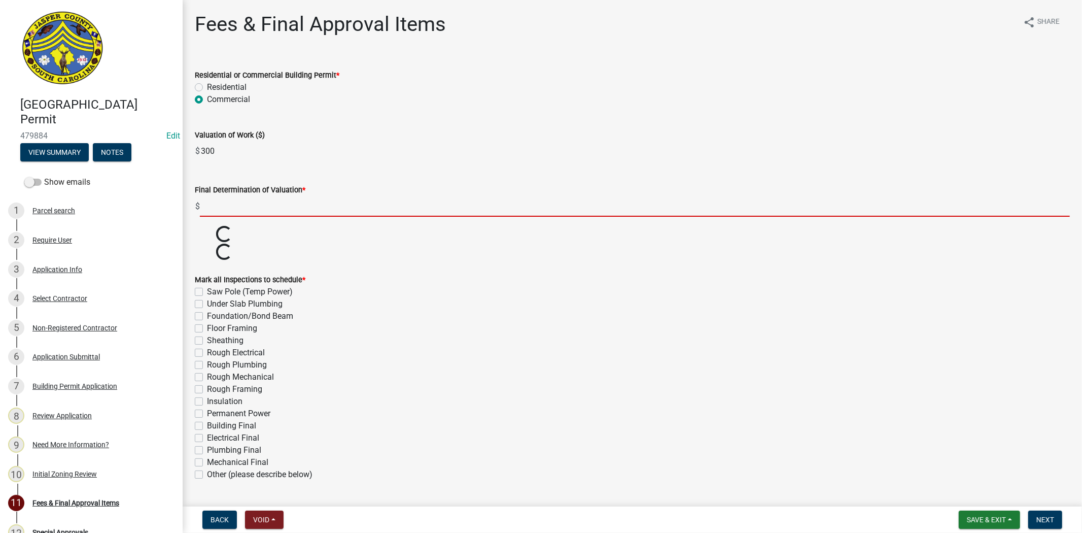
click at [226, 205] on input "text" at bounding box center [635, 206] width 870 height 21
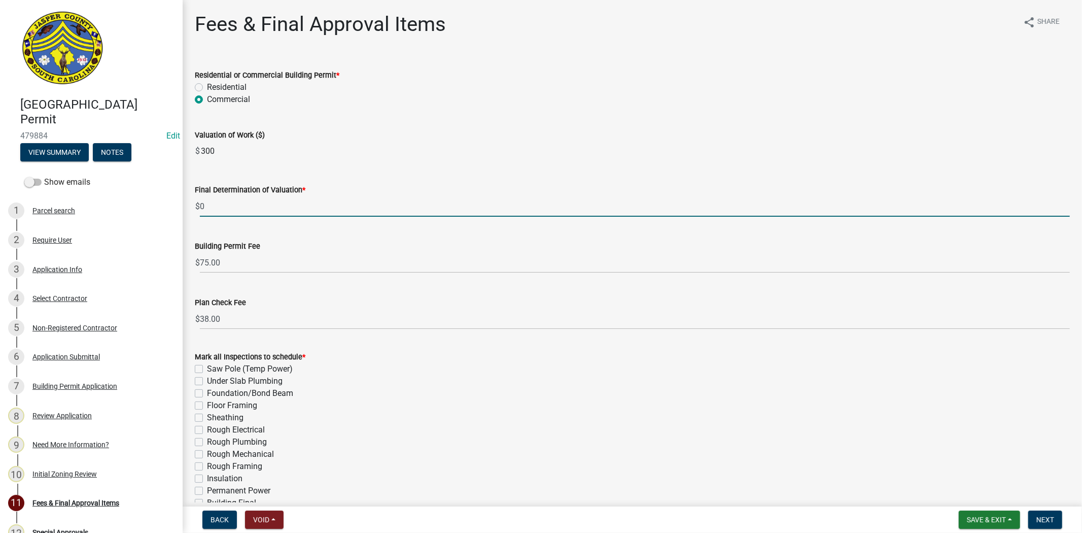
type input "0"
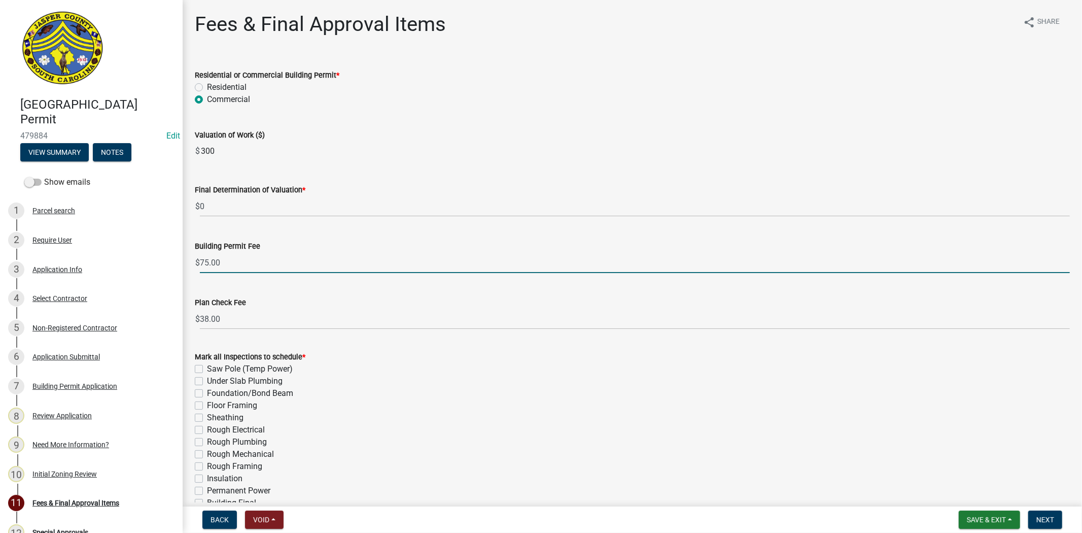
drag, startPoint x: 209, startPoint y: 263, endPoint x: 194, endPoint y: 263, distance: 14.7
click at [195, 263] on div "$ 75.00" at bounding box center [632, 262] width 875 height 21
type input "0.00"
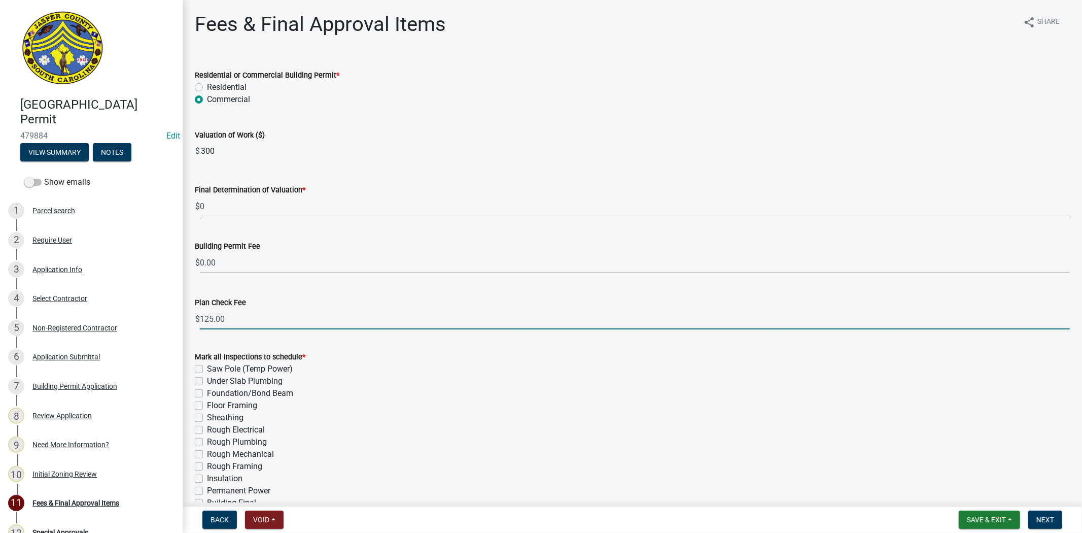
drag, startPoint x: 215, startPoint y: 321, endPoint x: 192, endPoint y: 326, distance: 23.4
click at [192, 326] on div "Plan Check Fee $ 125.00" at bounding box center [632, 305] width 891 height 47
type input "0.00"
click at [517, 134] on div "Valuation of Work ($)" at bounding box center [632, 135] width 875 height 12
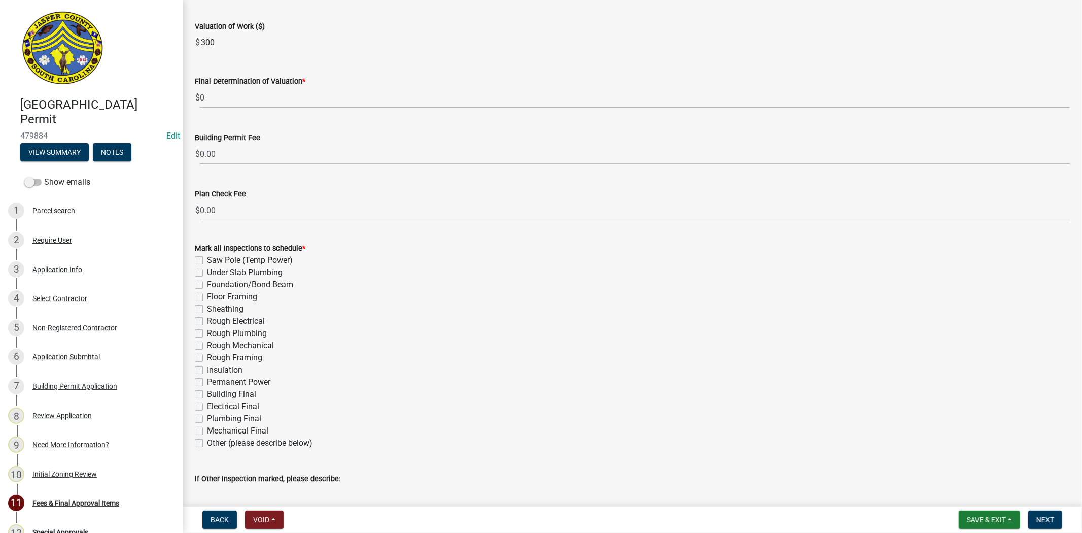
scroll to position [159, 0]
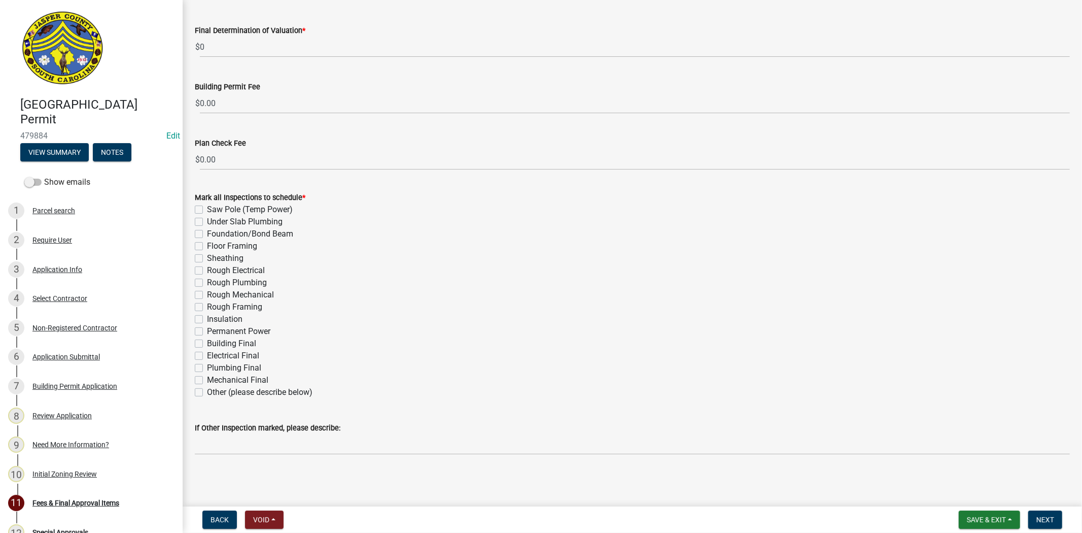
click at [207, 330] on label "Permanent Power" at bounding box center [238, 331] width 63 height 12
click at [207, 330] on input "Permanent Power" at bounding box center [210, 328] width 7 height 7
checkbox input "true"
checkbox input "false"
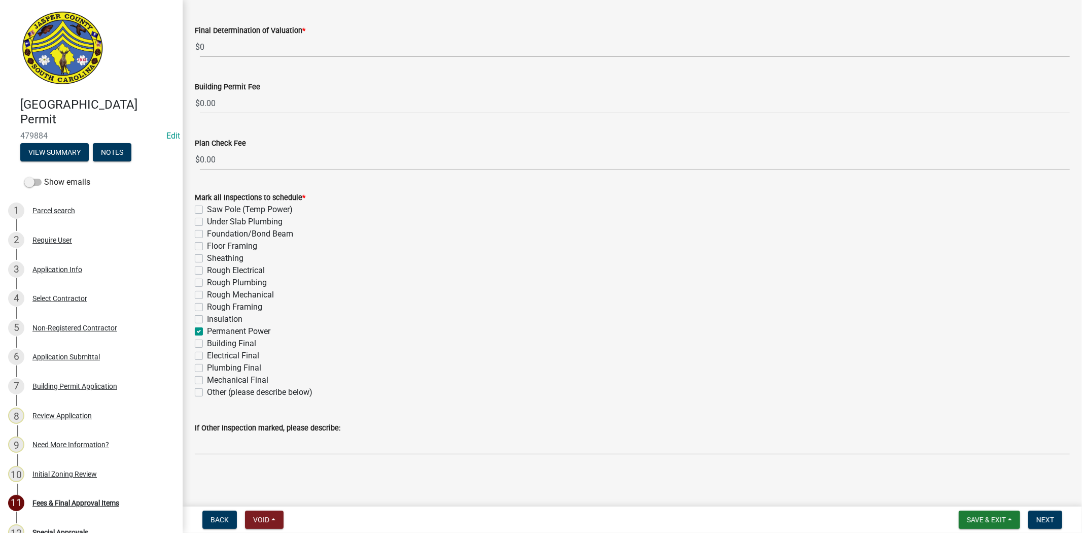
checkbox input "false"
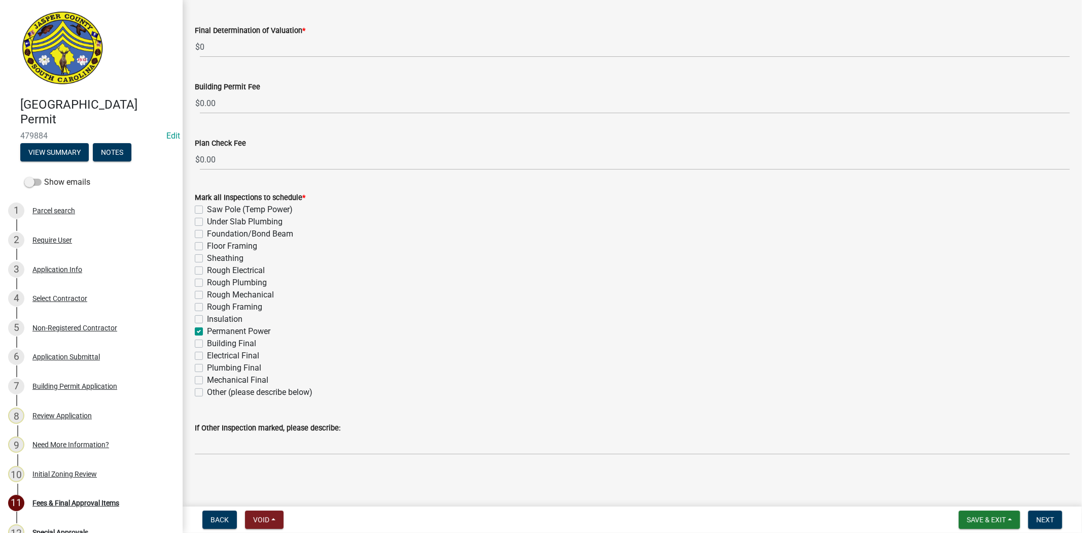
checkbox input "false"
checkbox input "true"
checkbox input "false"
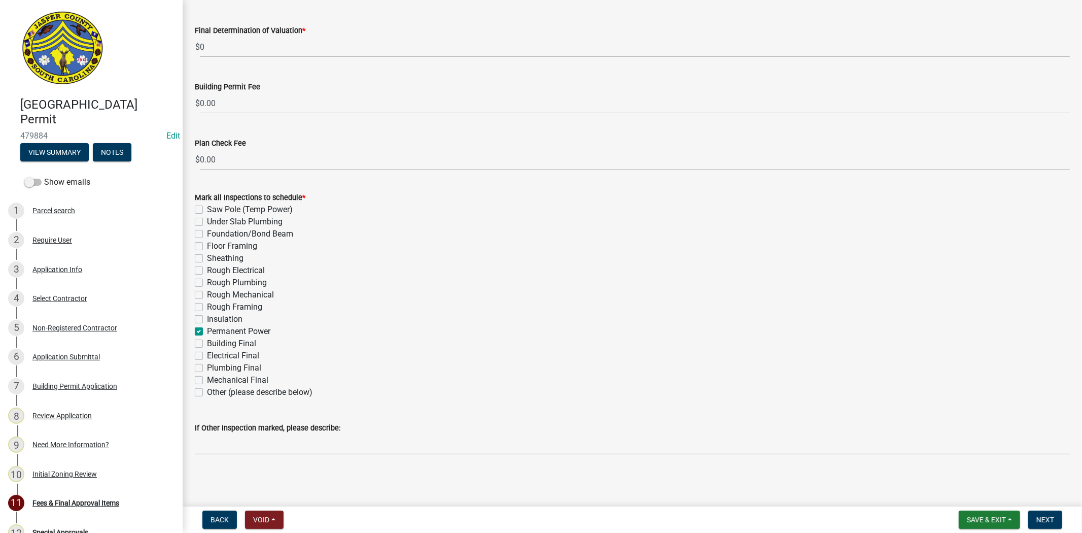
checkbox input "false"
click at [1056, 524] on button "Next" at bounding box center [1046, 520] width 34 height 18
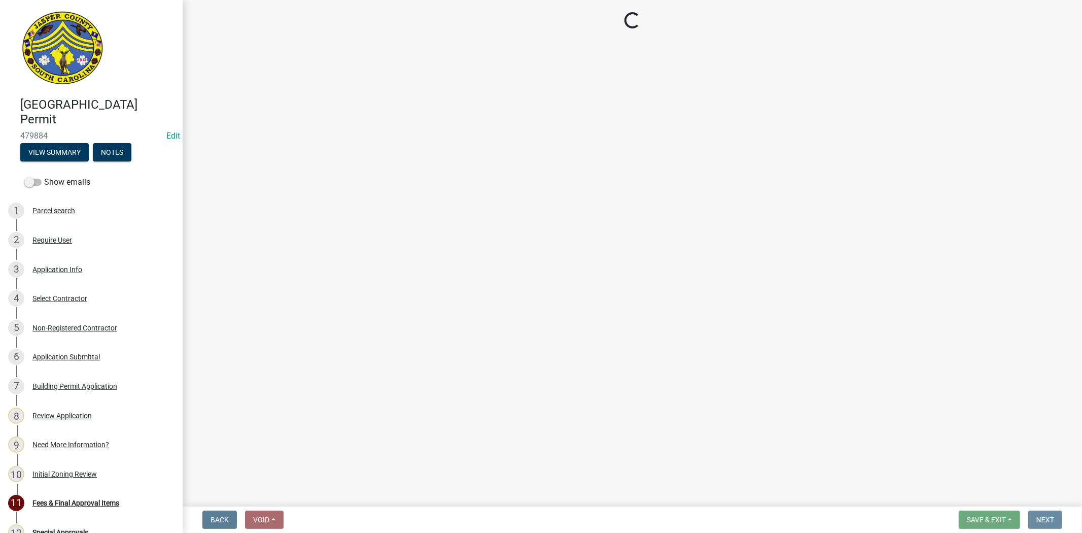
scroll to position [0, 0]
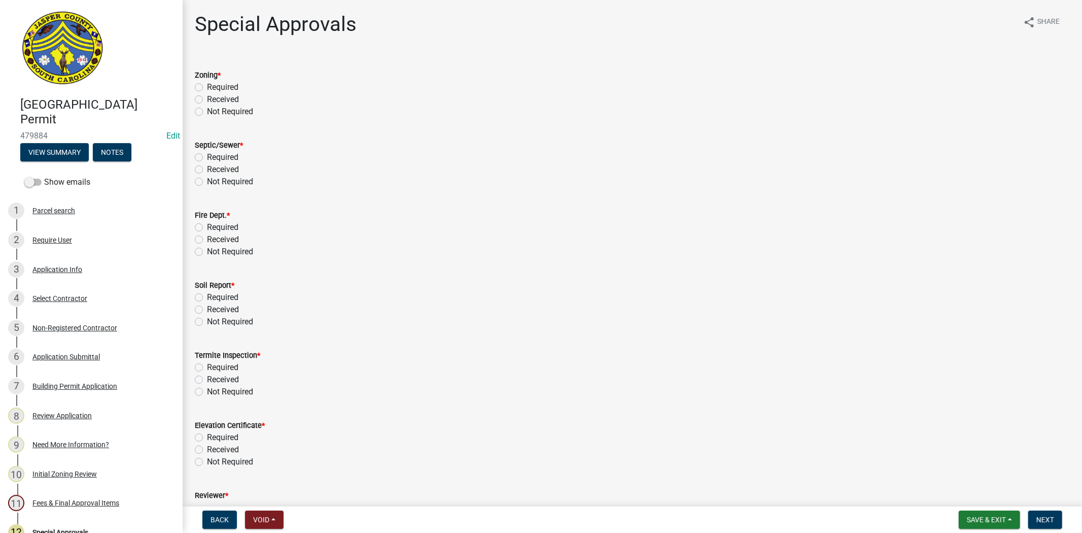
click at [207, 112] on label "Not Required" at bounding box center [230, 112] width 46 height 12
click at [207, 112] on input "Not Required" at bounding box center [210, 109] width 7 height 7
radio input "true"
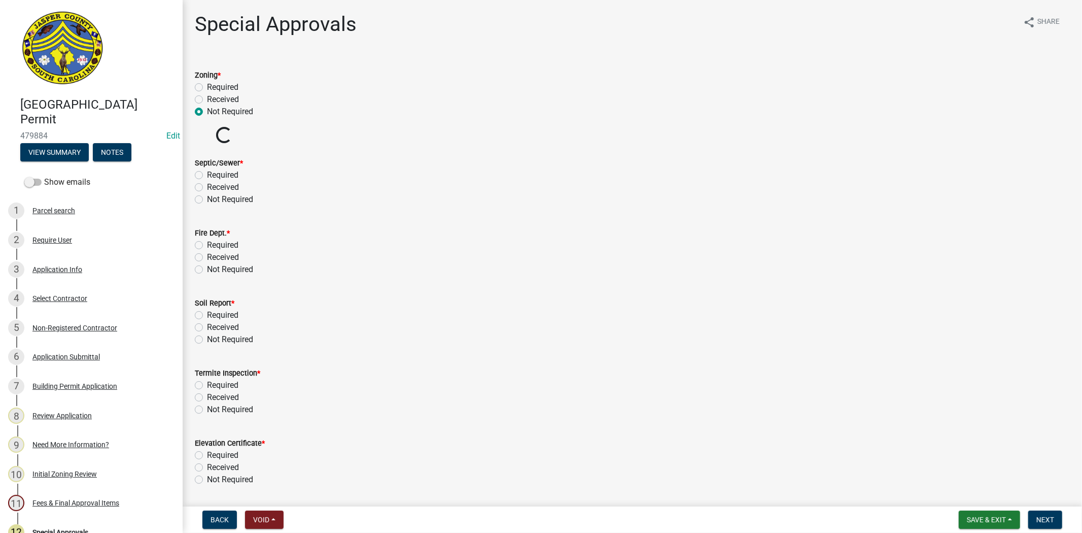
click at [207, 198] on label "Not Required" at bounding box center [230, 199] width 46 height 12
click at [207, 198] on input "Not Required" at bounding box center [210, 196] width 7 height 7
radio input "true"
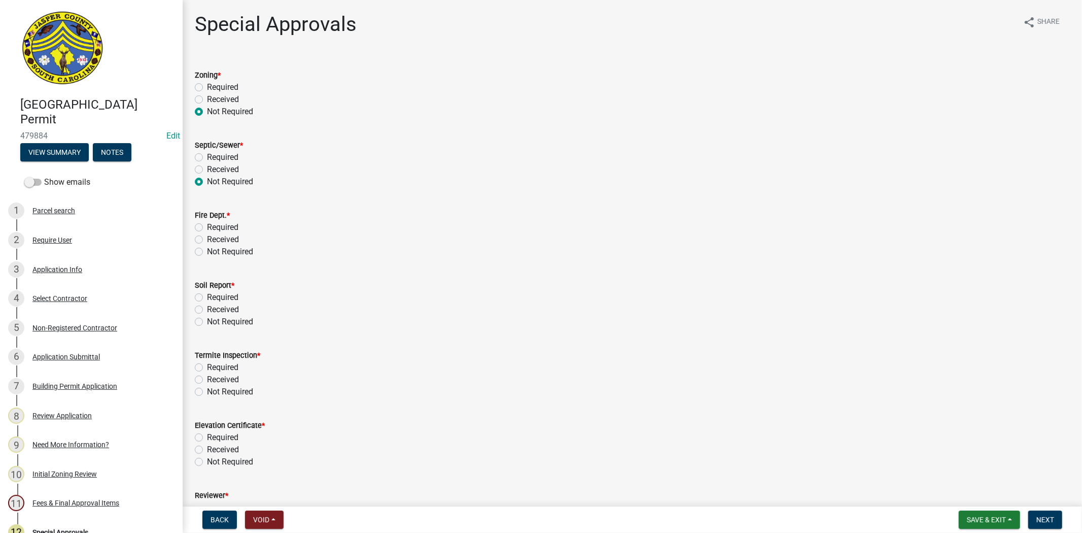
click at [207, 251] on label "Not Required" at bounding box center [230, 252] width 46 height 12
click at [207, 251] on input "Not Required" at bounding box center [210, 249] width 7 height 7
radio input "true"
click at [207, 323] on label "Not Required" at bounding box center [230, 322] width 46 height 12
click at [207, 322] on input "Not Required" at bounding box center [210, 319] width 7 height 7
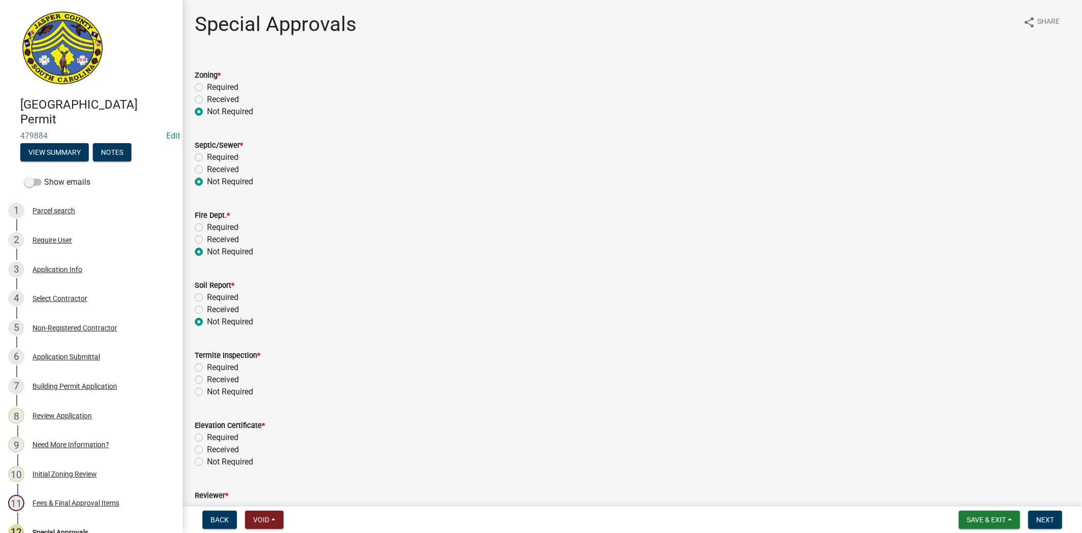
radio input "true"
click at [207, 393] on label "Not Required" at bounding box center [230, 392] width 46 height 12
click at [207, 392] on input "Not Required" at bounding box center [210, 389] width 7 height 7
radio input "true"
click at [207, 461] on label "Not Required" at bounding box center [230, 462] width 46 height 12
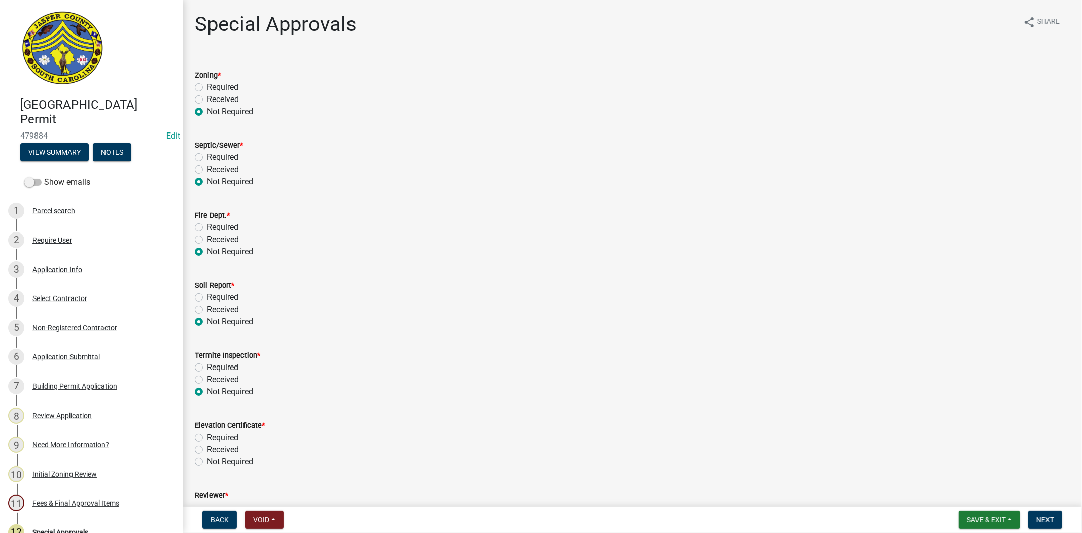
click at [207, 461] on input "Not Required" at bounding box center [210, 459] width 7 height 7
radio input "true"
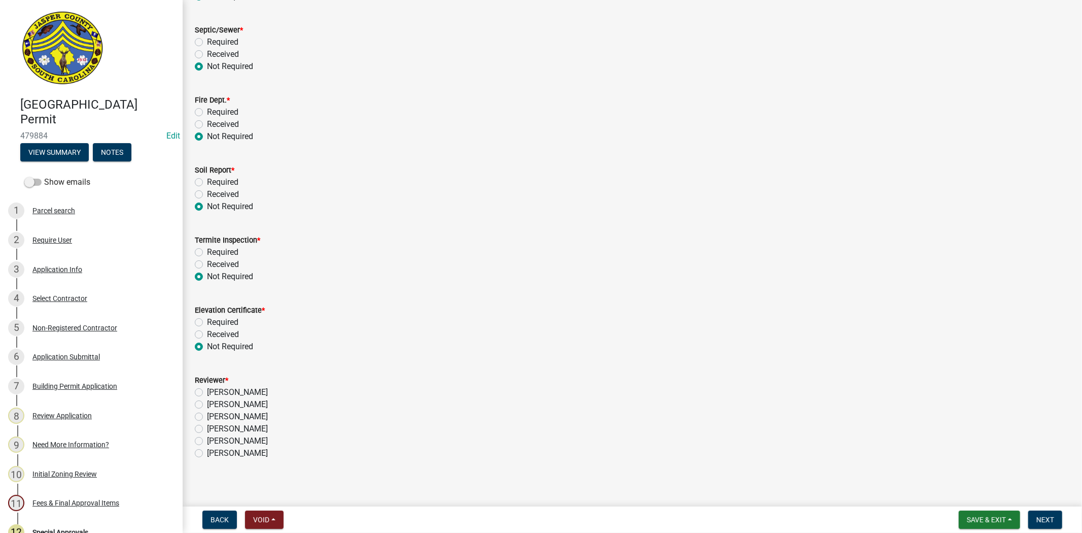
scroll to position [120, 0]
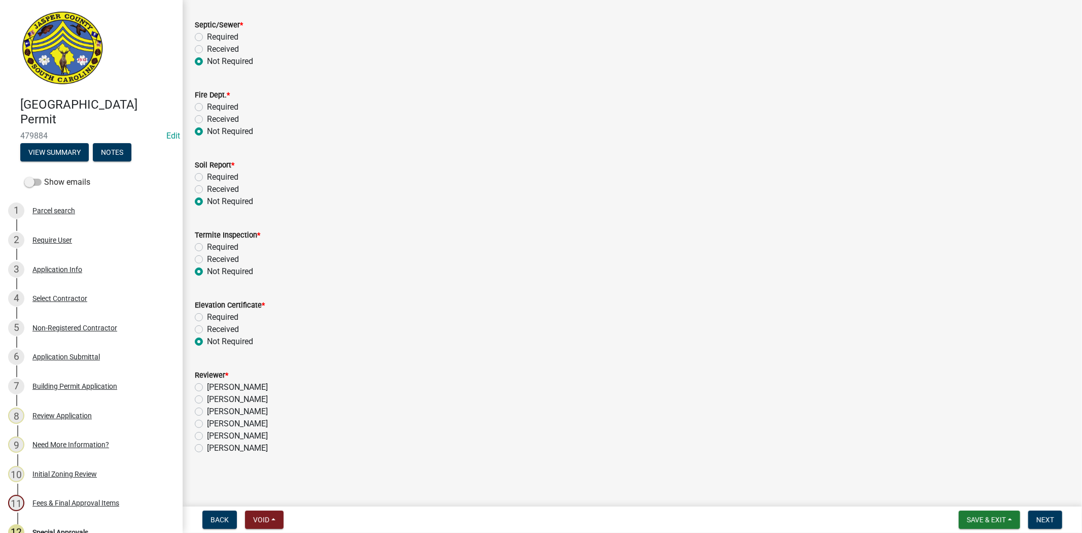
click at [207, 410] on label "Stephanie Oviedo" at bounding box center [237, 411] width 61 height 12
click at [207, 410] on input "Stephanie Oviedo" at bounding box center [210, 408] width 7 height 7
radio input "true"
click at [1052, 511] on button "Next" at bounding box center [1046, 520] width 34 height 18
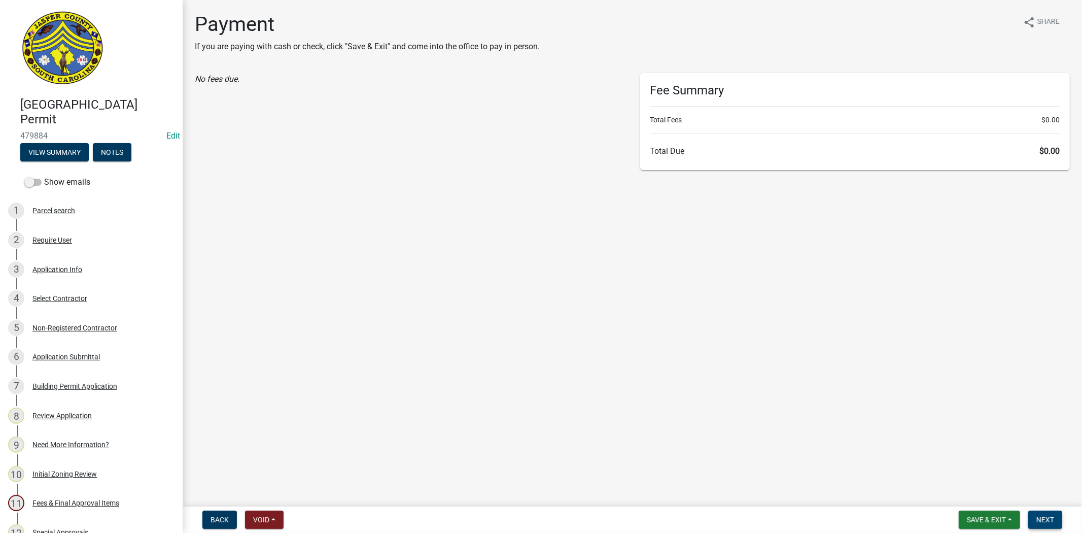
click at [1033, 511] on button "Next" at bounding box center [1046, 520] width 34 height 18
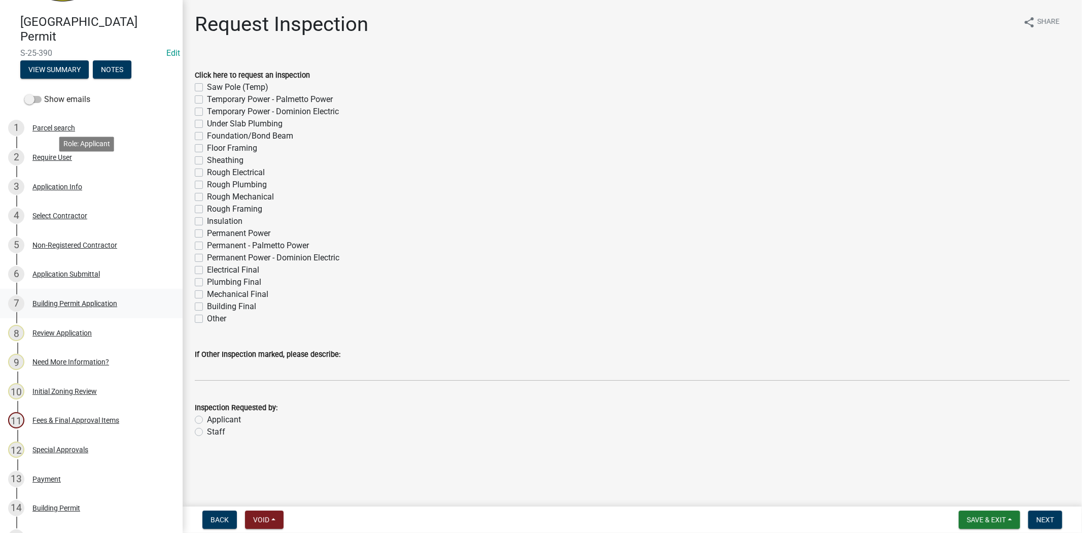
scroll to position [225, 0]
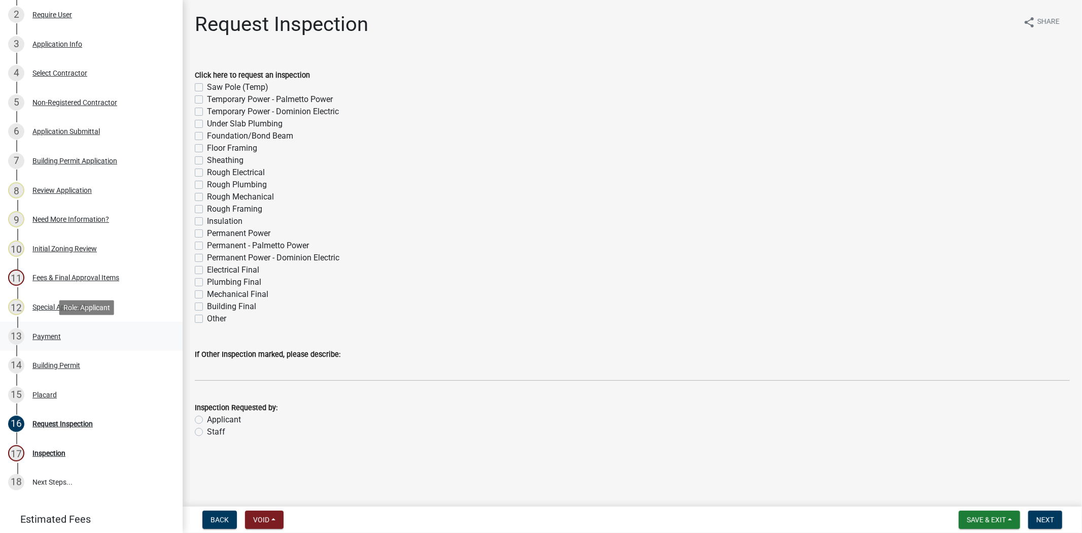
click at [55, 339] on div "13 Payment" at bounding box center [87, 336] width 158 height 16
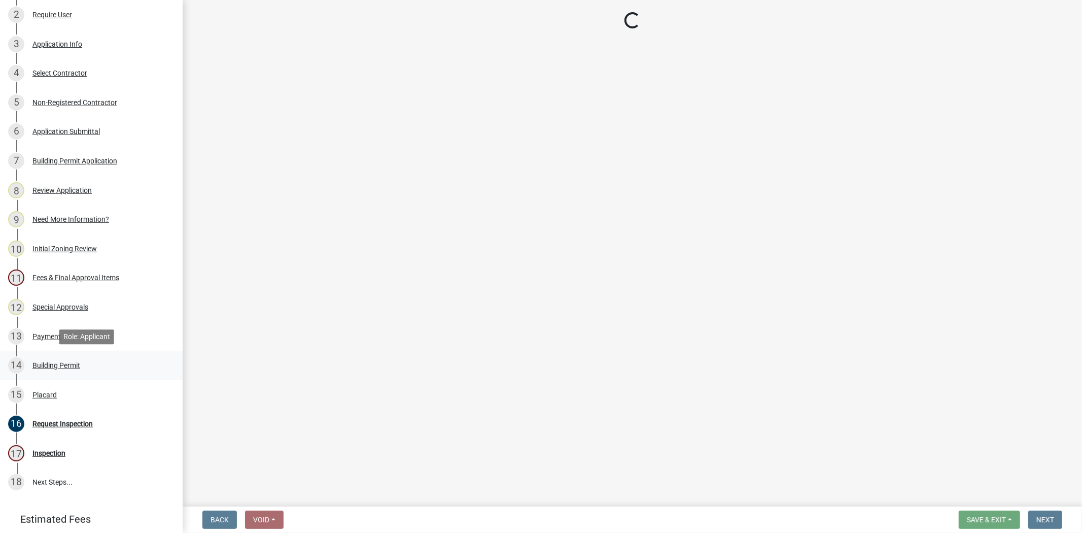
click at [58, 364] on div "Building Permit" at bounding box center [56, 365] width 48 height 7
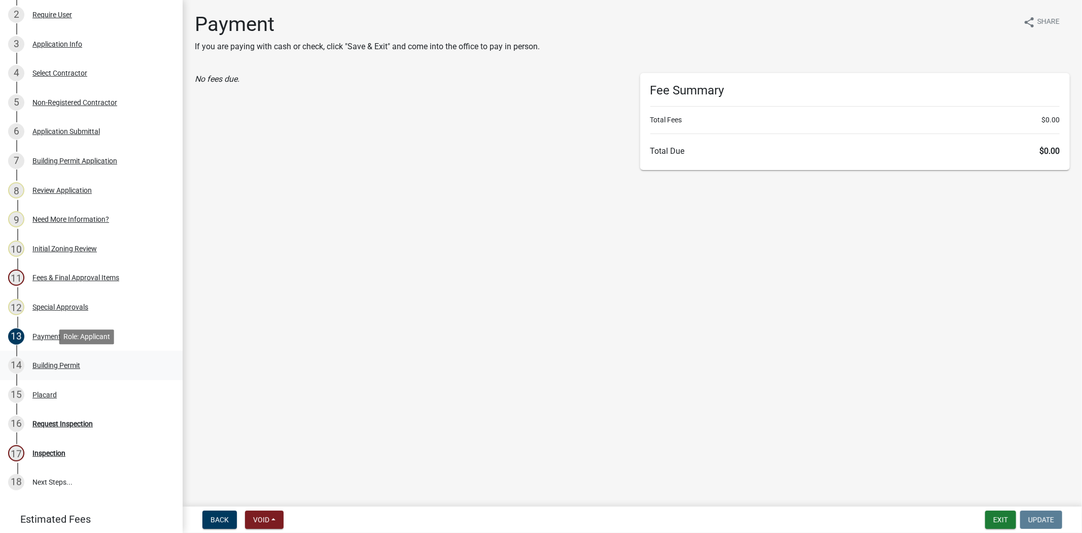
click at [57, 362] on div "Building Permit" at bounding box center [56, 365] width 48 height 7
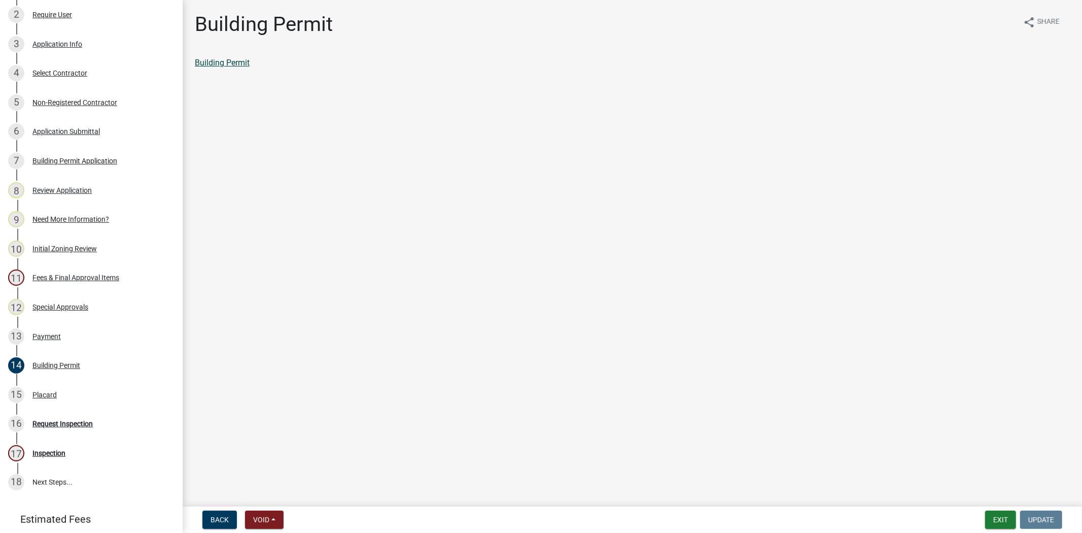
click at [239, 59] on link "Building Permit" at bounding box center [222, 63] width 55 height 10
click at [44, 391] on div "Placard" at bounding box center [44, 394] width 24 height 7
click at [204, 64] on link "Placard" at bounding box center [208, 63] width 27 height 10
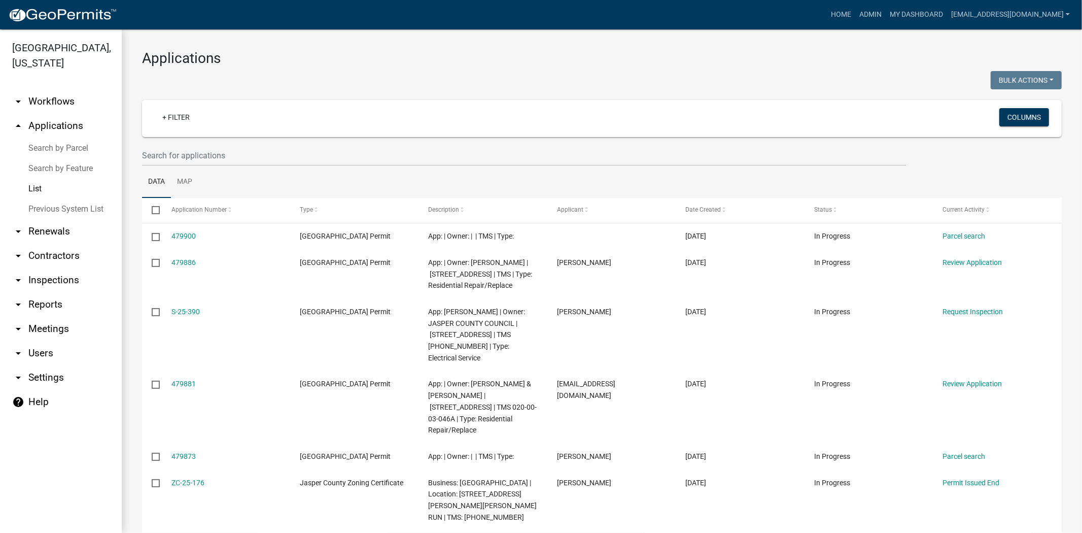
click at [39, 190] on link "List" at bounding box center [61, 189] width 122 height 20
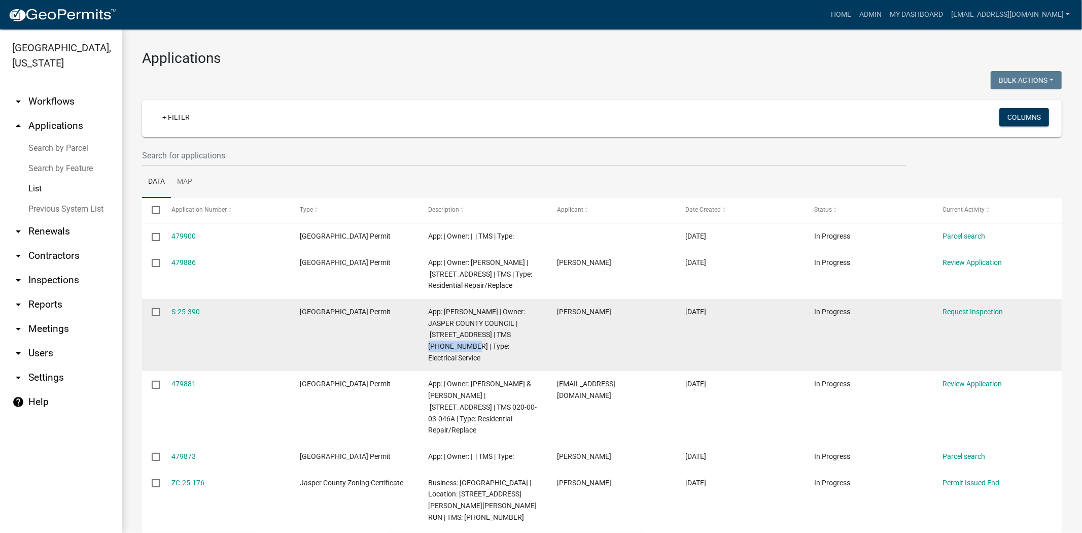
drag, startPoint x: 445, startPoint y: 347, endPoint x: 500, endPoint y: 331, distance: 57.4
click at [500, 331] on span "App: [PERSON_NAME] | Owner: JASPER COUNTY COUNCIL | [STREET_ADDRESS] | TMS [PHO…" at bounding box center [477, 335] width 97 height 54
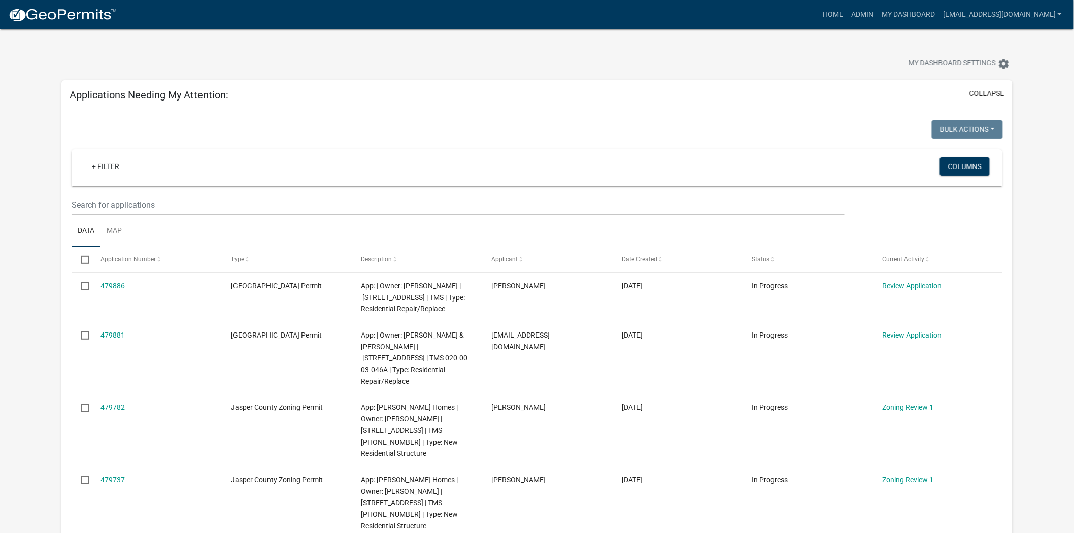
click at [372, 70] on div at bounding box center [336, 65] width 564 height 22
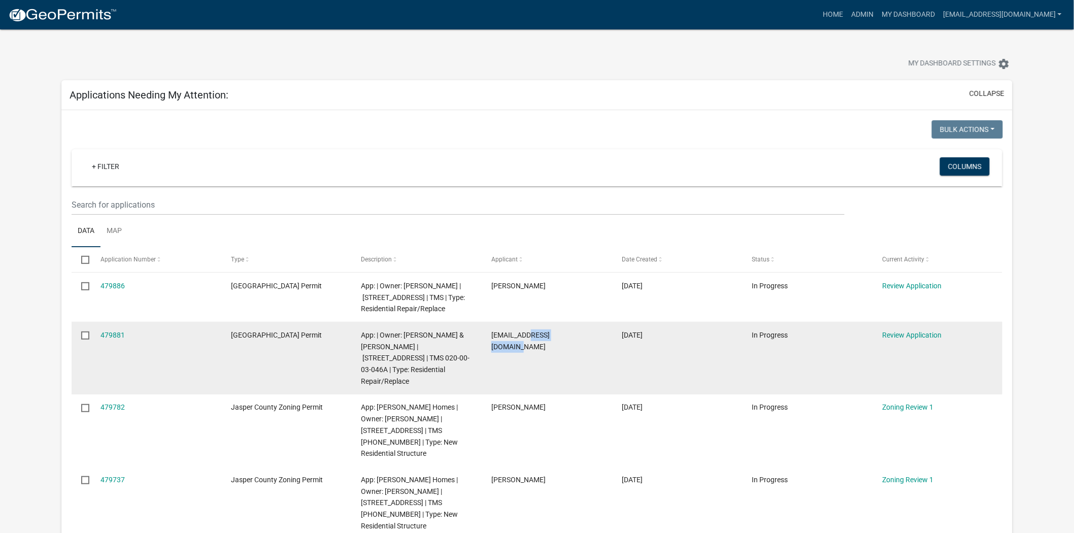
drag, startPoint x: 579, startPoint y: 335, endPoint x: 530, endPoint y: 335, distance: 48.7
click at [530, 335] on span "[EMAIL_ADDRESS][DOMAIN_NAME]" at bounding box center [520, 341] width 58 height 20
copy span "westshorehome"
drag, startPoint x: 438, startPoint y: 353, endPoint x: 391, endPoint y: 359, distance: 47.0
click at [391, 359] on span "App: | Owner: [PERSON_NAME] & [PERSON_NAME] | [STREET_ADDRESS] | TMS 020-00-03-…" at bounding box center [415, 358] width 109 height 54
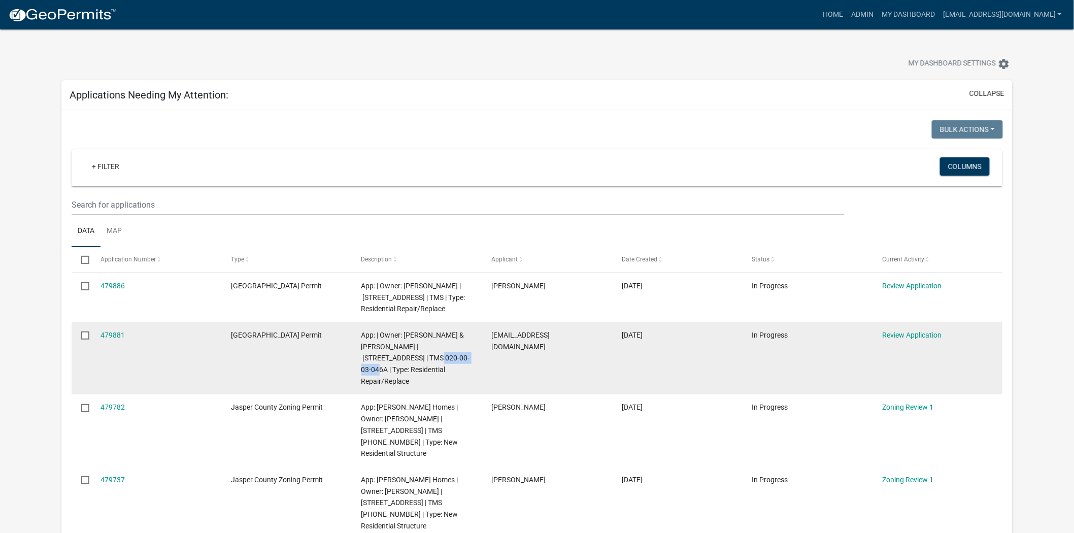
copy span "[PHONE_NUMBER]"
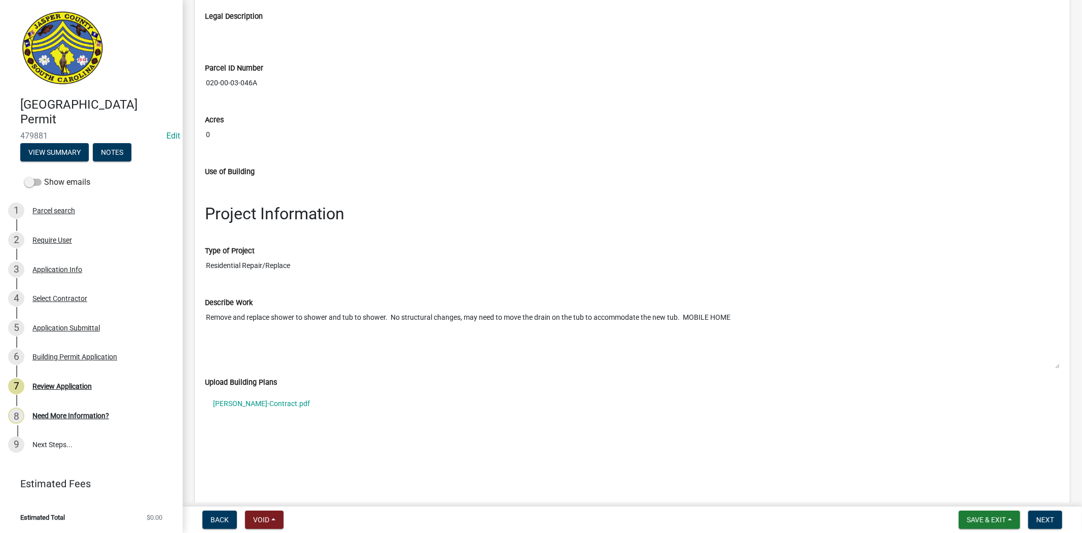
scroll to position [1297, 0]
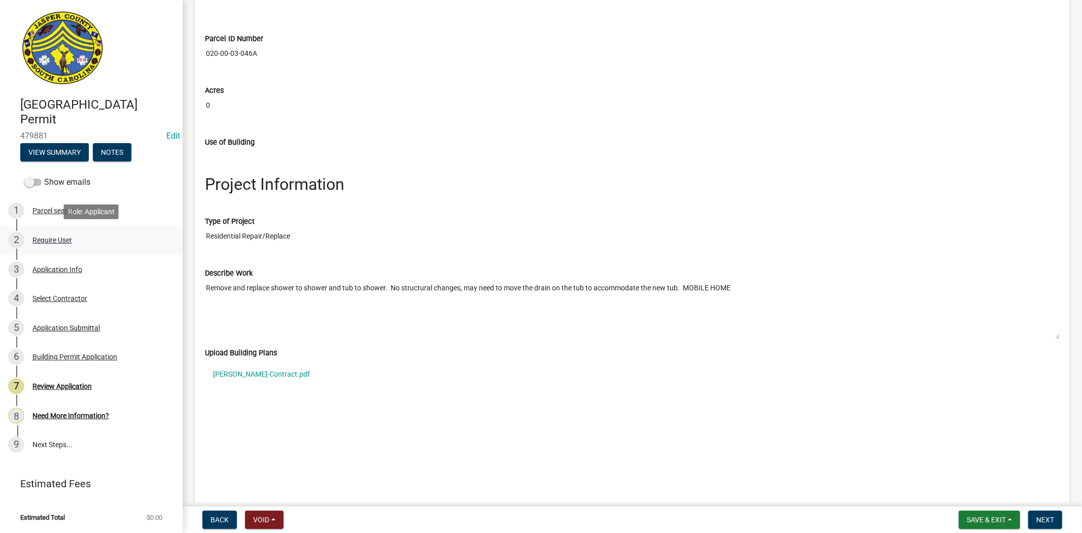
click at [51, 242] on div "Require User" at bounding box center [52, 239] width 40 height 7
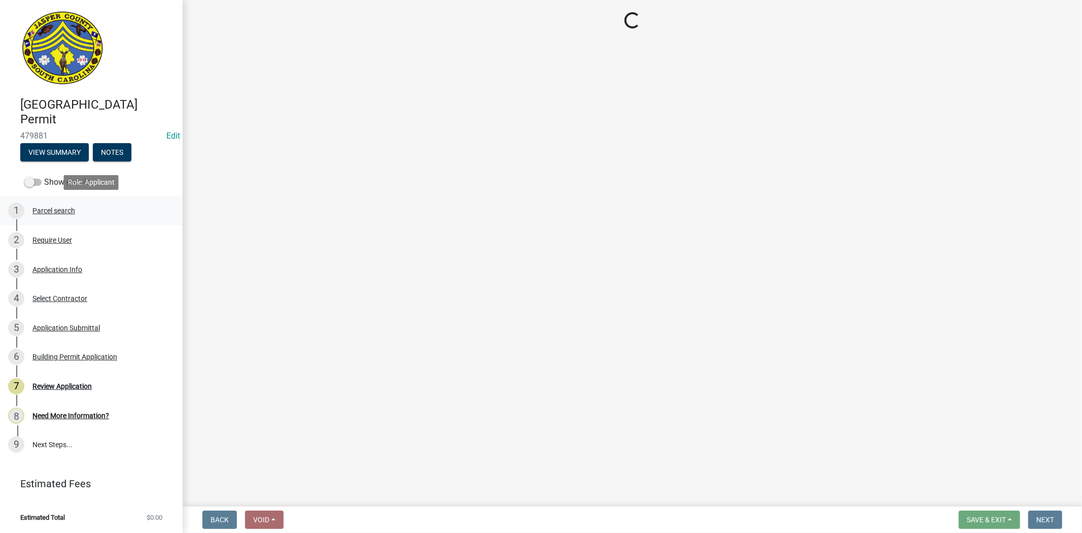
click at [53, 211] on div "Parcel search" at bounding box center [53, 210] width 43 height 7
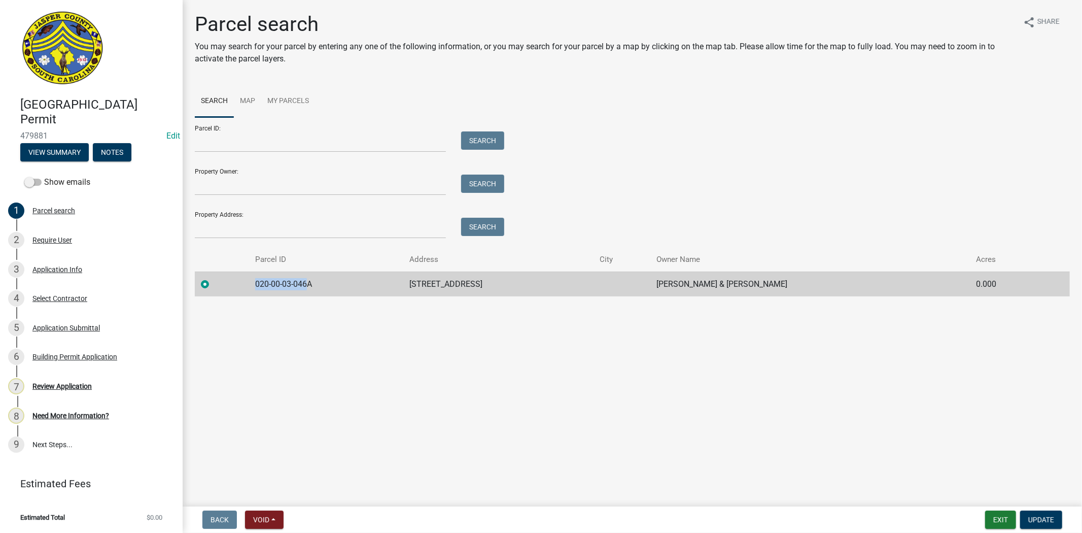
drag, startPoint x: 308, startPoint y: 281, endPoint x: 219, endPoint y: 292, distance: 88.9
click at [219, 292] on tr "020-00-03-046A [STREET_ADDRESS] JACKSON LOXCENIA & [PERSON_NAME] 0.000" at bounding box center [632, 284] width 875 height 25
copy td "[PHONE_NUMBER]"
click at [267, 138] on input "Parcel ID:" at bounding box center [320, 141] width 251 height 21
paste input "020-00-03-046"
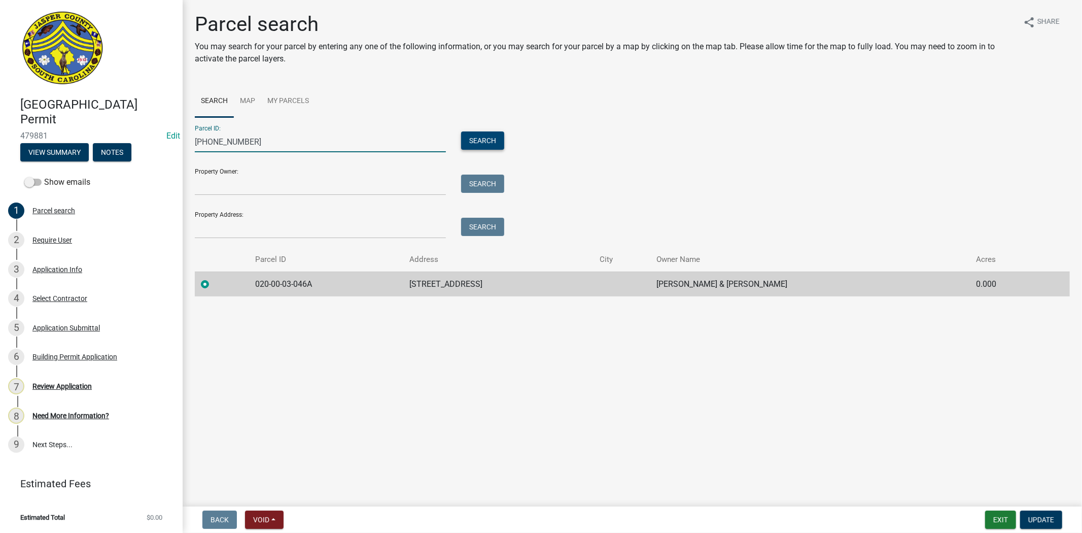
type input "020-00-03-046"
click at [479, 138] on button "Search" at bounding box center [482, 140] width 43 height 18
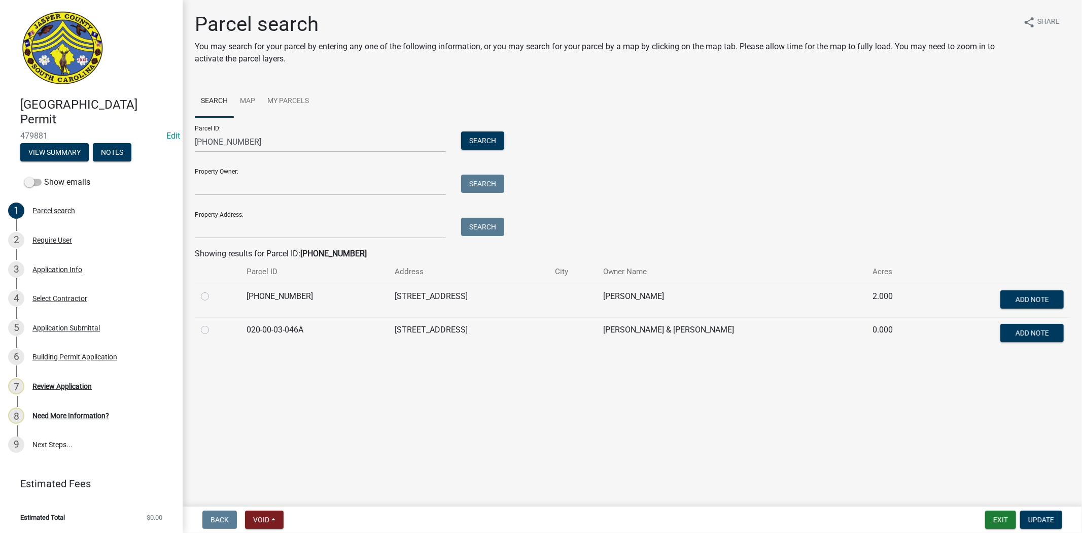
click at [213, 290] on label at bounding box center [213, 290] width 0 height 0
click at [213, 297] on input "radio" at bounding box center [216, 293] width 7 height 7
radio input "true"
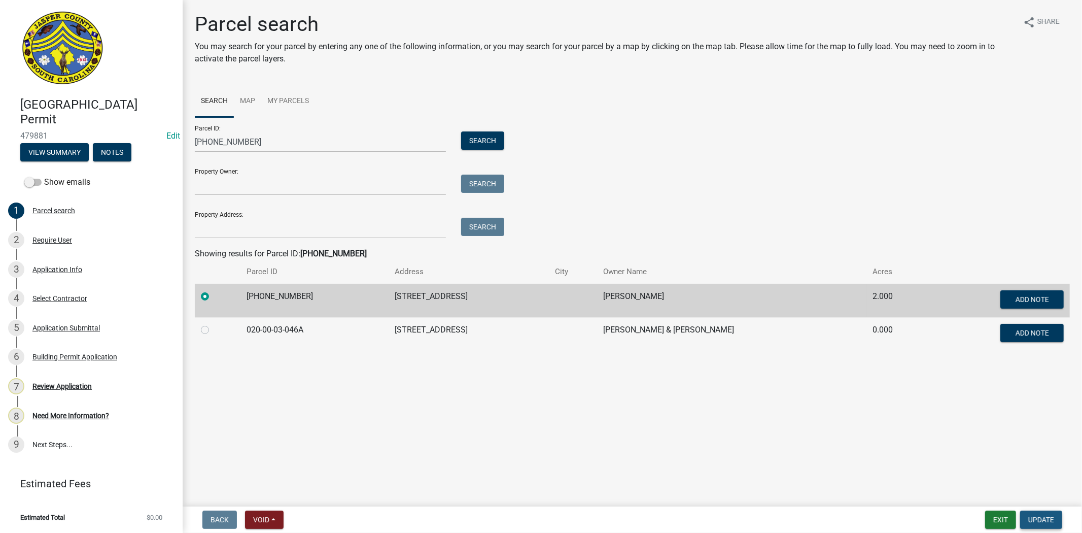
click at [1049, 519] on span "Update" at bounding box center [1042, 520] width 26 height 8
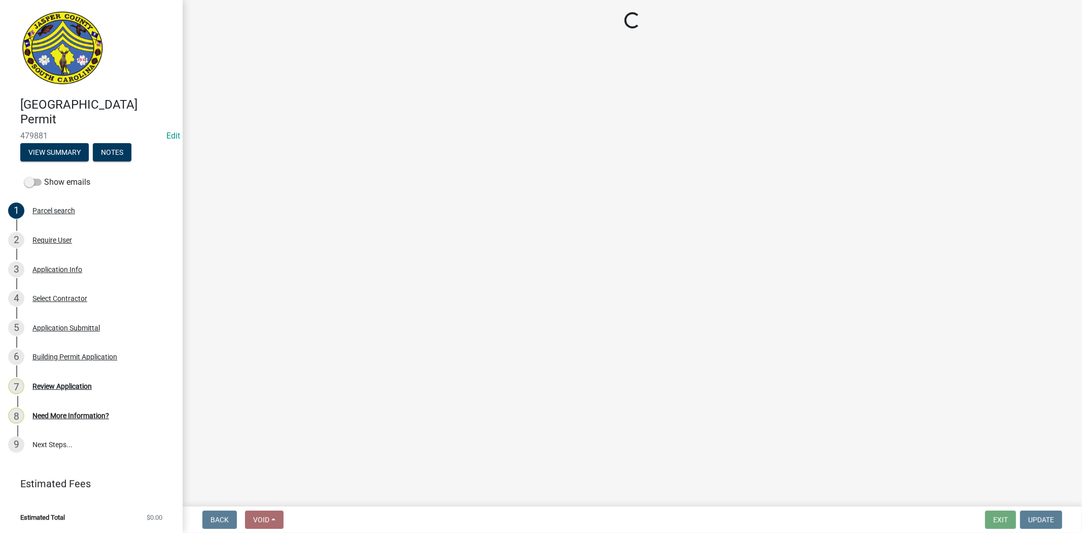
select select "6d5c1e33-a31a-4b32-8811-29a78b0cd51d"
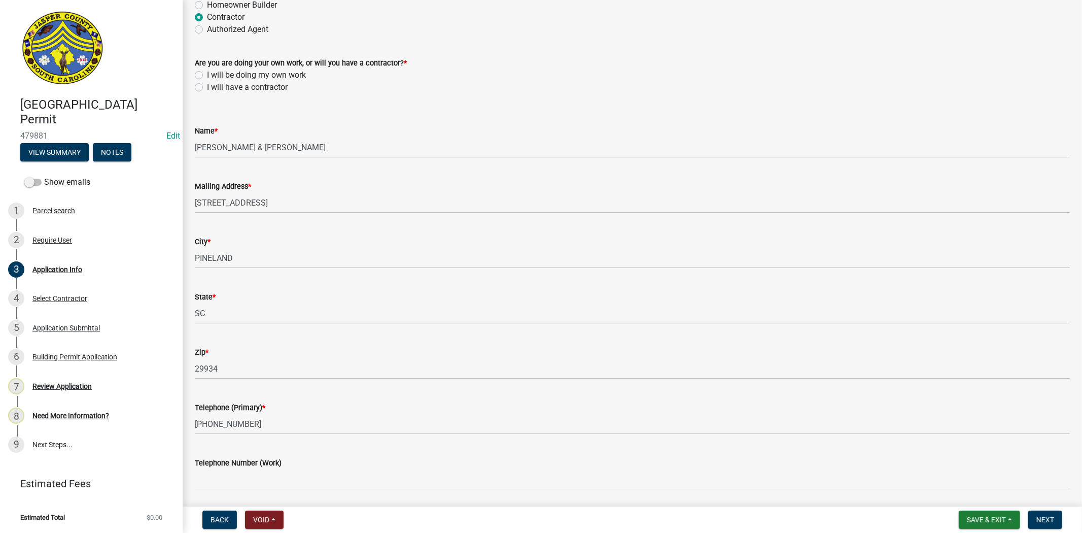
scroll to position [113, 0]
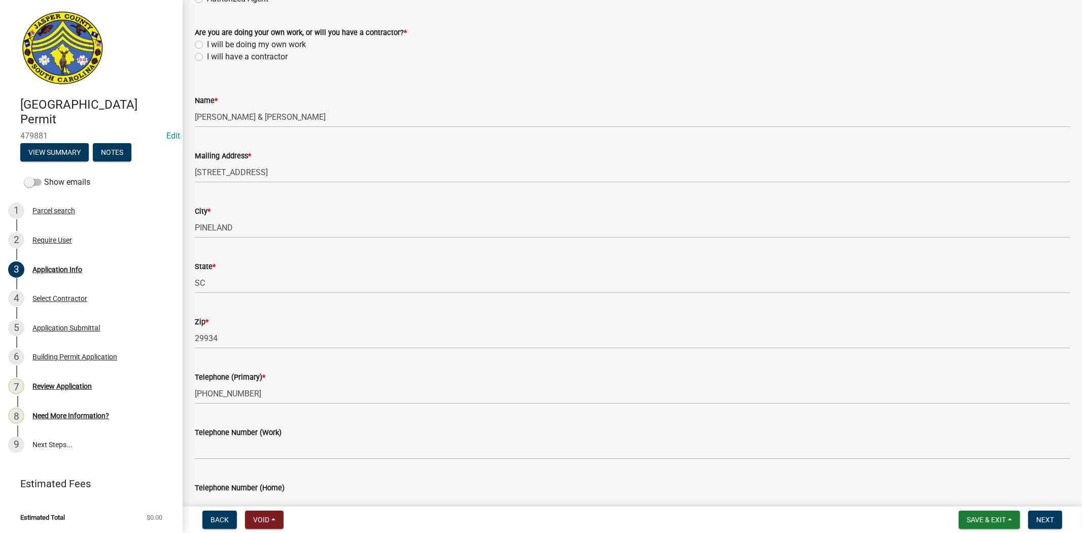
click at [207, 54] on label "I will have a contractor" at bounding box center [247, 57] width 81 height 12
click at [207, 54] on input "I will have a contractor" at bounding box center [210, 54] width 7 height 7
radio input "true"
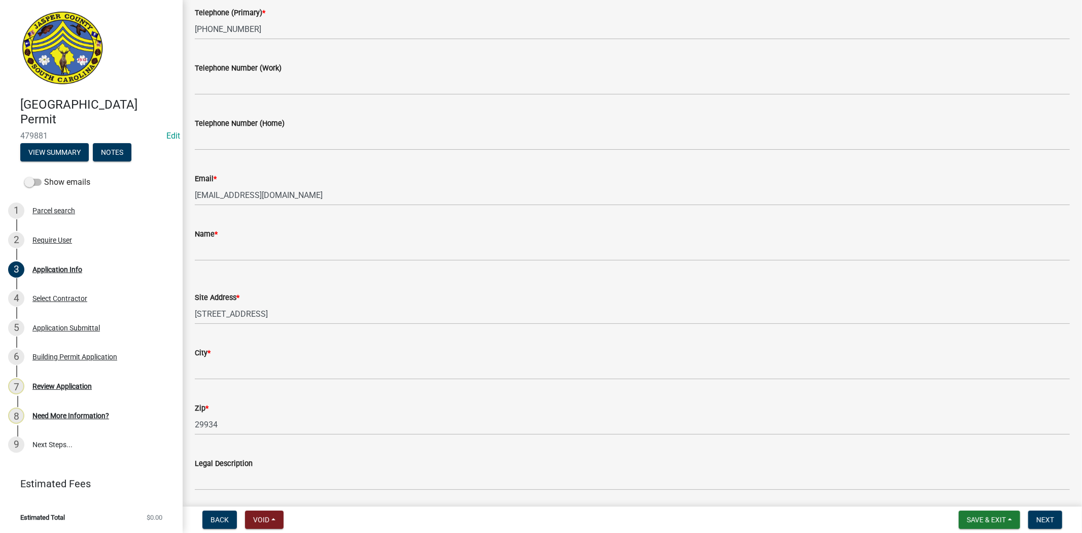
scroll to position [507, 0]
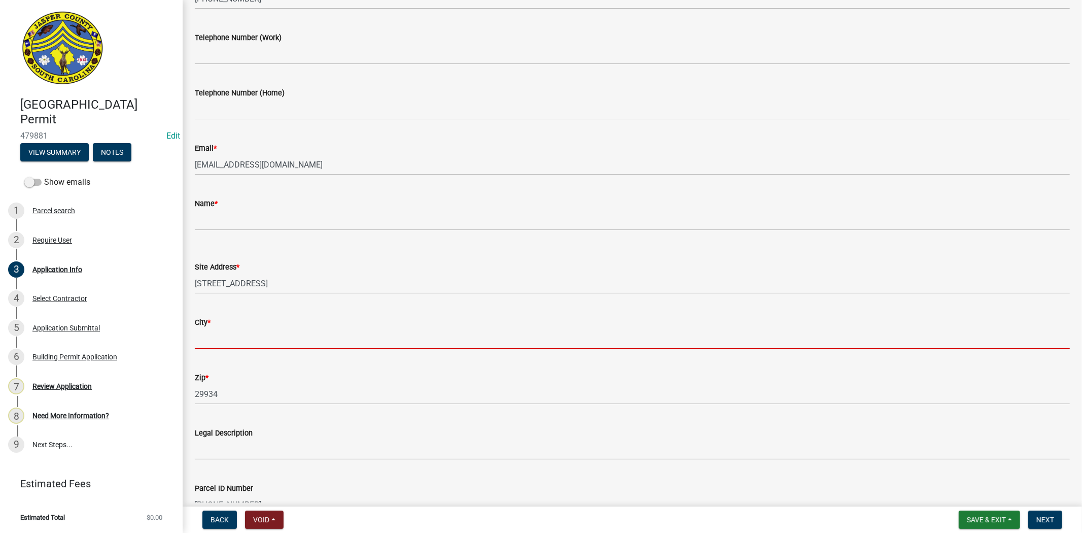
click at [207, 341] on input "City *" at bounding box center [632, 338] width 875 height 21
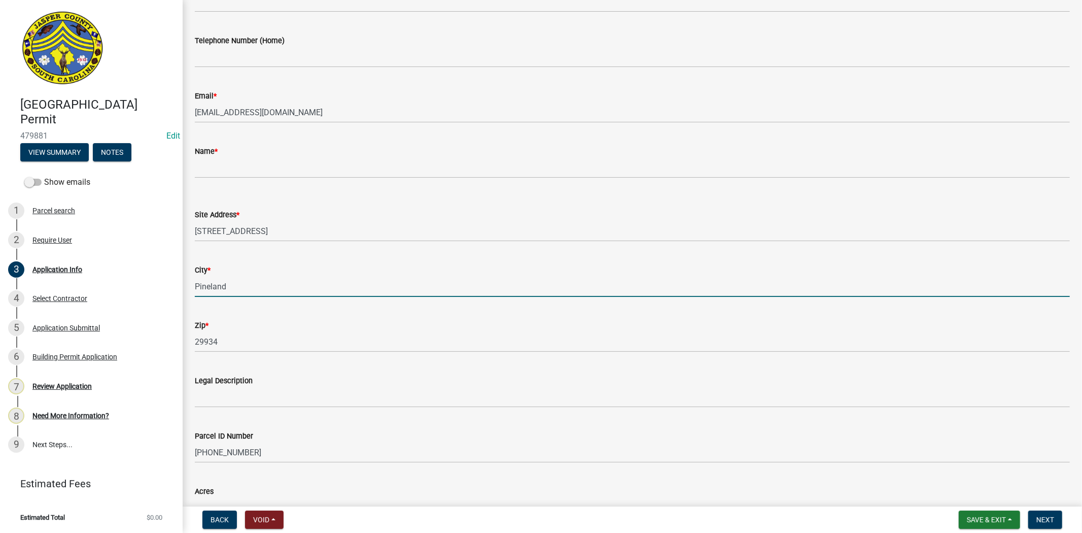
scroll to position [564, 0]
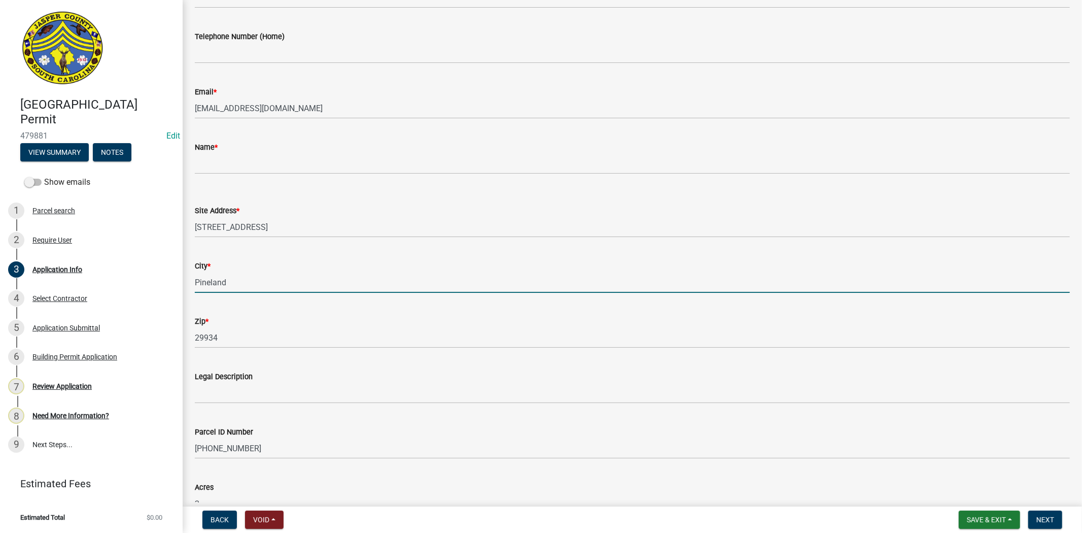
type input "Pineland"
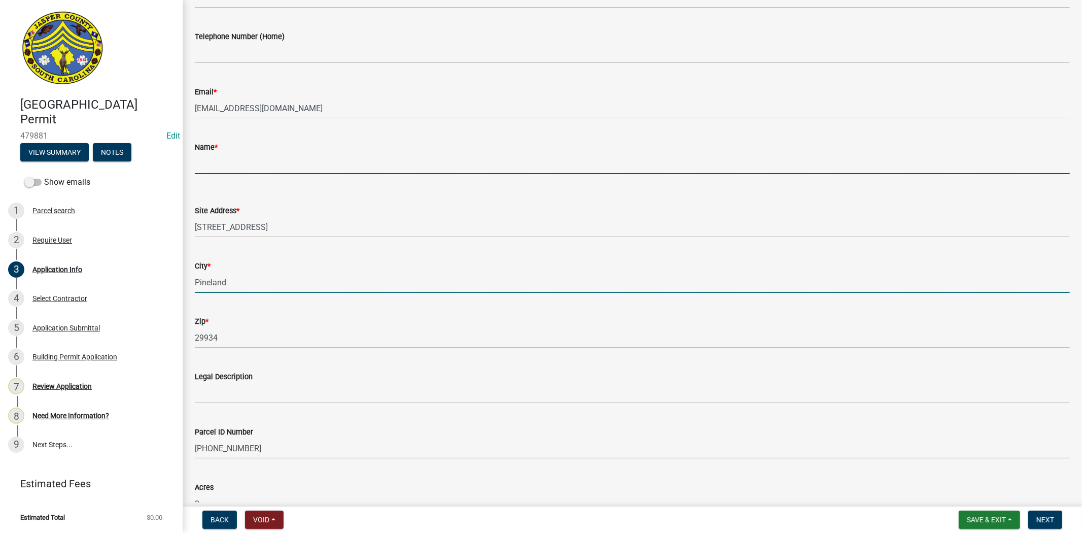
click at [238, 161] on input "Name *" at bounding box center [632, 163] width 875 height 21
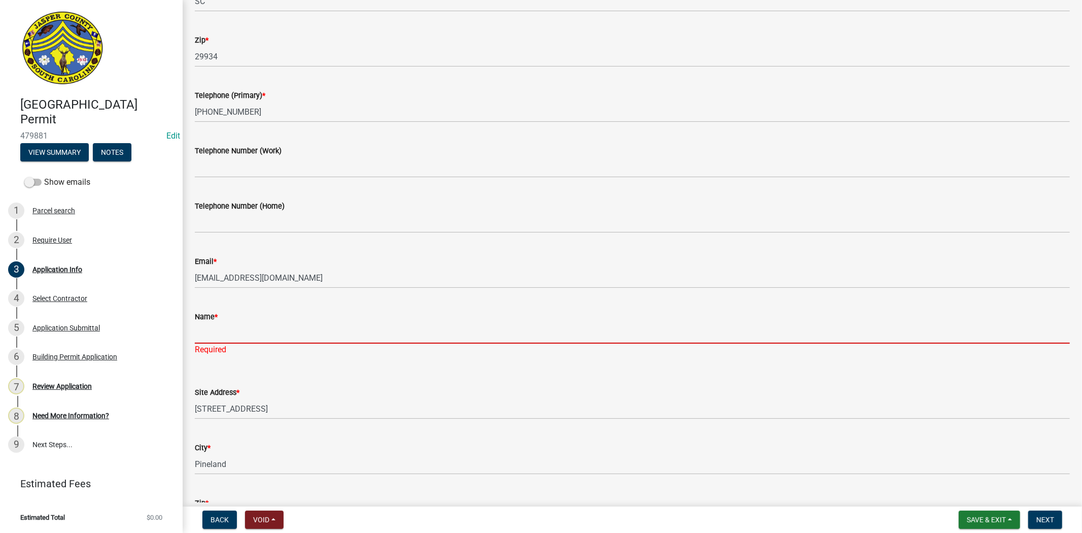
scroll to position [451, 0]
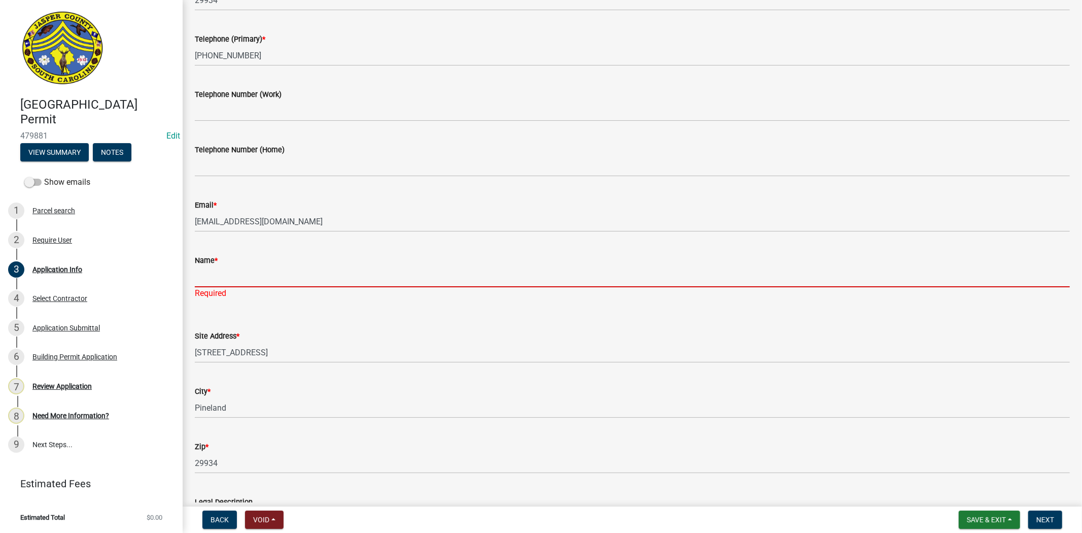
paste input "westshorehome"
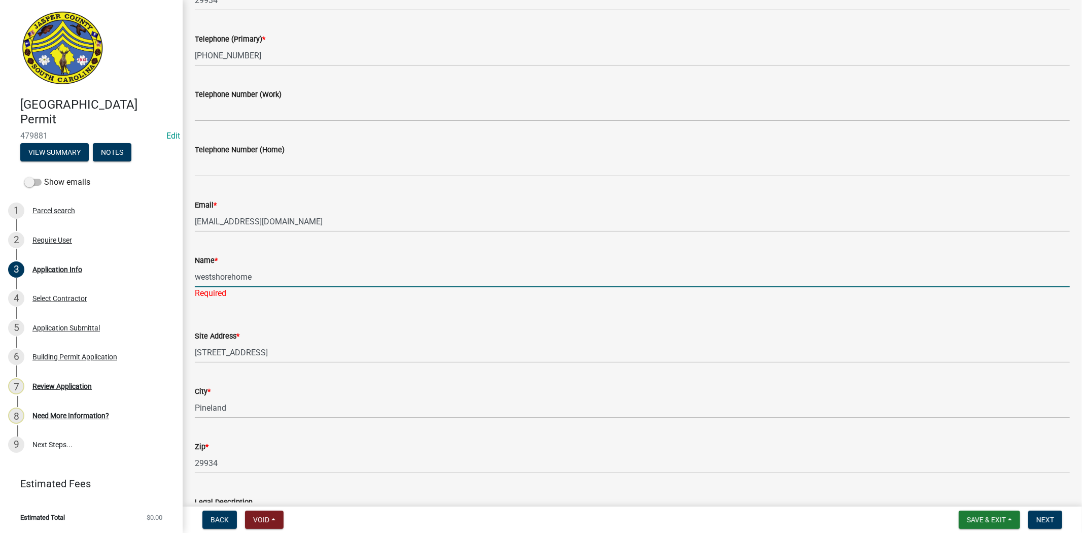
click at [213, 276] on input "westshorehome" at bounding box center [632, 276] width 875 height 21
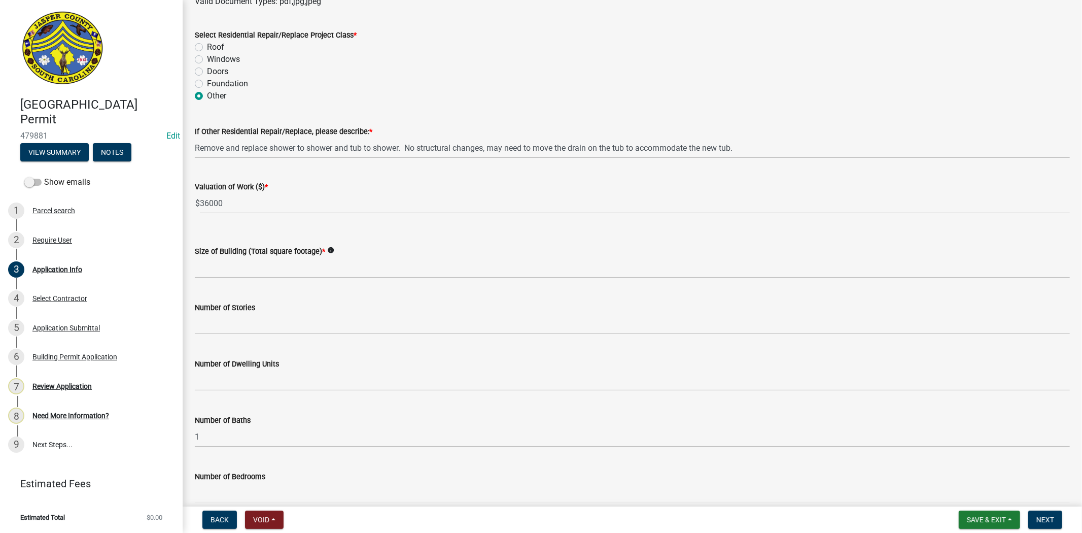
scroll to position [1409, 0]
type input "West Shore Home"
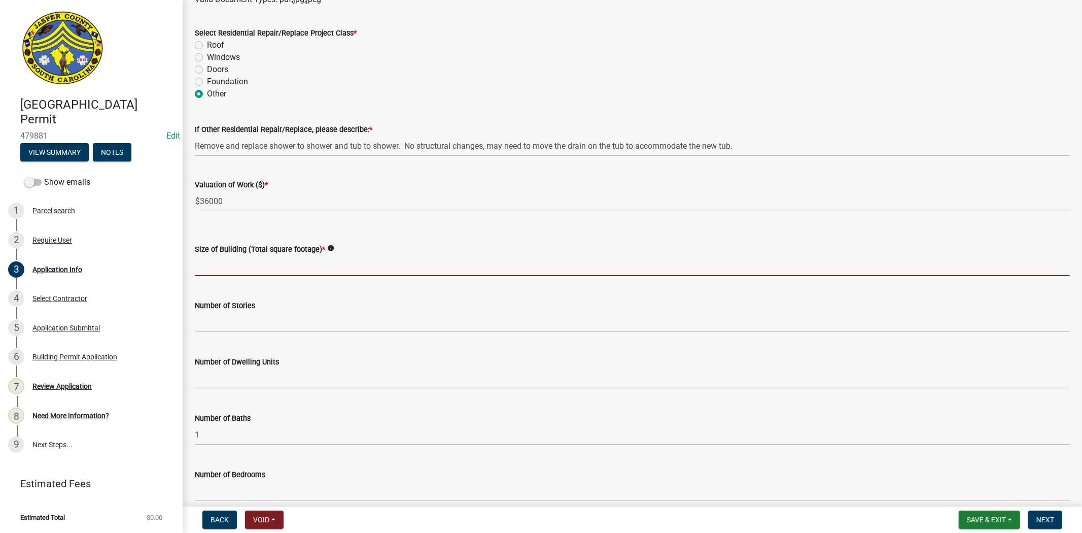
scroll to position [1398, 0]
click at [289, 270] on input "text" at bounding box center [632, 265] width 875 height 21
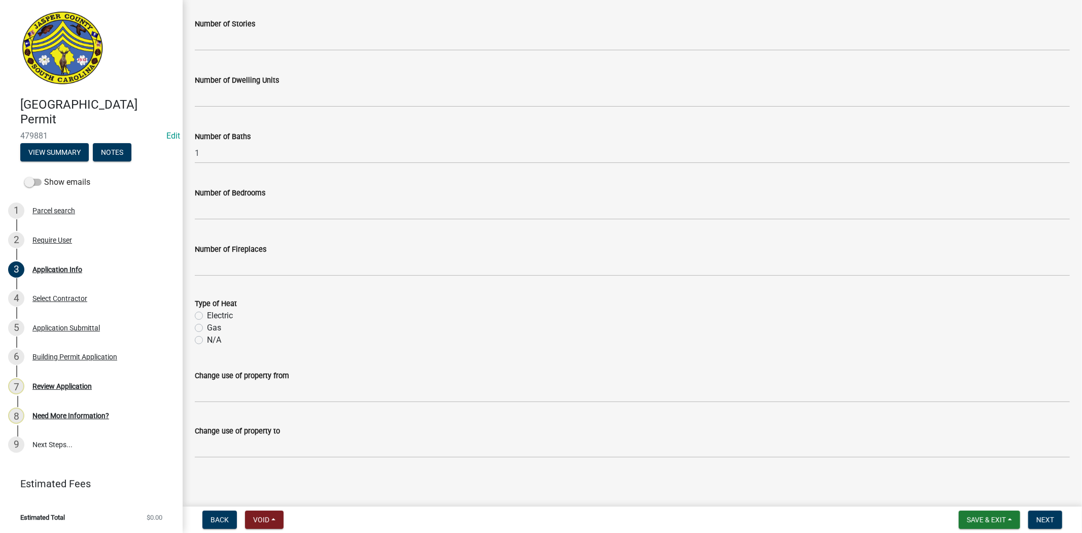
scroll to position [1681, 0]
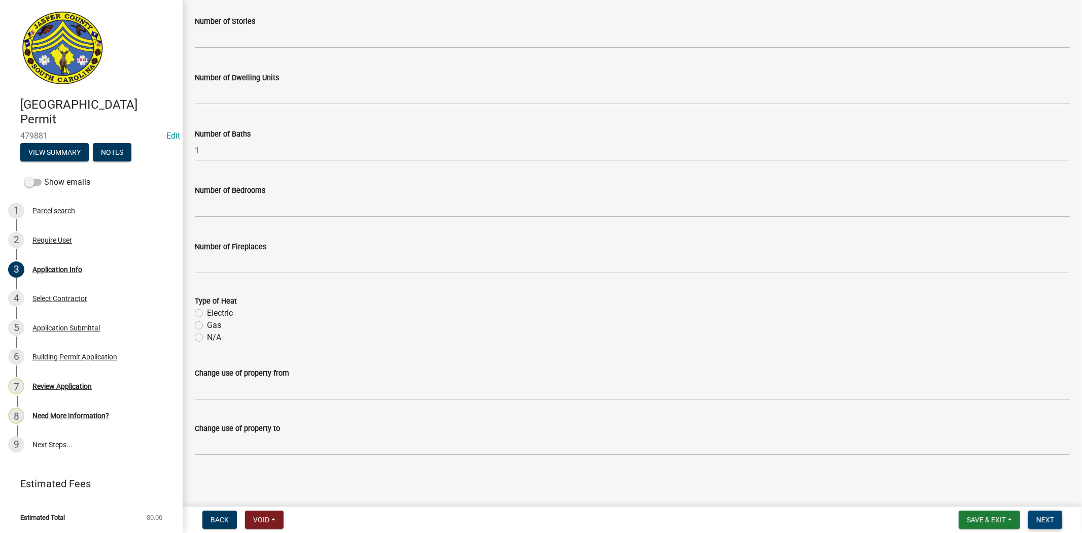
type input "0"
click at [1049, 519] on span "Next" at bounding box center [1046, 520] width 18 height 8
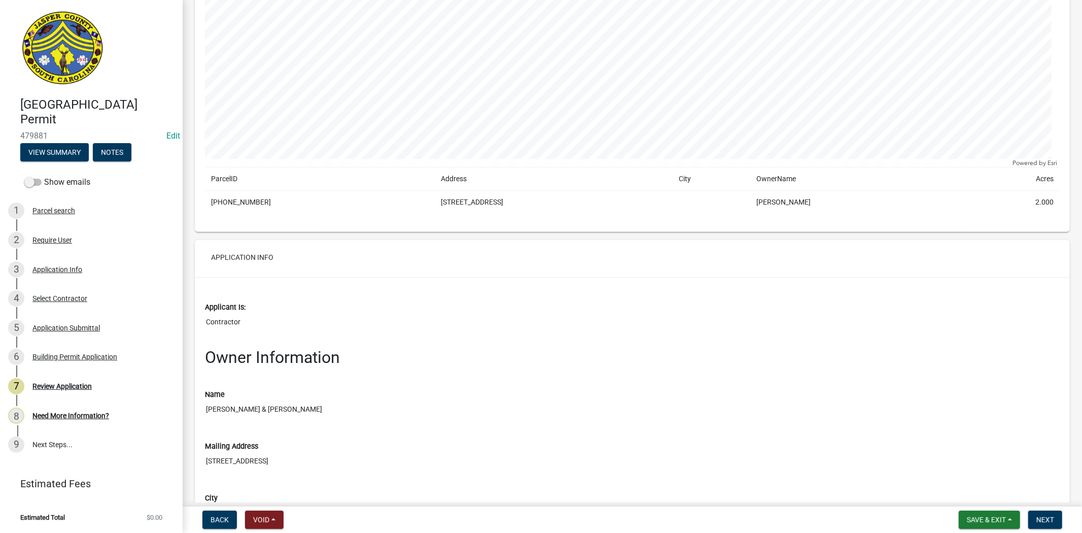
scroll to position [225, 0]
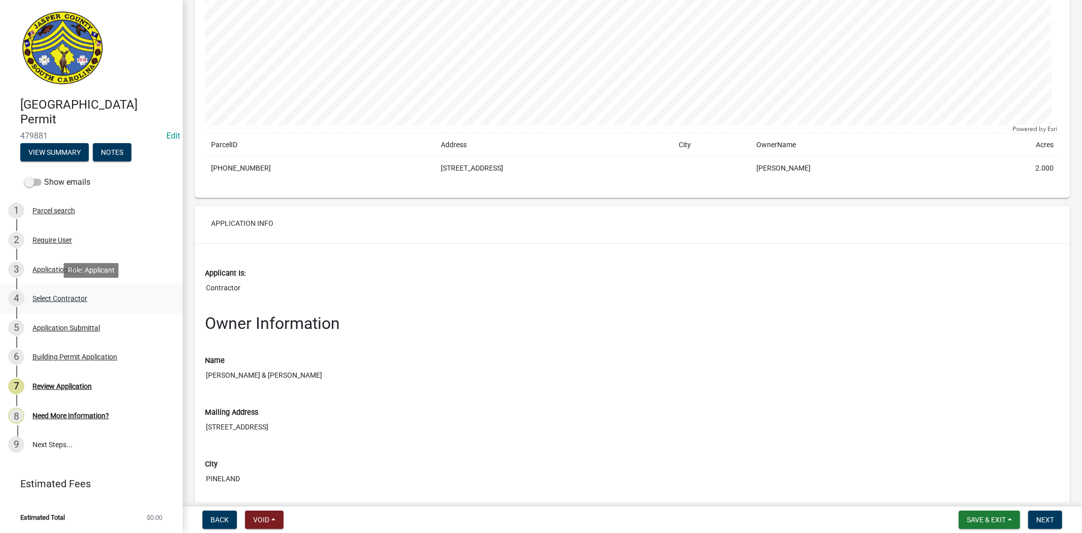
click at [62, 296] on div "Select Contractor" at bounding box center [59, 298] width 55 height 7
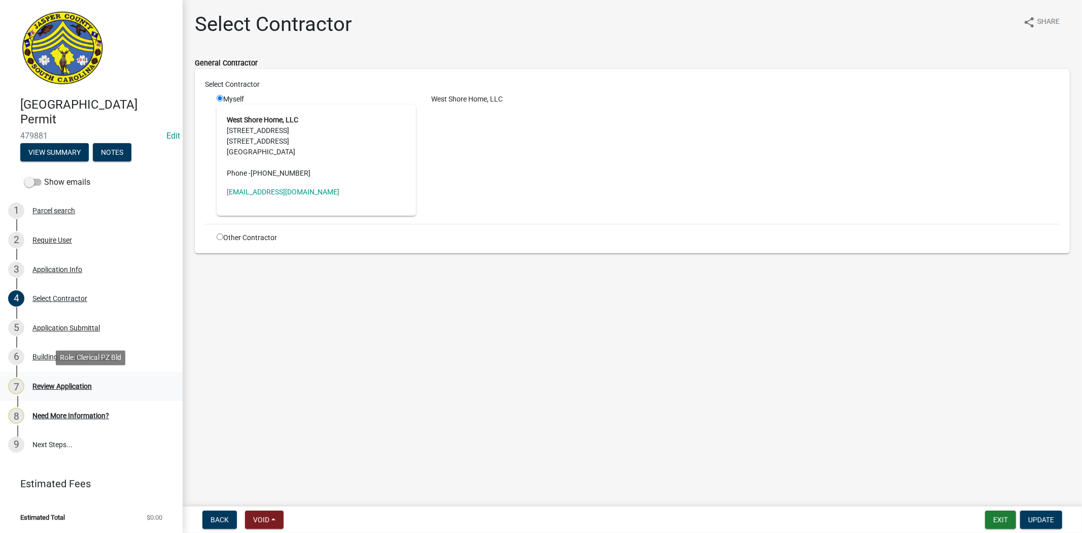
click at [66, 383] on div "Review Application" at bounding box center [61, 386] width 59 height 7
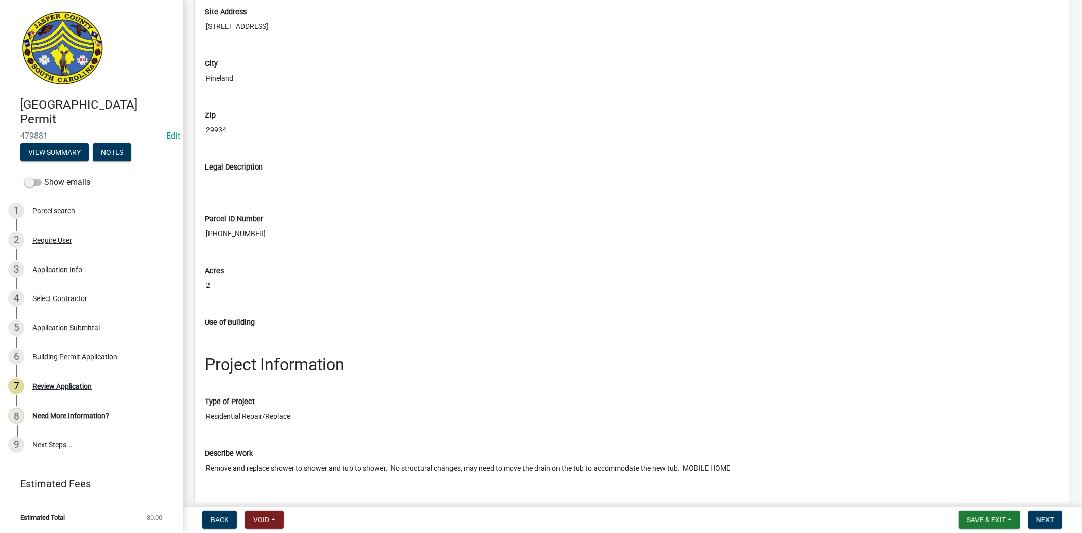
scroll to position [1110, 0]
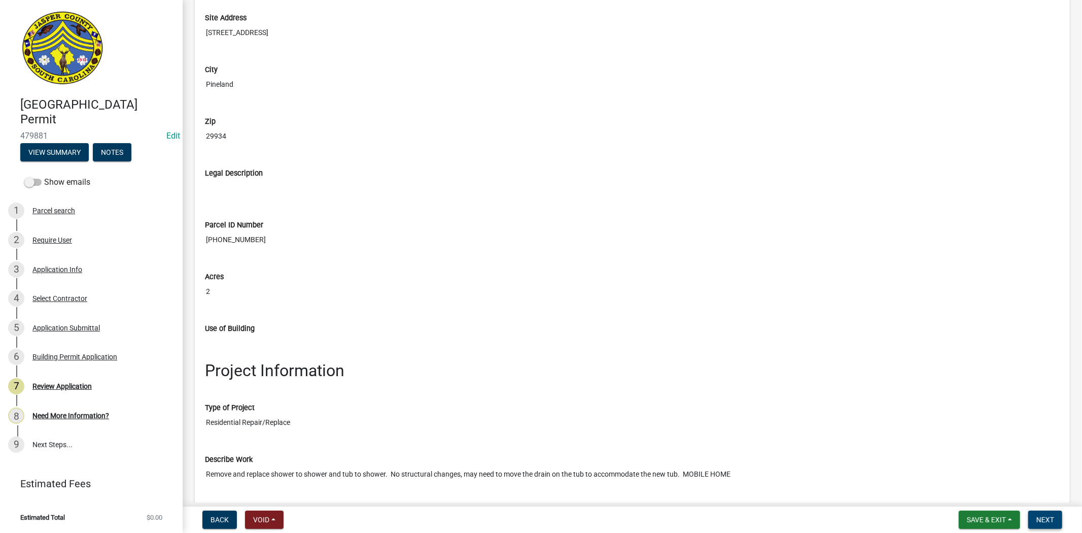
click at [1037, 517] on span "Next" at bounding box center [1046, 520] width 18 height 8
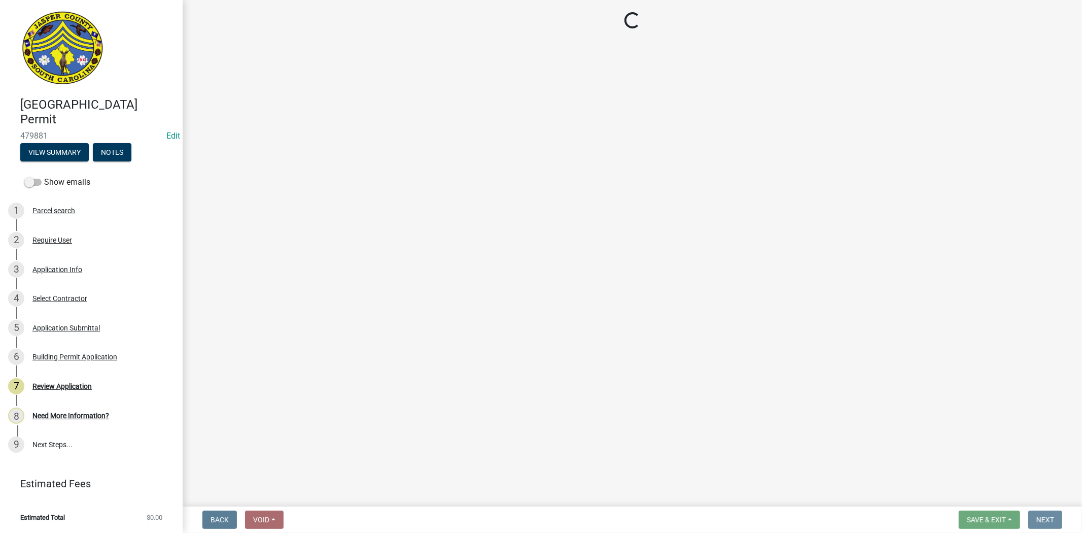
scroll to position [0, 0]
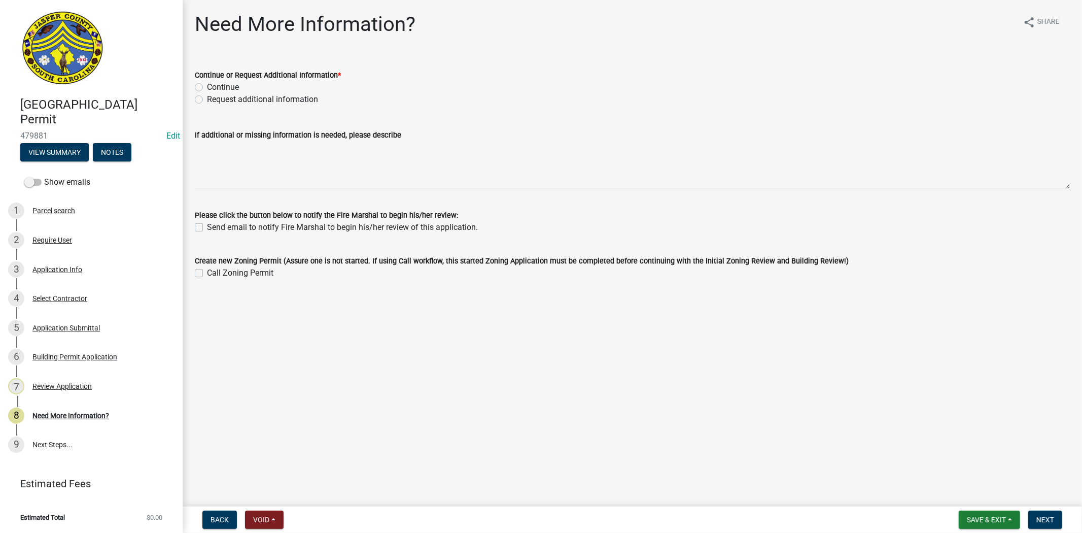
click at [207, 88] on label "Continue" at bounding box center [223, 87] width 32 height 12
click at [207, 88] on input "Continue" at bounding box center [210, 84] width 7 height 7
radio input "true"
click at [1041, 517] on span "Next" at bounding box center [1046, 520] width 18 height 8
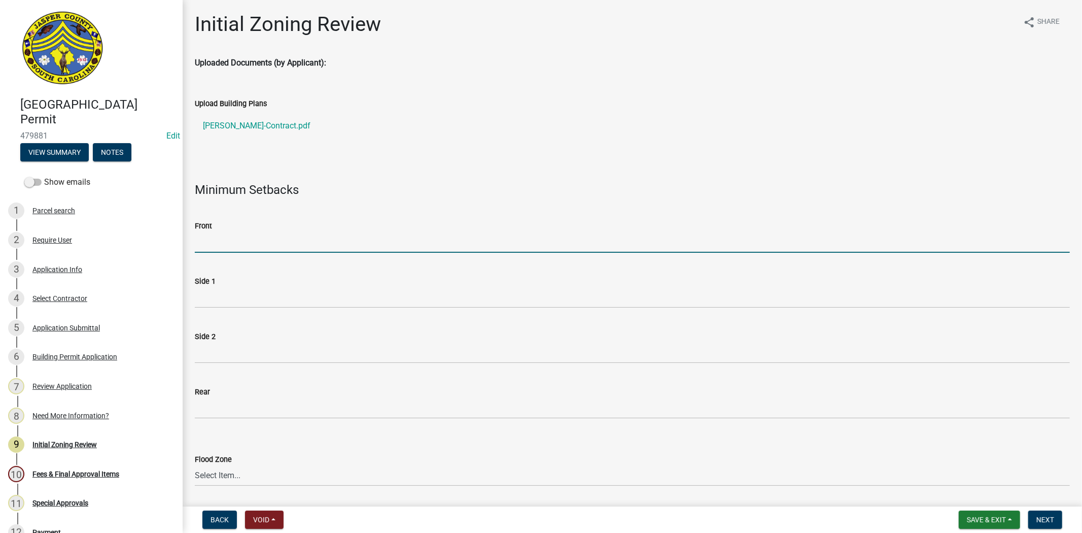
click at [256, 232] on input "Front" at bounding box center [632, 242] width 875 height 21
type input "N/A"
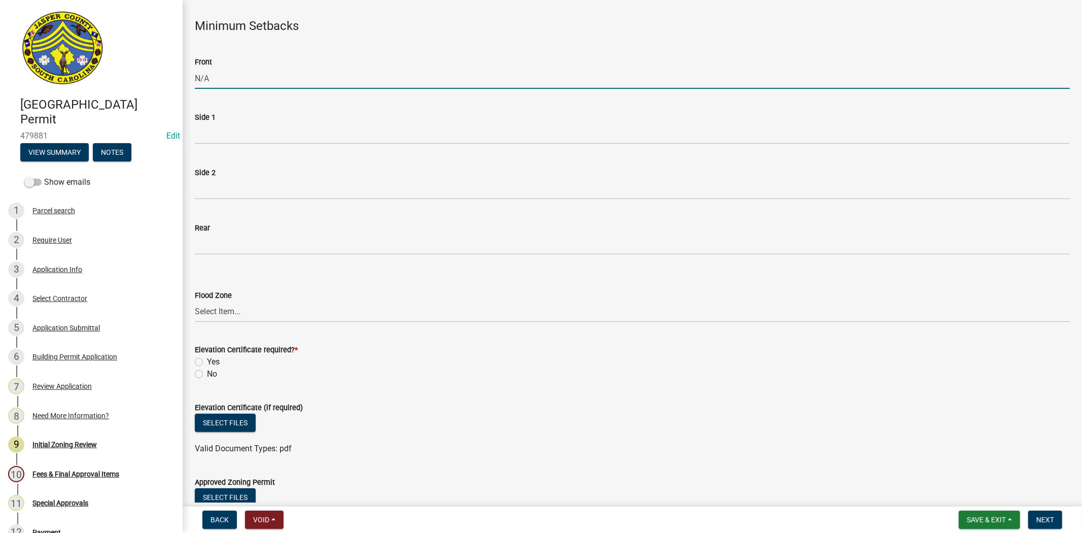
scroll to position [169, 0]
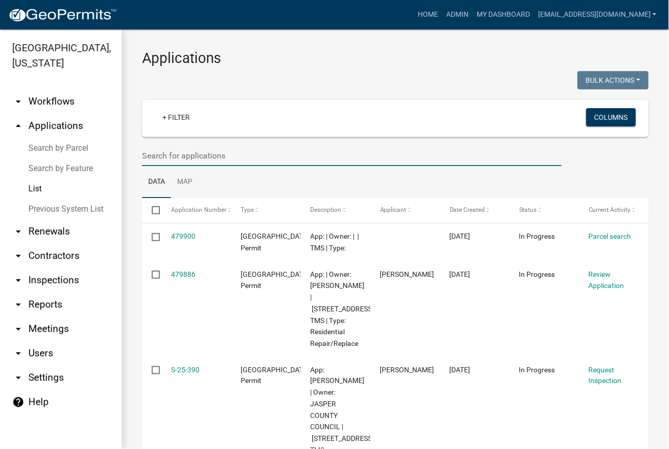
click at [216, 154] on input "text" at bounding box center [352, 155] width 420 height 21
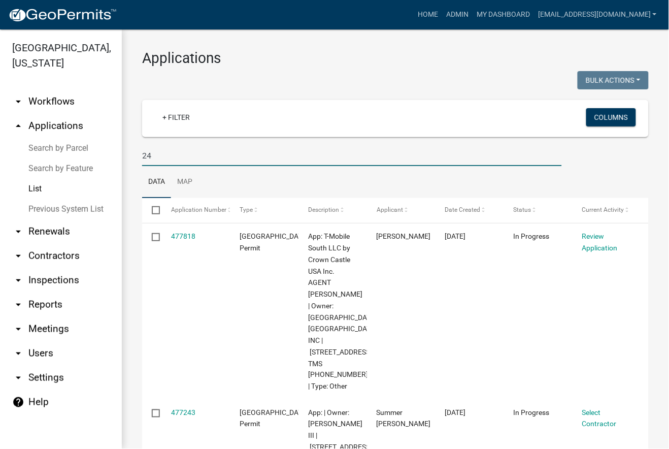
type input "2"
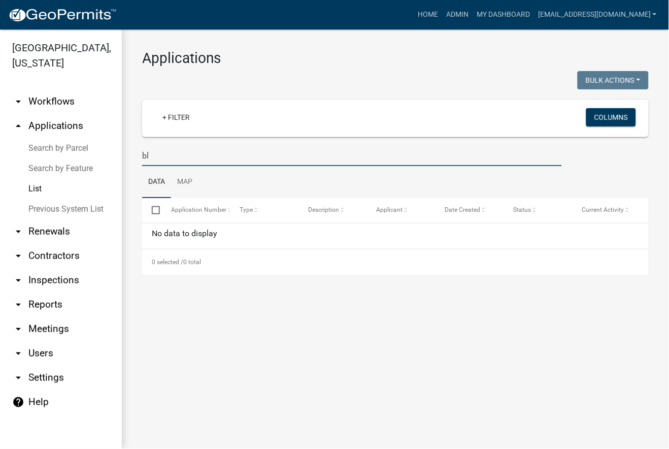
type input "b"
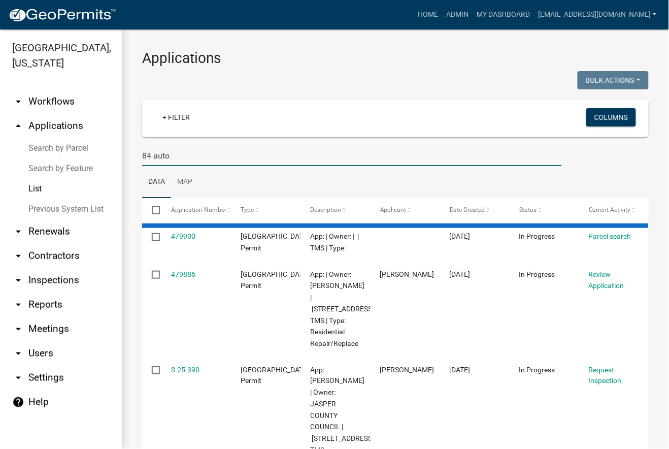
type input "84 auto"
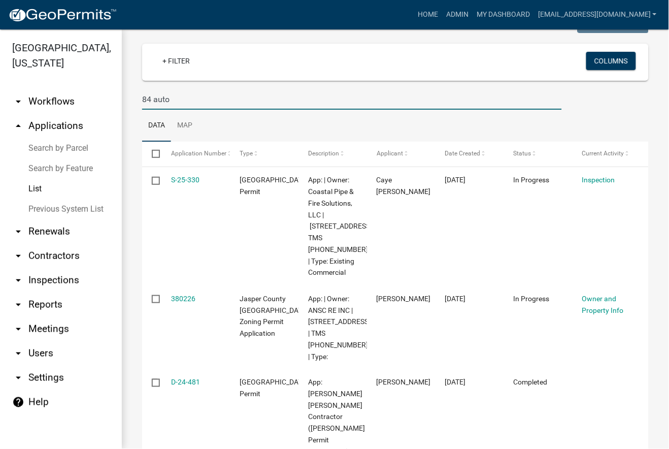
scroll to position [113, 0]
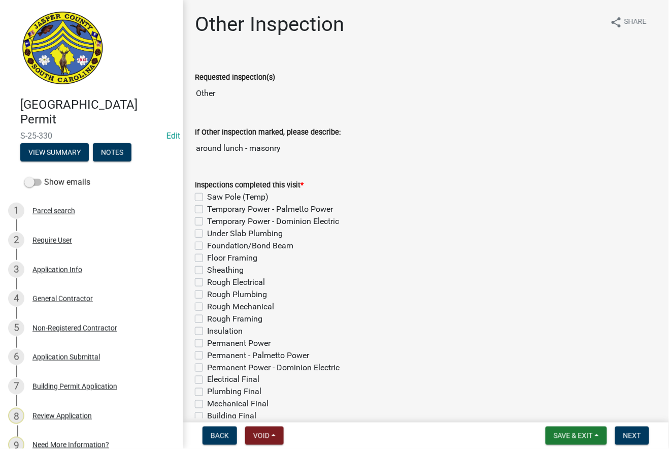
scroll to position [169, 0]
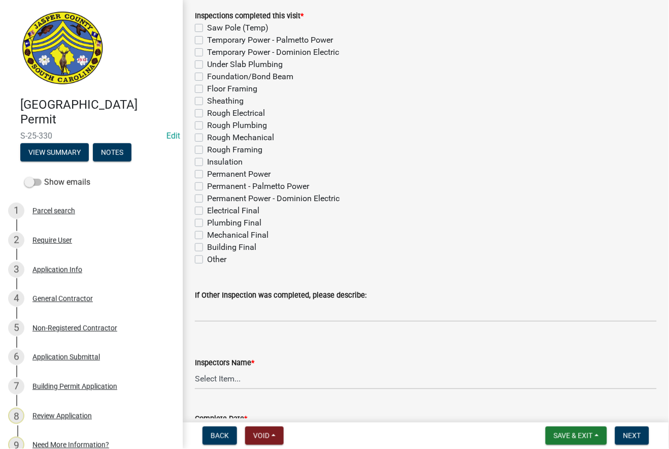
click at [207, 257] on label "Other" at bounding box center [216, 259] width 19 height 12
click at [207, 257] on input "Other" at bounding box center [210, 256] width 7 height 7
checkbox input "true"
checkbox input "false"
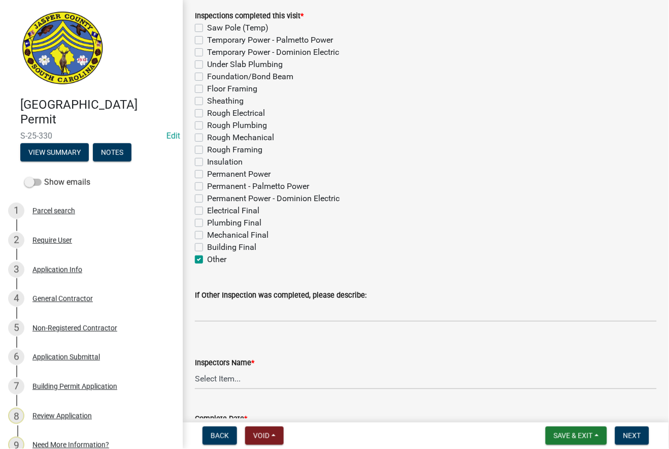
checkbox input "false"
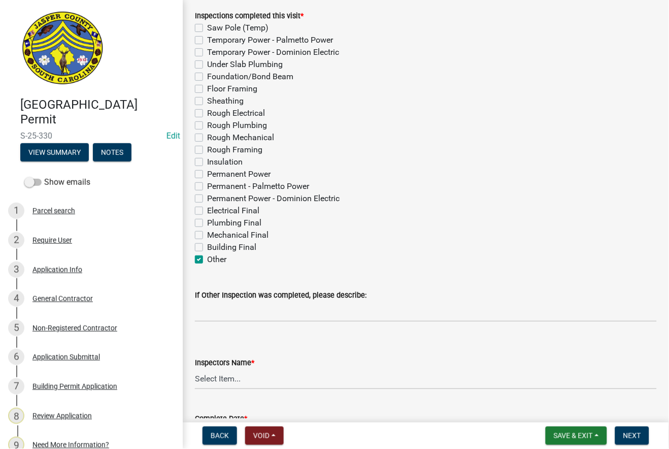
checkbox input "false"
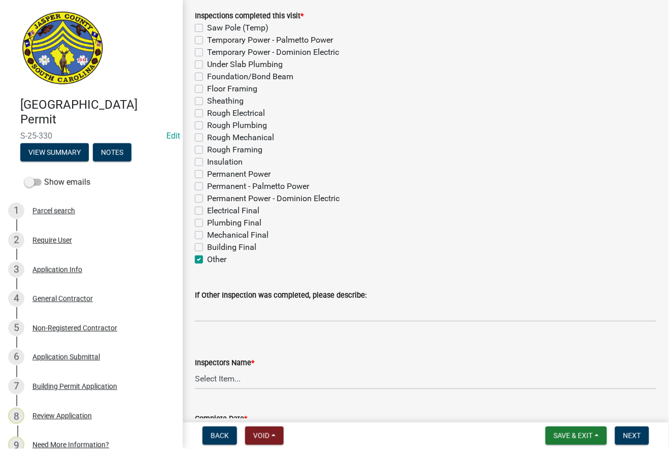
checkbox input "false"
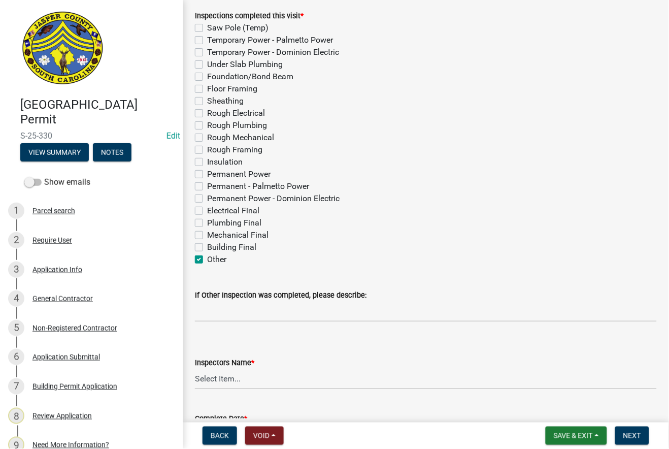
checkbox input "false"
checkbox input "true"
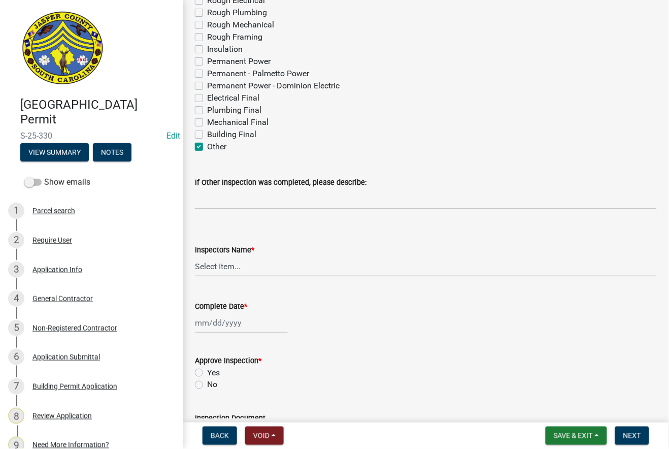
scroll to position [225, 0]
